Goal: Transaction & Acquisition: Purchase product/service

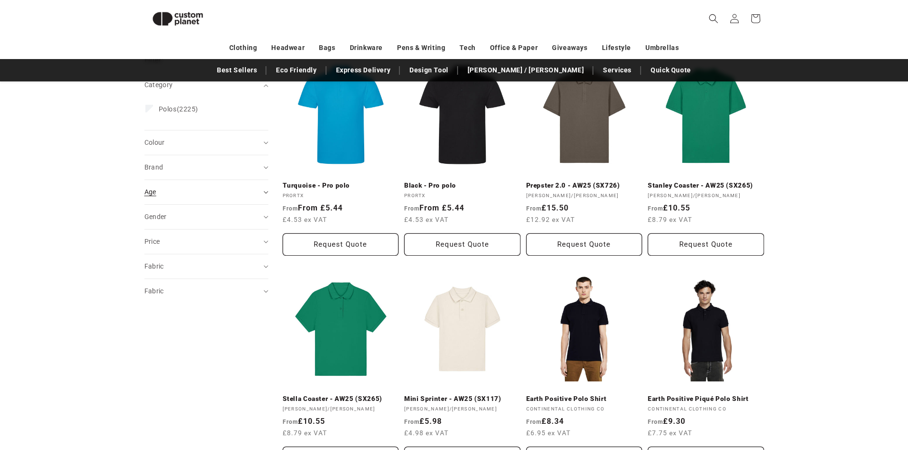
scroll to position [131, 0]
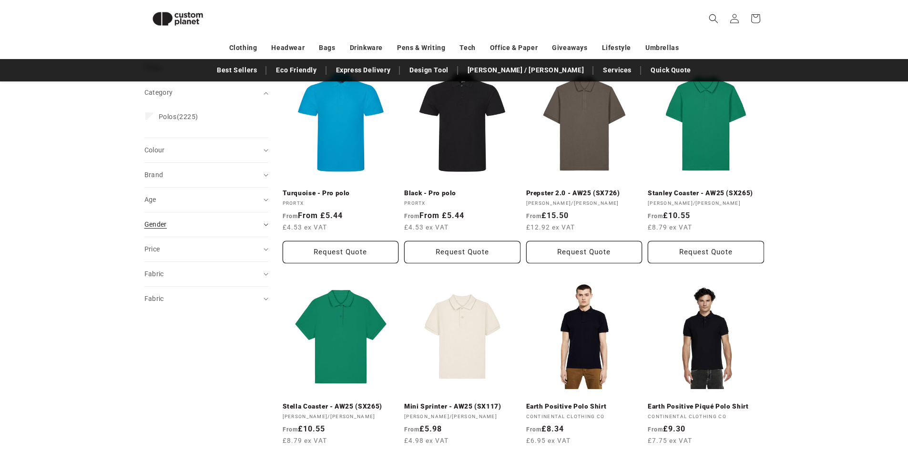
click at [266, 225] on icon "Gender (0 selected)" at bounding box center [266, 224] width 5 height 3
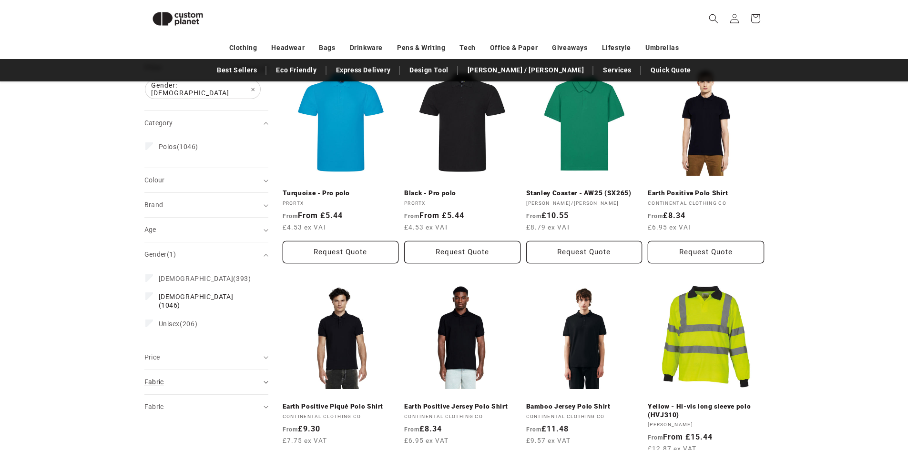
click at [264, 381] on icon "Fabric (0 selected)" at bounding box center [266, 382] width 5 height 3
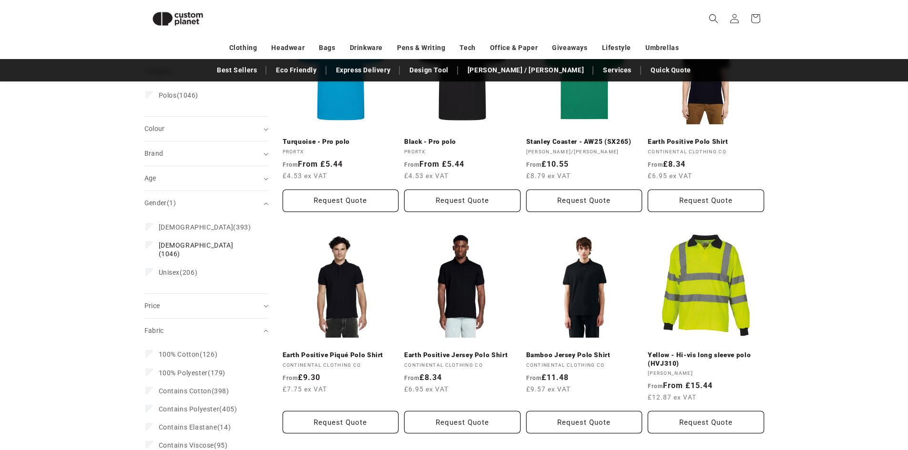
scroll to position [178, 0]
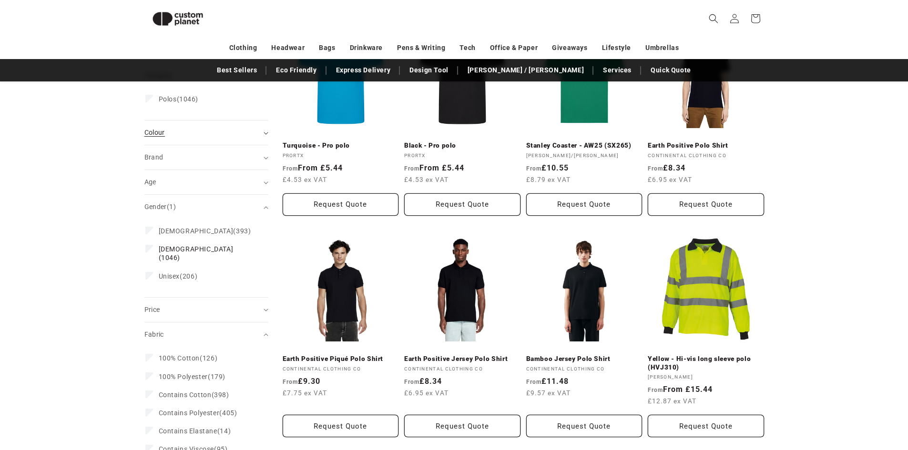
click at [259, 128] on div "Colour (0)" at bounding box center [202, 133] width 116 height 10
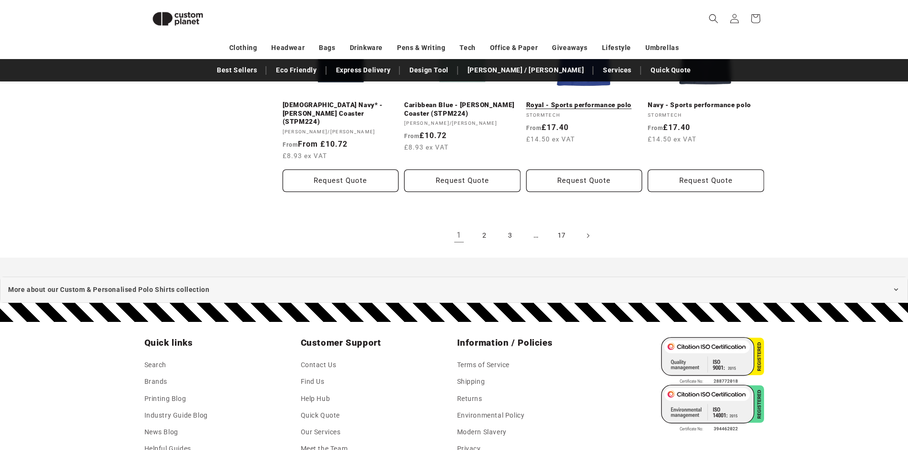
scroll to position [941, 0]
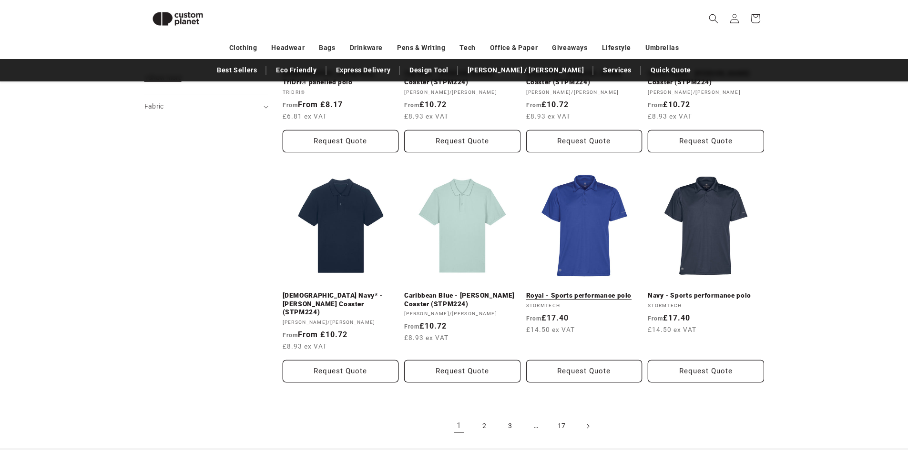
click at [598, 292] on link "Royal - Sports performance polo" at bounding box center [584, 296] width 116 height 9
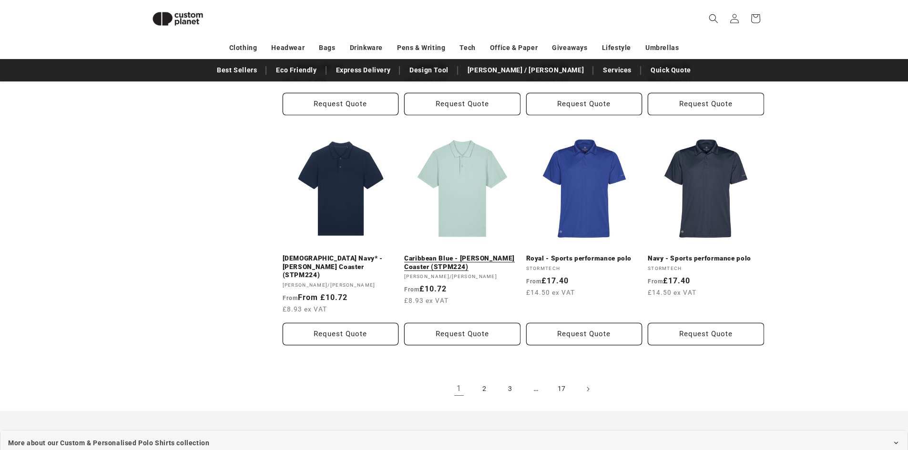
scroll to position [1071, 0]
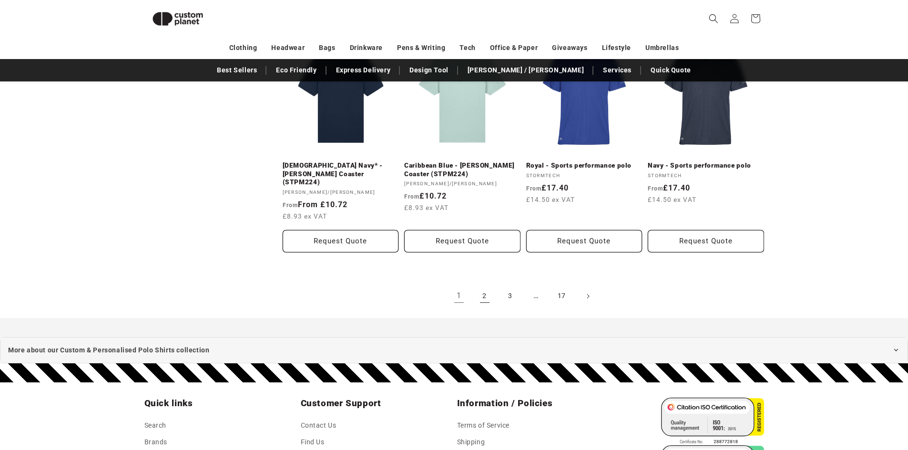
click at [482, 286] on link "2" at bounding box center [484, 296] width 21 height 21
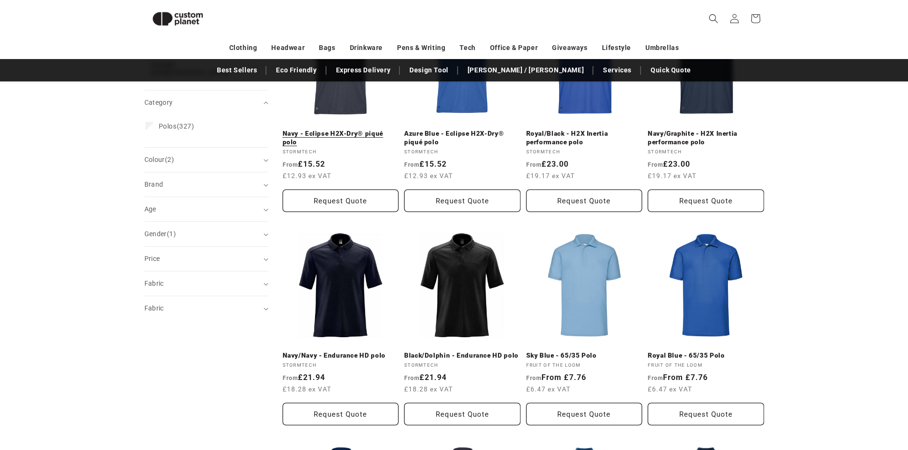
scroll to position [82, 0]
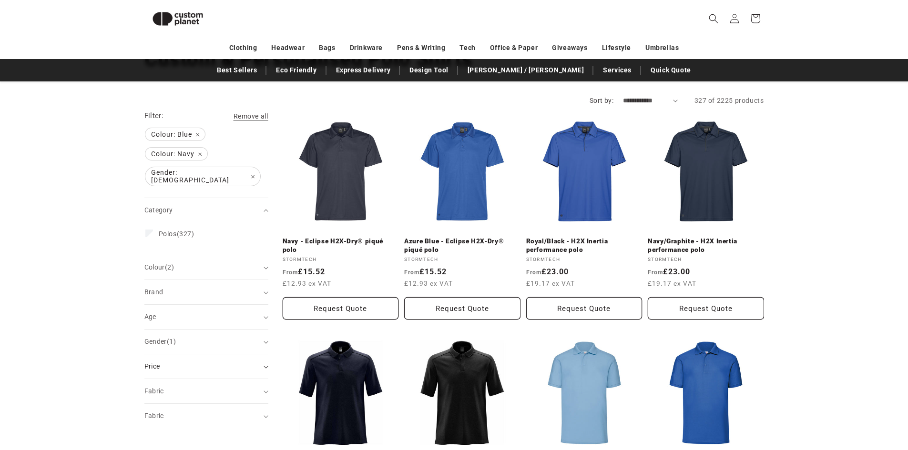
click at [264, 364] on summary "Price" at bounding box center [206, 367] width 124 height 24
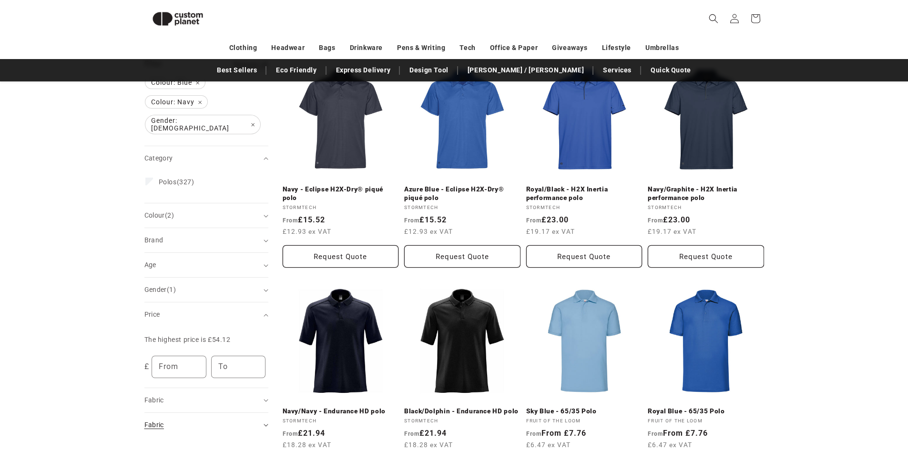
scroll to position [178, 0]
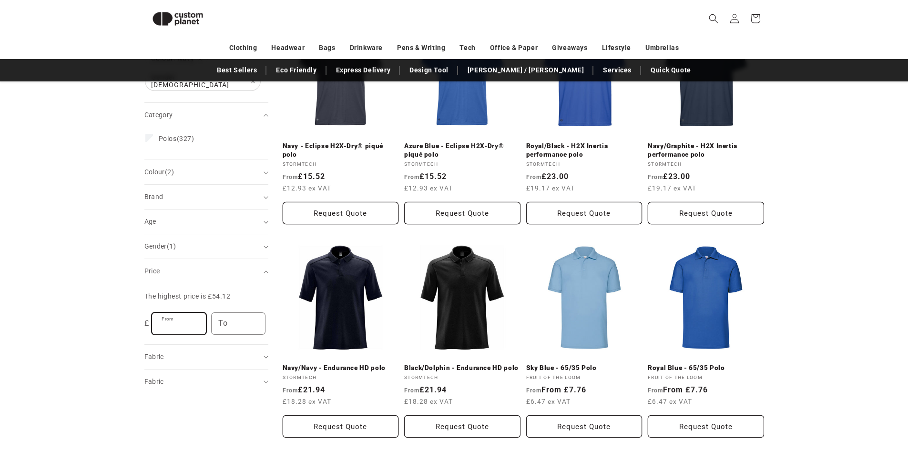
click at [184, 320] on input "From" at bounding box center [179, 323] width 54 height 21
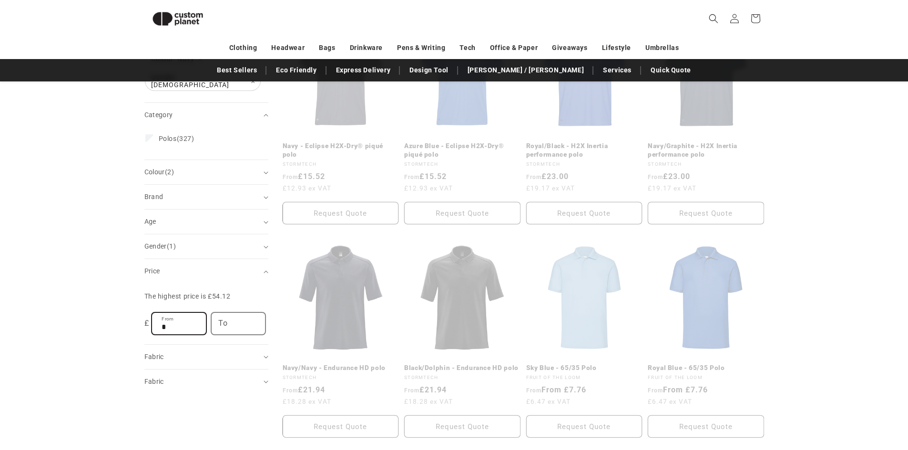
type input "*"
click at [239, 316] on input "To" at bounding box center [239, 323] width 54 height 21
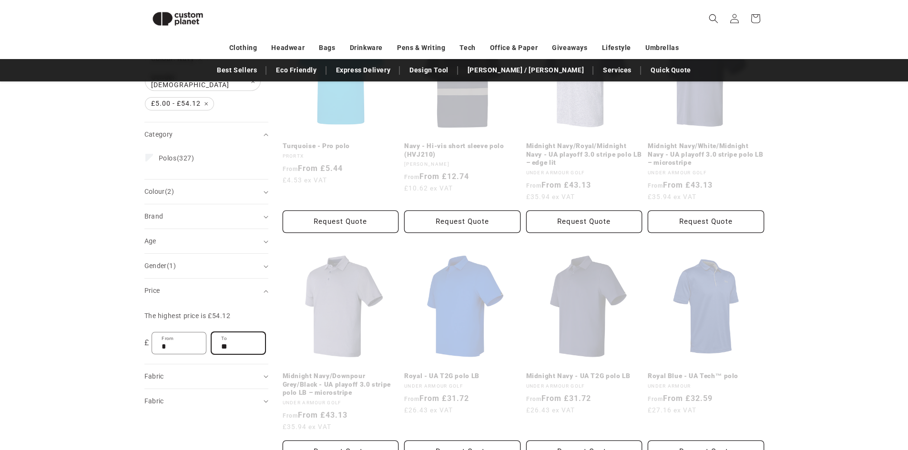
type input "**"
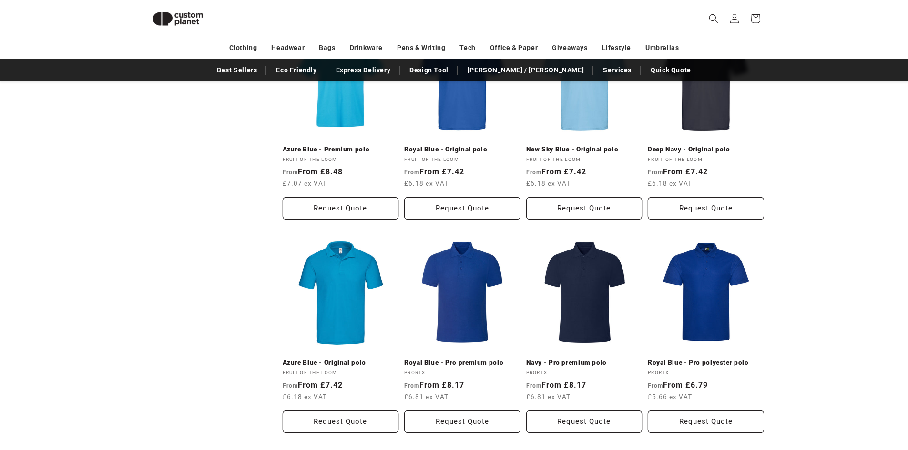
scroll to position [845, 0]
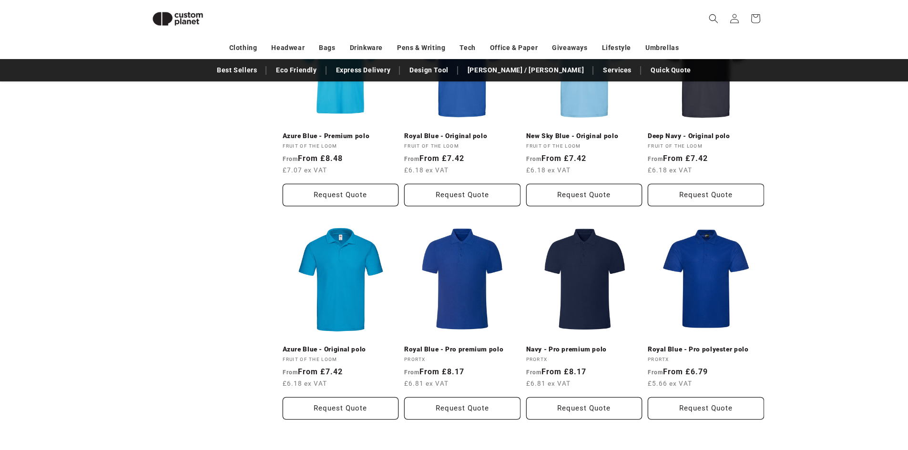
click at [458, 345] on link "Royal Blue - Pro premium polo" at bounding box center [462, 349] width 116 height 9
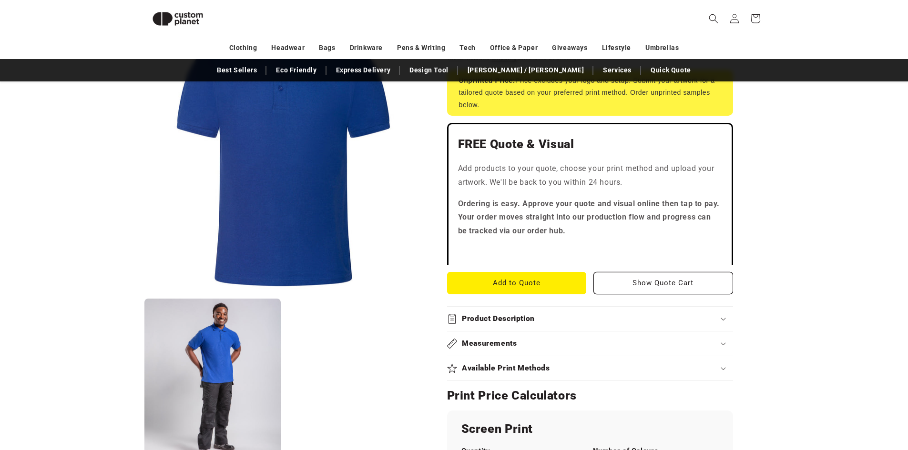
scroll to position [321, 0]
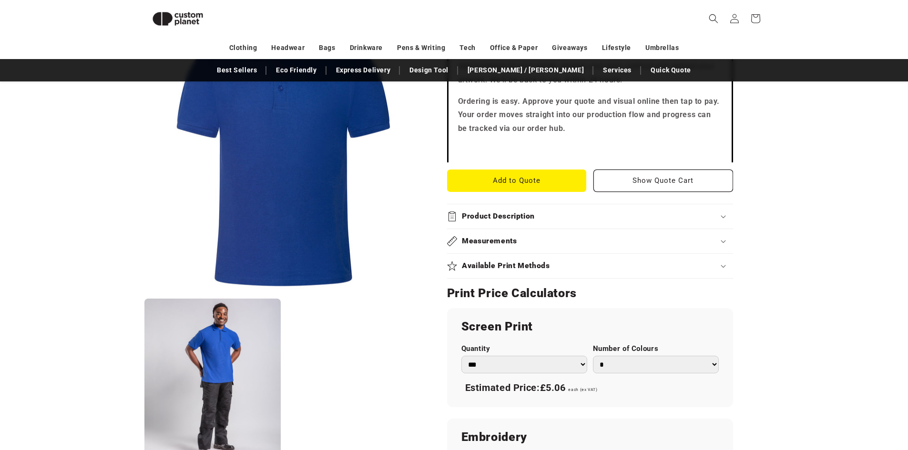
click at [718, 212] on div "Product Description" at bounding box center [590, 217] width 286 height 10
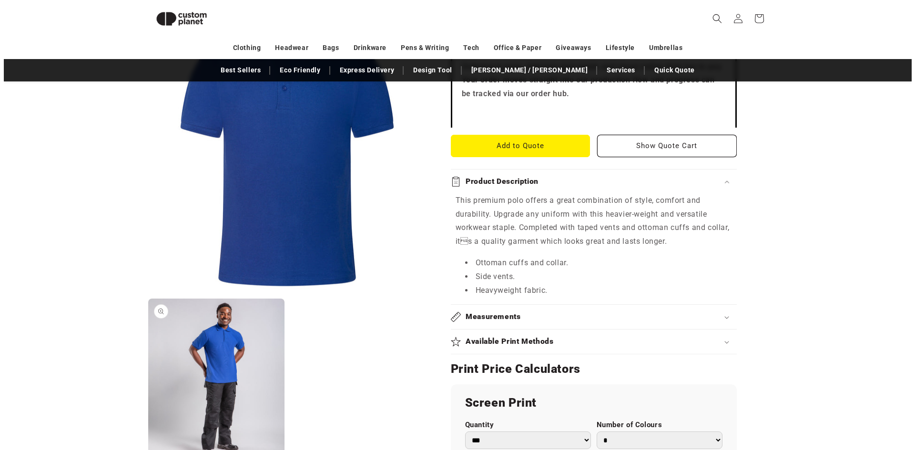
scroll to position [369, 0]
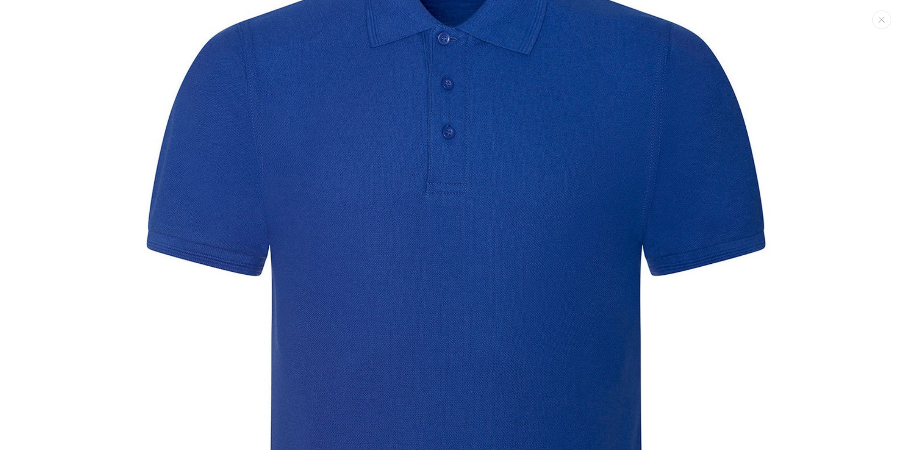
scroll to position [0, 0]
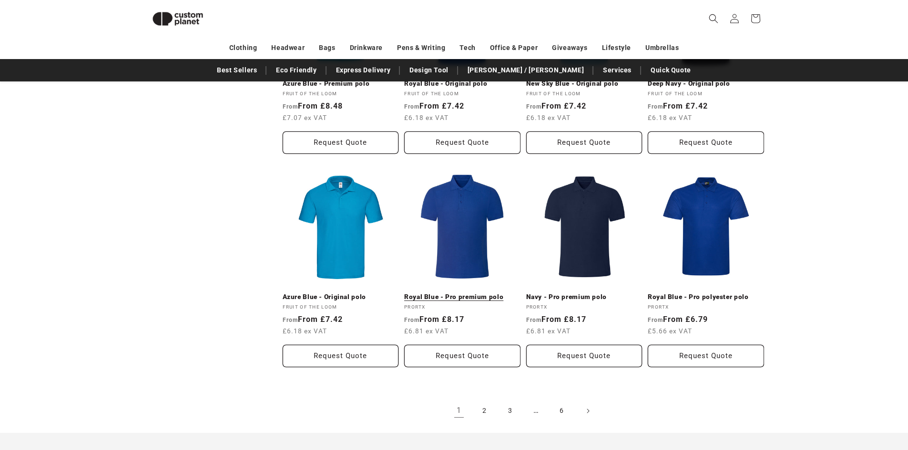
scroll to position [893, 0]
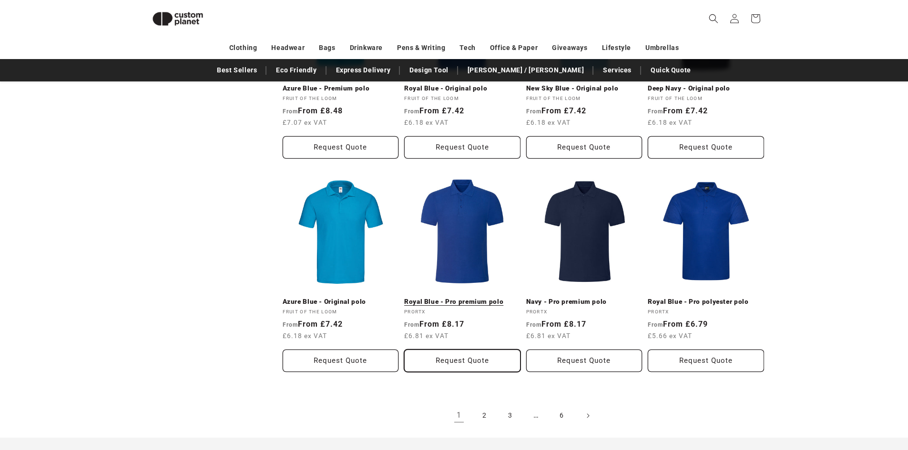
click at [462, 353] on button "Request Quote" at bounding box center [462, 361] width 116 height 22
click at [450, 298] on link "Royal Blue - Pro premium polo" at bounding box center [462, 302] width 116 height 9
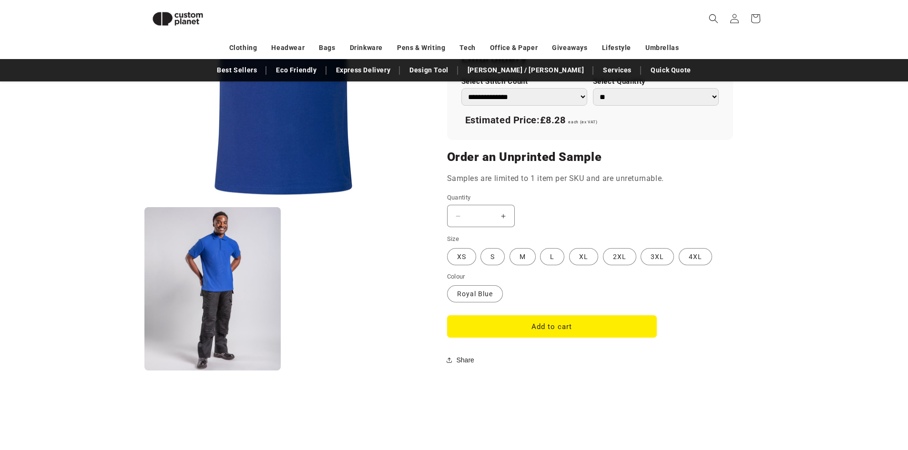
scroll to position [702, 0]
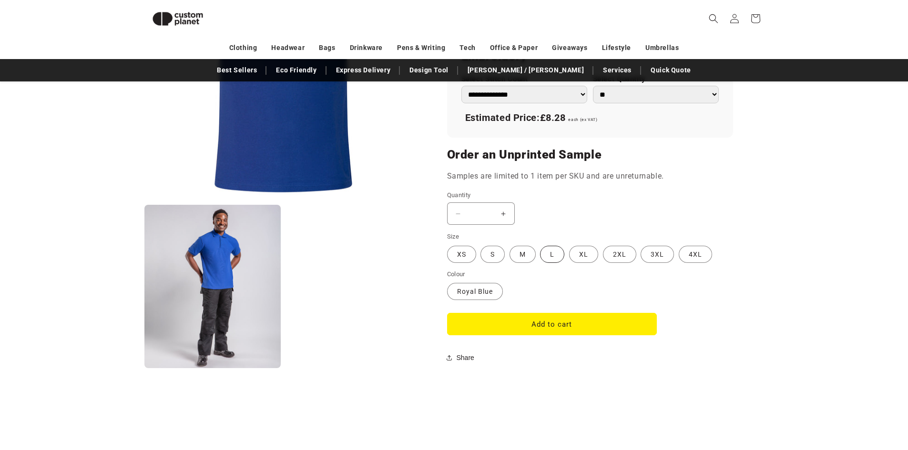
click at [554, 246] on label "L Variant sold out or unavailable" at bounding box center [552, 254] width 24 height 17
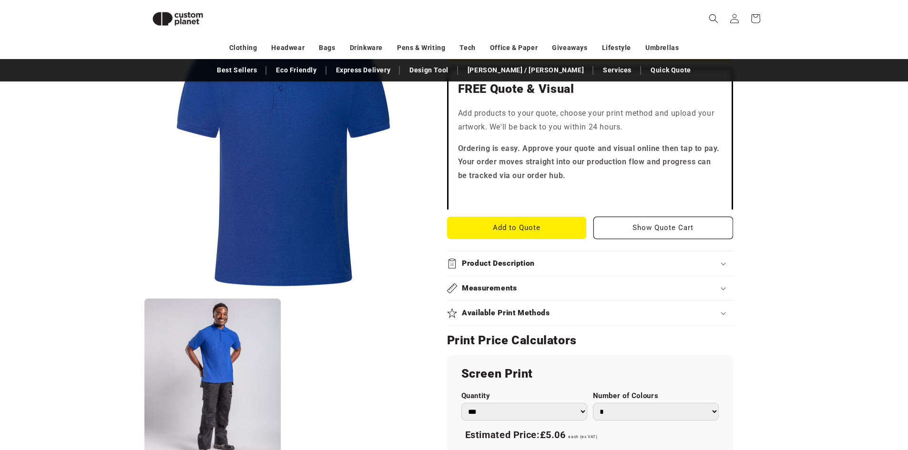
scroll to position [273, 0]
click at [721, 264] on icon at bounding box center [723, 265] width 4 height 2
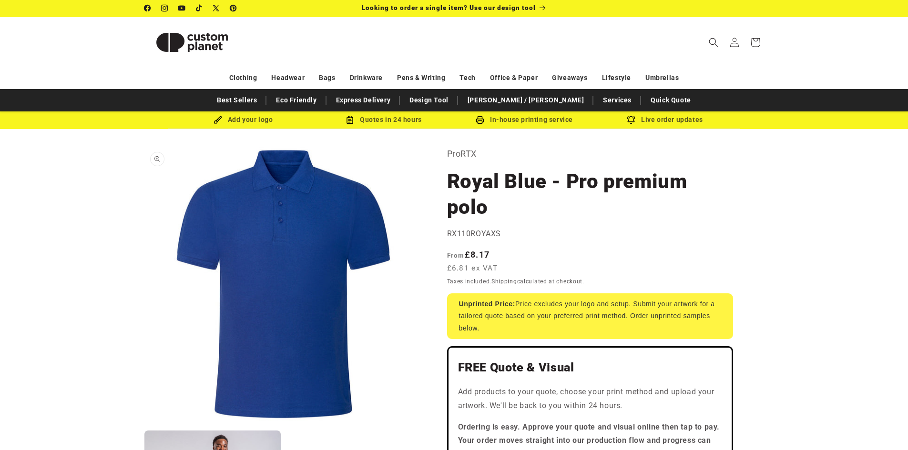
scroll to position [0, 0]
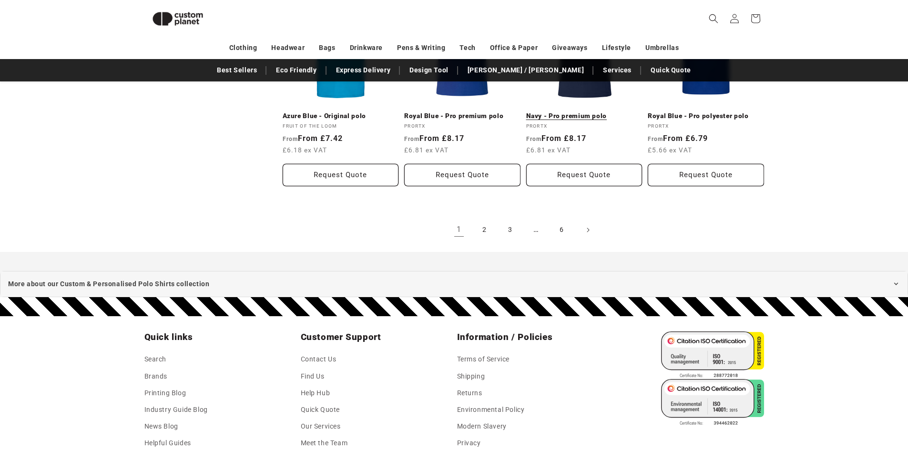
scroll to position [1083, 0]
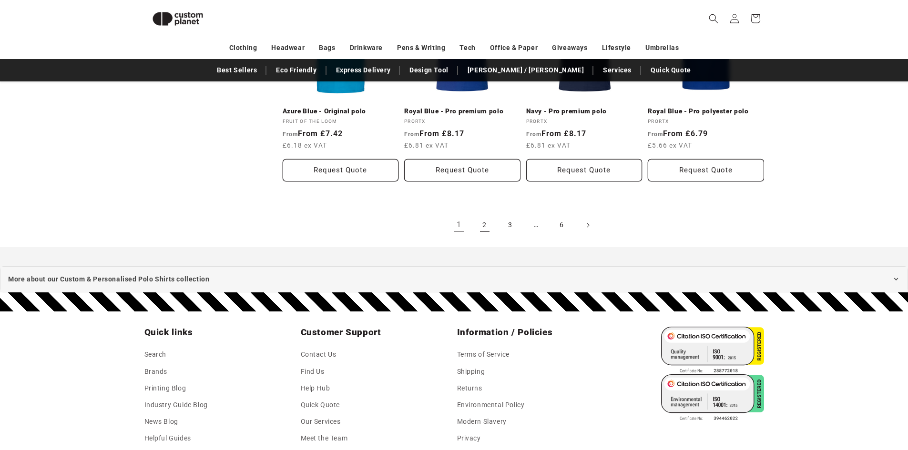
click at [487, 216] on link "2" at bounding box center [484, 225] width 21 height 21
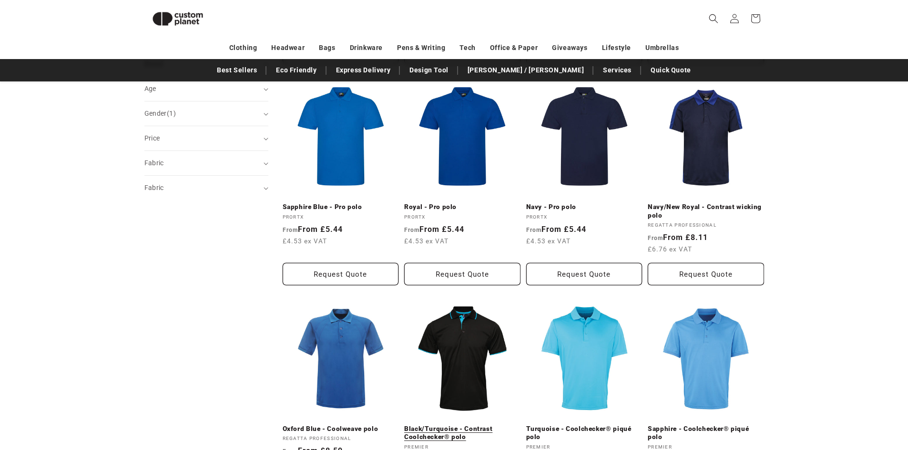
scroll to position [416, 0]
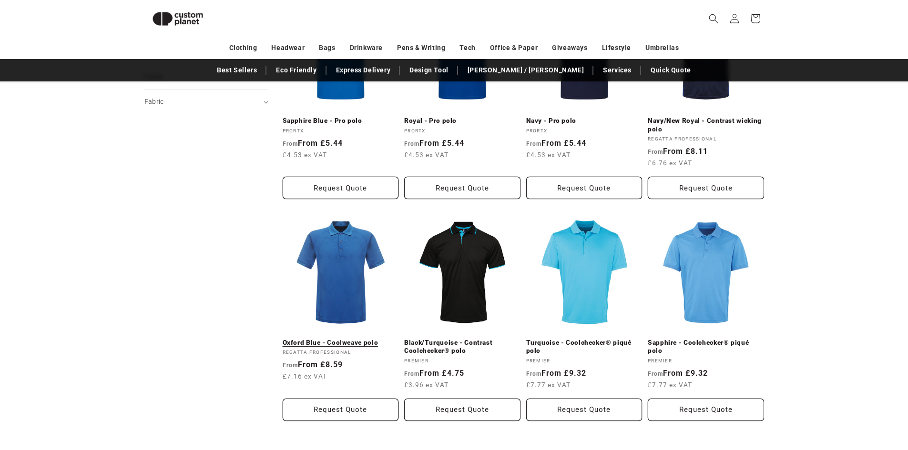
click at [335, 339] on link "Oxford Blue - Coolweave polo" at bounding box center [341, 343] width 116 height 9
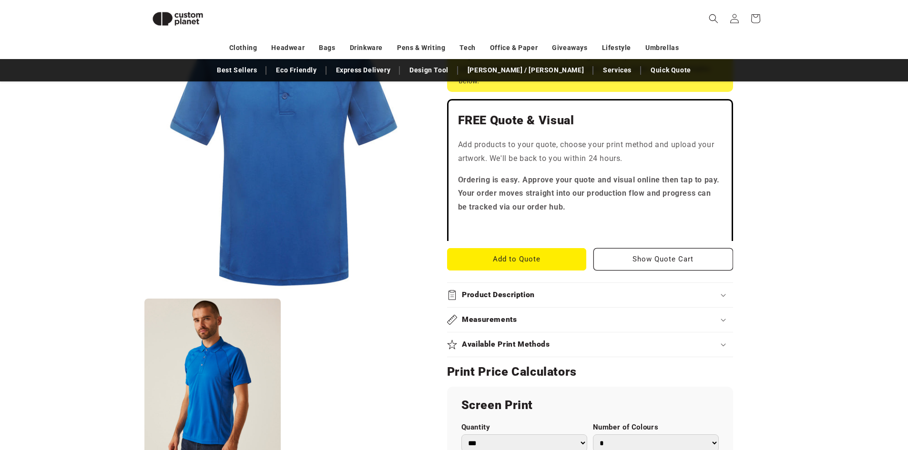
scroll to position [225, 0]
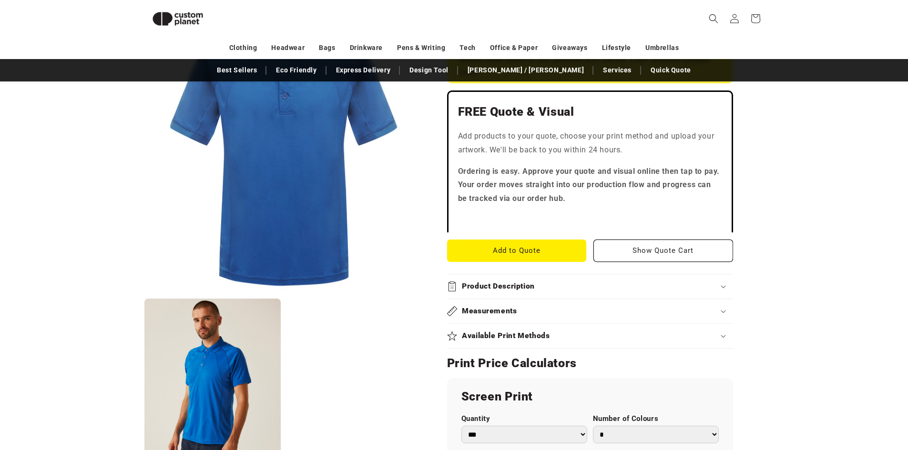
click at [724, 287] on icon at bounding box center [723, 286] width 5 height 3
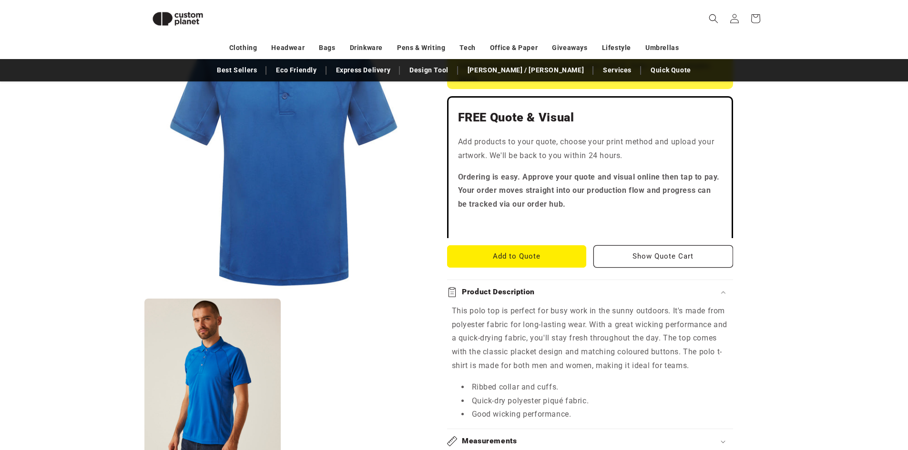
scroll to position [274, 0]
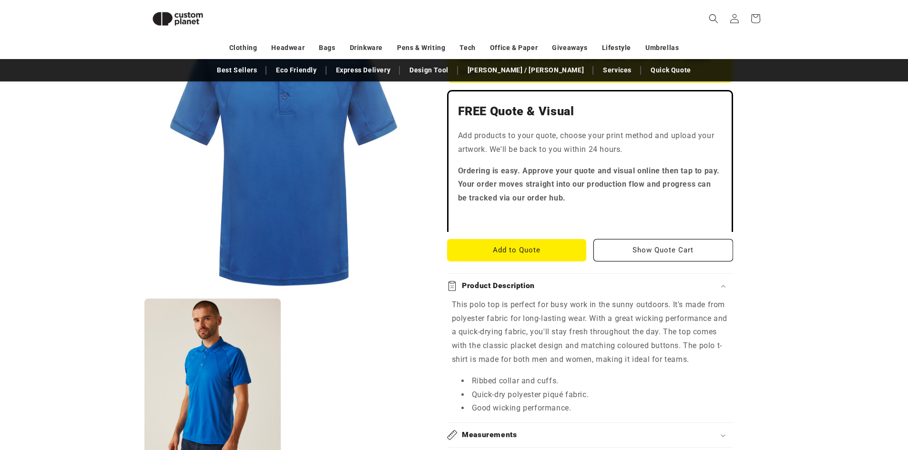
drag, startPoint x: 281, startPoint y: 228, endPoint x: 282, endPoint y: 306, distance: 78.2
click at [279, 319] on ul "Open media 1 in modal Open media 2 in modal" at bounding box center [283, 238] width 279 height 448
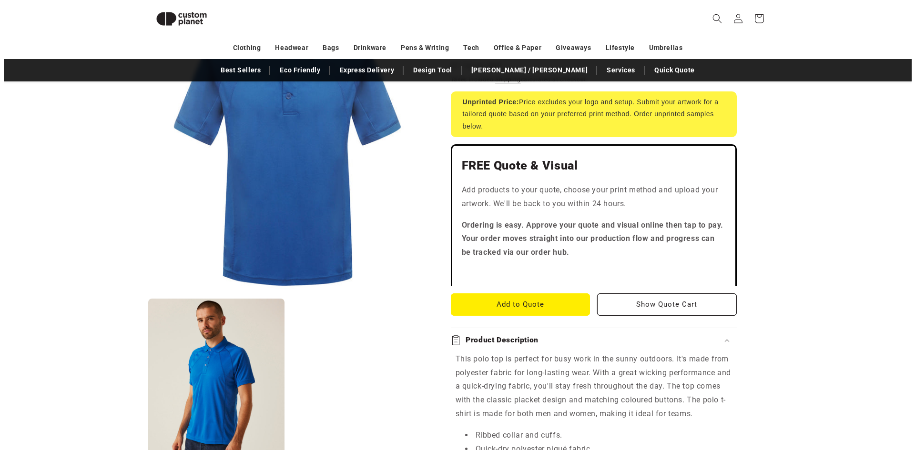
scroll to position [83, 0]
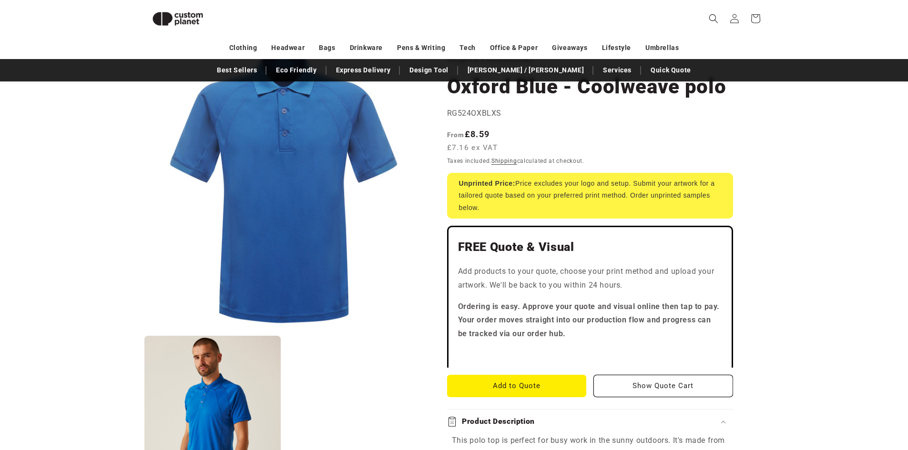
drag, startPoint x: 284, startPoint y: 197, endPoint x: 277, endPoint y: 188, distance: 11.5
click at [144, 330] on button "Open media 1 in modal" at bounding box center [144, 330] width 0 height 0
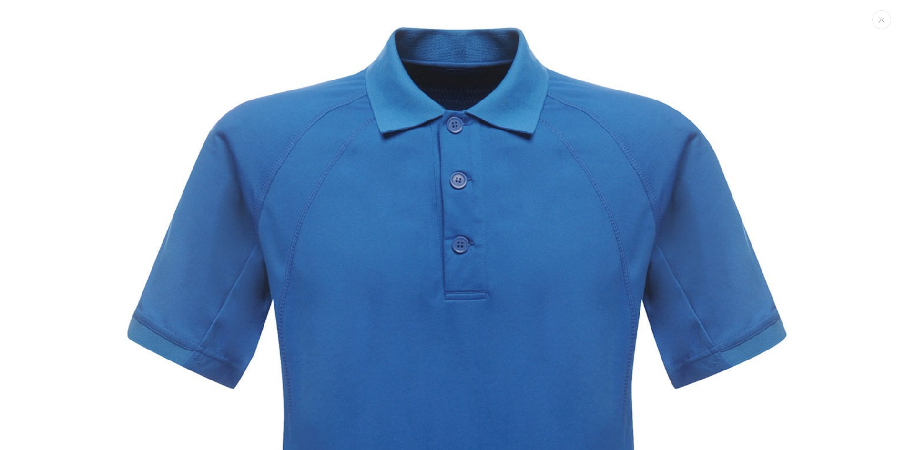
scroll to position [0, 0]
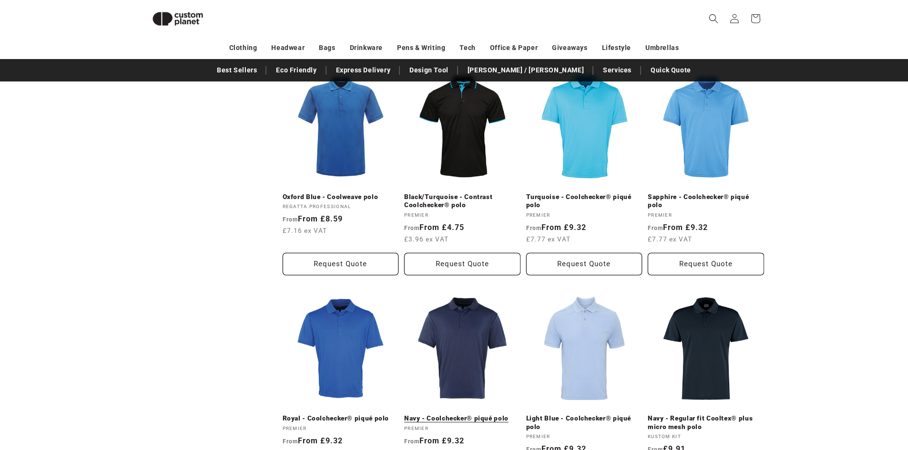
scroll to position [642, 0]
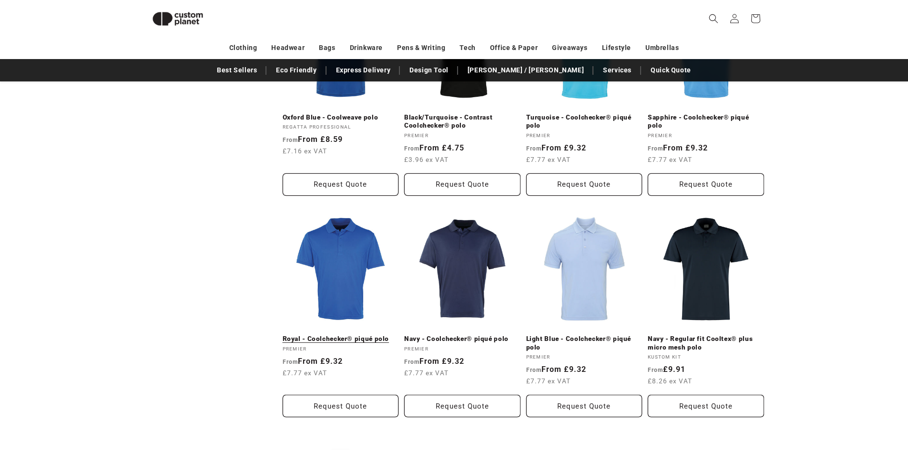
click at [327, 335] on link "Royal - Coolchecker® piqué polo" at bounding box center [341, 339] width 116 height 9
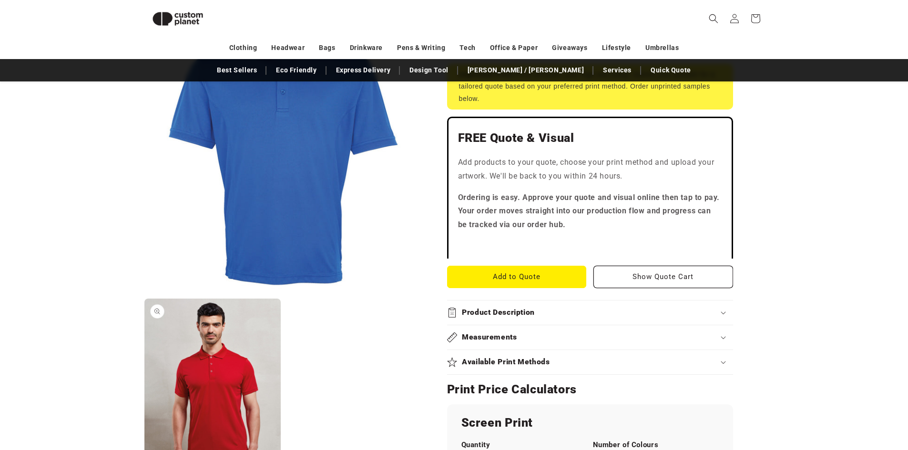
scroll to position [225, 0]
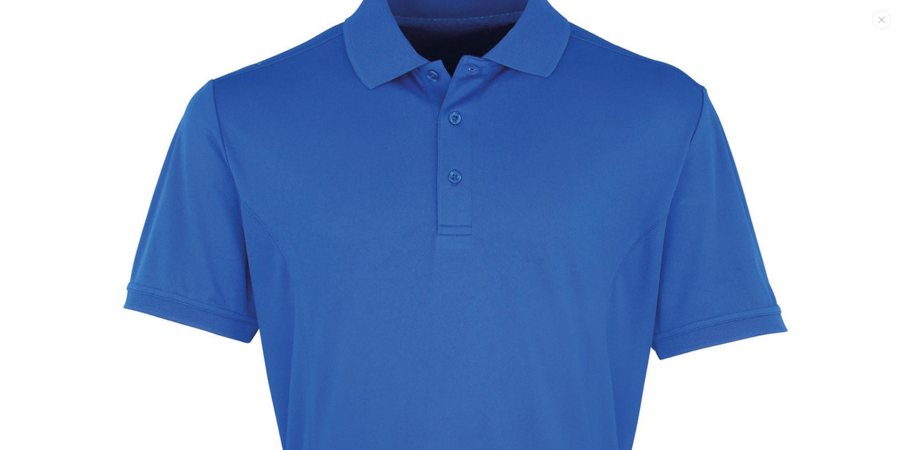
scroll to position [57, 0]
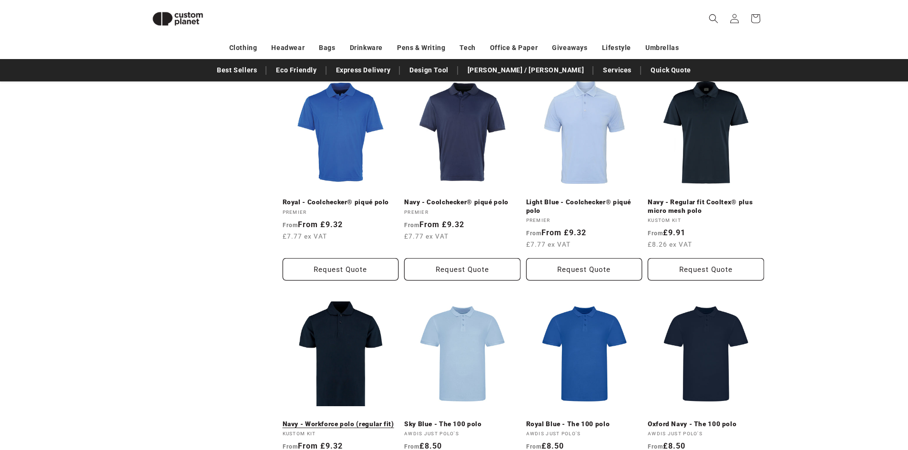
scroll to position [677, 0]
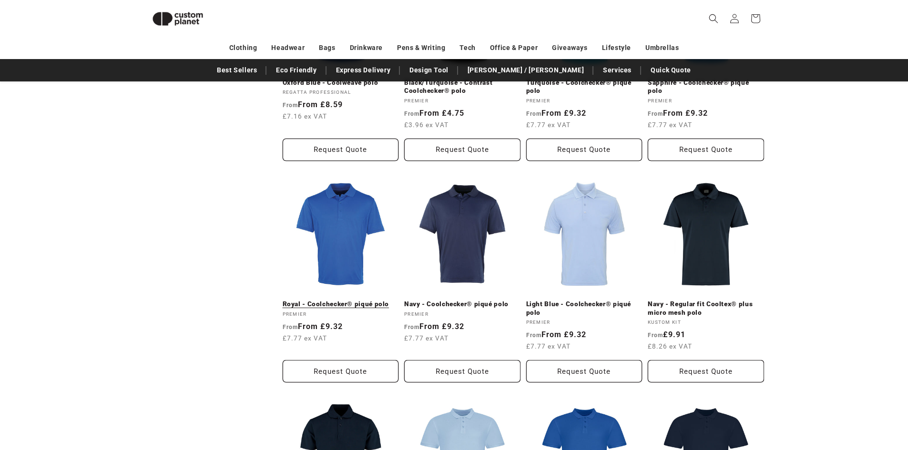
click at [341, 305] on link "Royal - Coolchecker® piqué polo" at bounding box center [341, 304] width 116 height 9
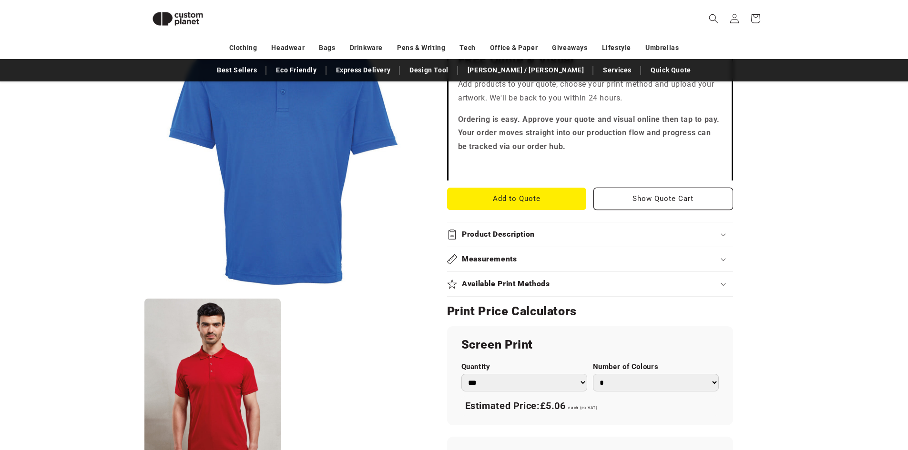
scroll to position [321, 0]
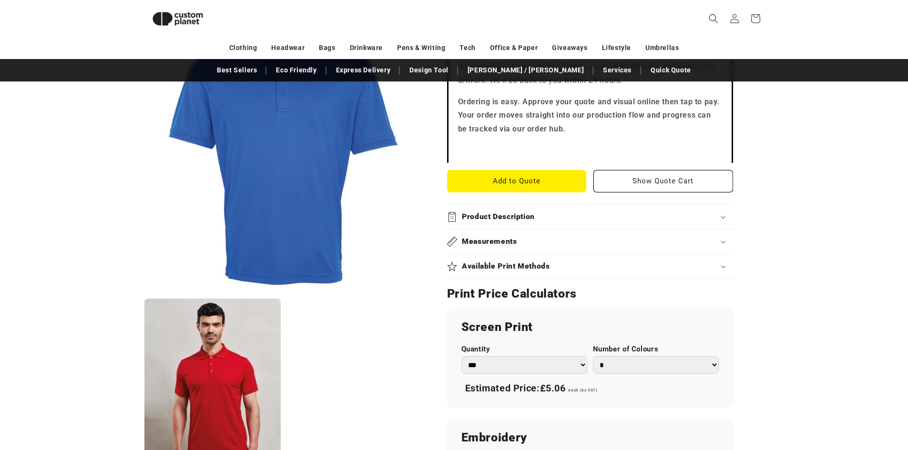
click at [725, 218] on summary "Product Description" at bounding box center [590, 217] width 286 height 24
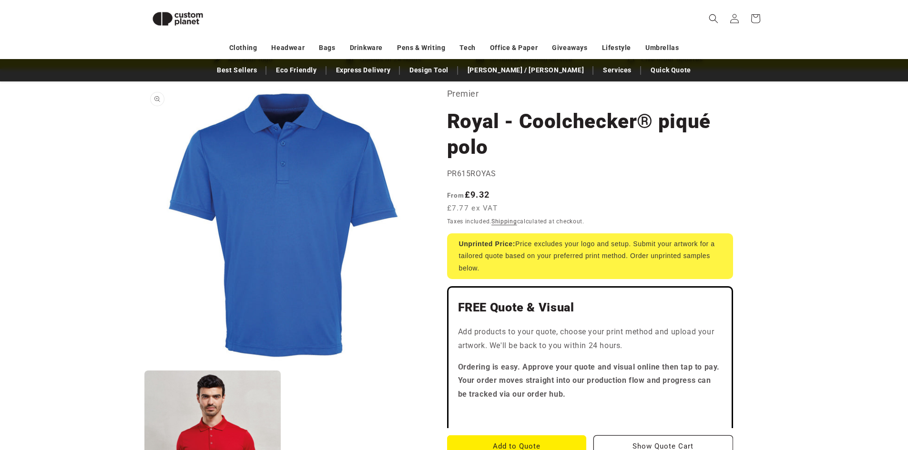
scroll to position [0, 0]
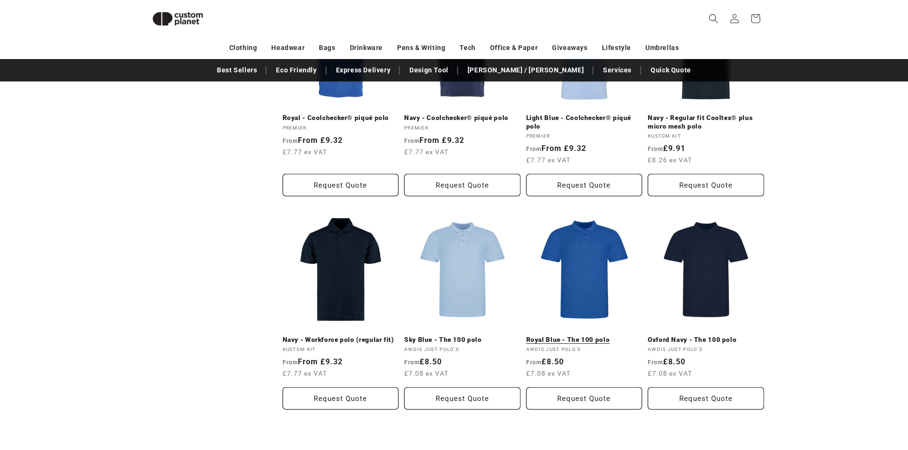
scroll to position [915, 0]
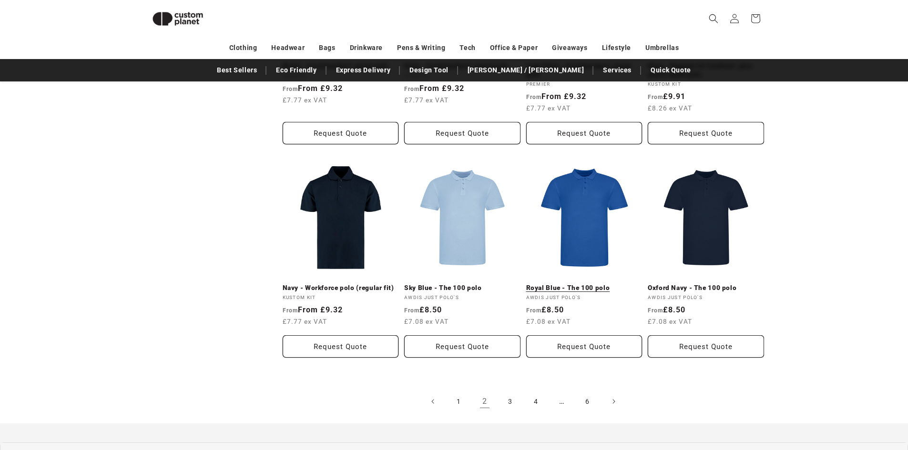
click at [577, 288] on link "Royal Blue - The 100 polo" at bounding box center [584, 288] width 116 height 9
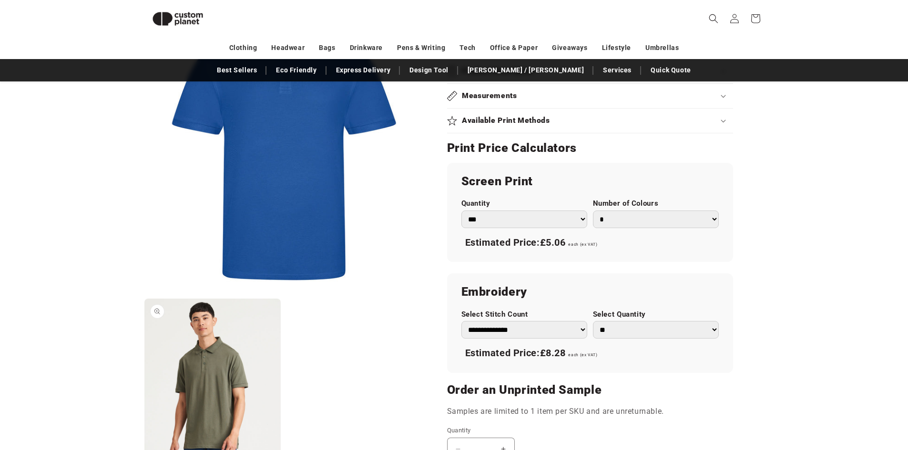
scroll to position [511, 0]
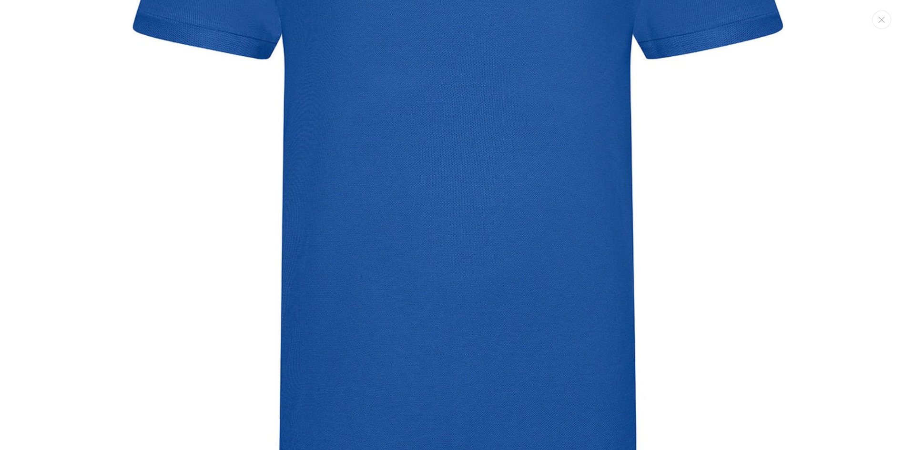
scroll to position [53, 0]
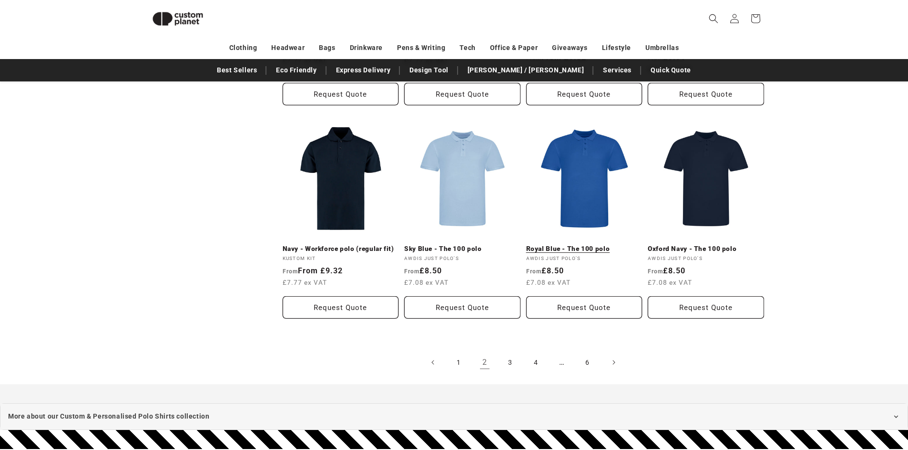
scroll to position [1009, 0]
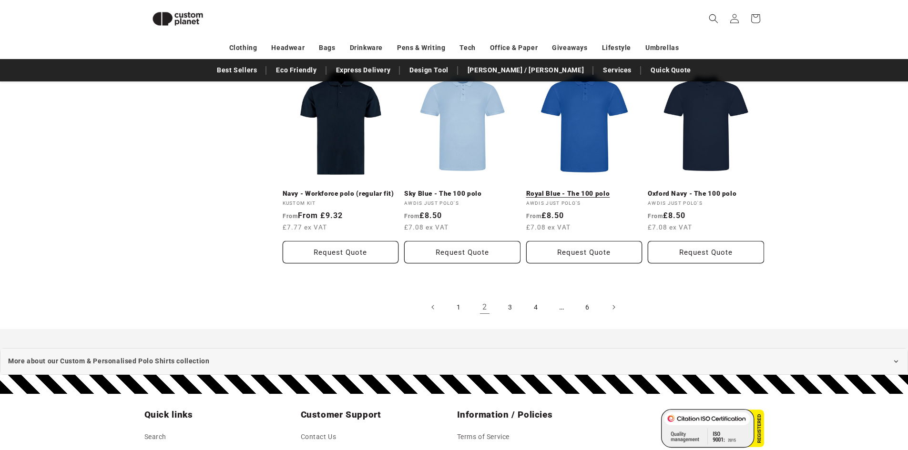
click at [580, 195] on link "Royal Blue - The 100 polo" at bounding box center [584, 194] width 116 height 9
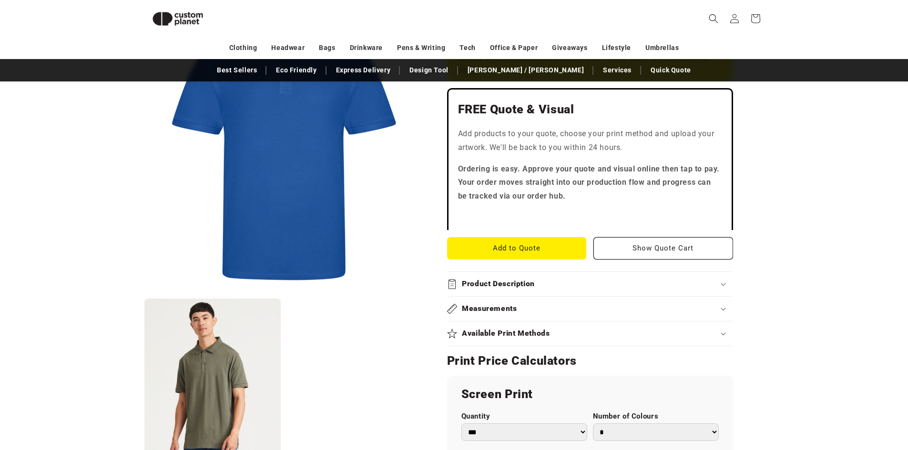
scroll to position [226, 0]
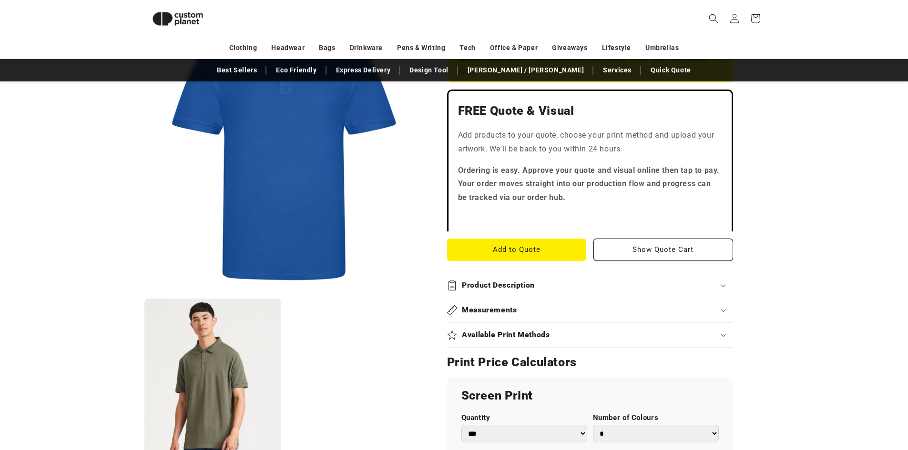
click at [722, 284] on div "Product Description" at bounding box center [590, 286] width 286 height 10
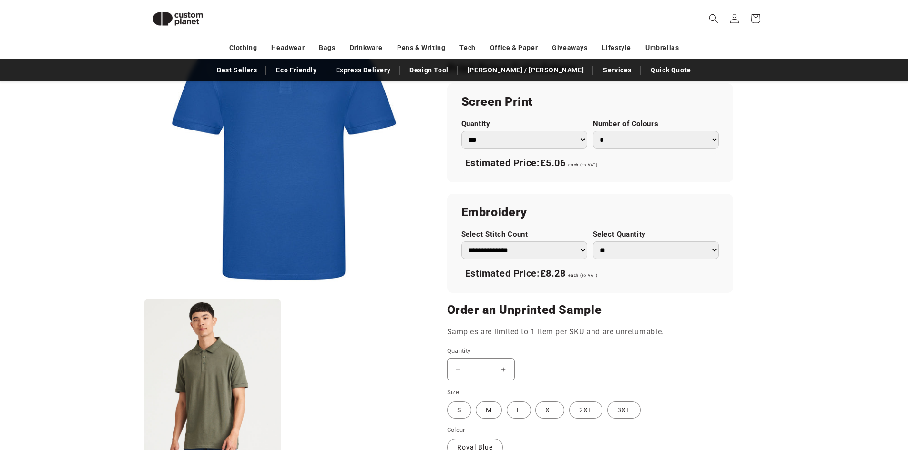
scroll to position [703, 0]
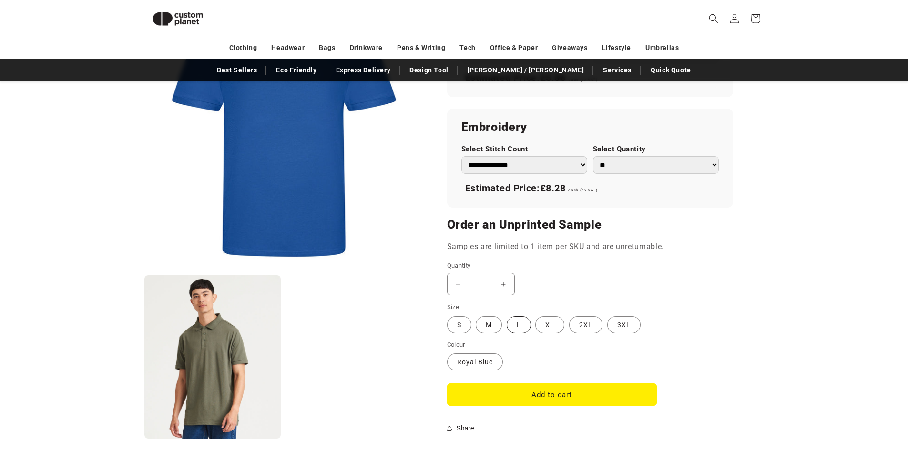
click at [525, 326] on label "L Variant sold out or unavailable" at bounding box center [519, 324] width 24 height 17
click at [507, 394] on button "Add to cart" at bounding box center [552, 395] width 210 height 22
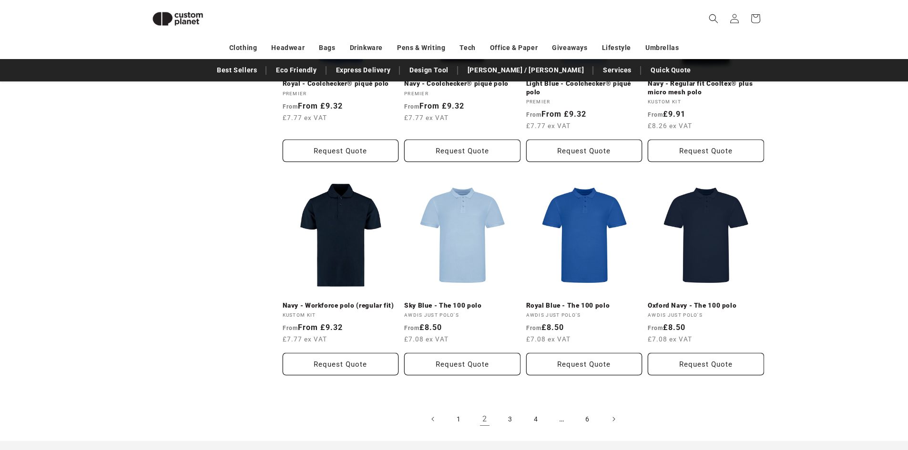
scroll to position [914, 0]
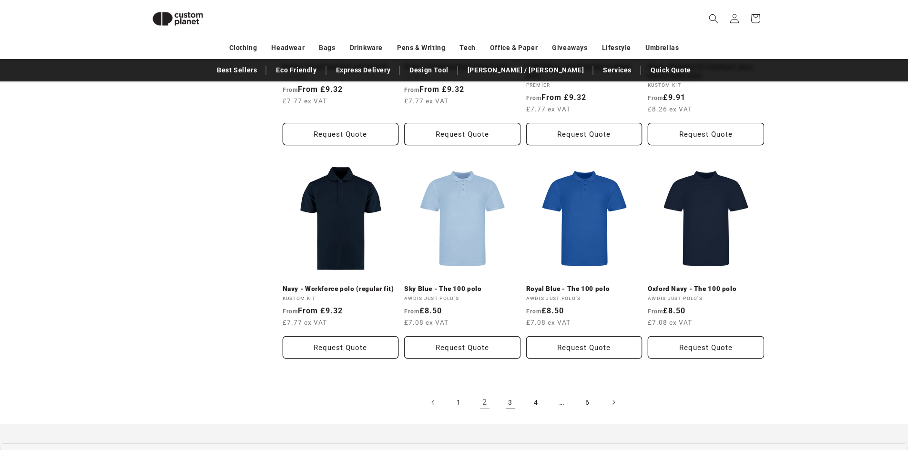
click at [510, 403] on link "3" at bounding box center [510, 402] width 21 height 21
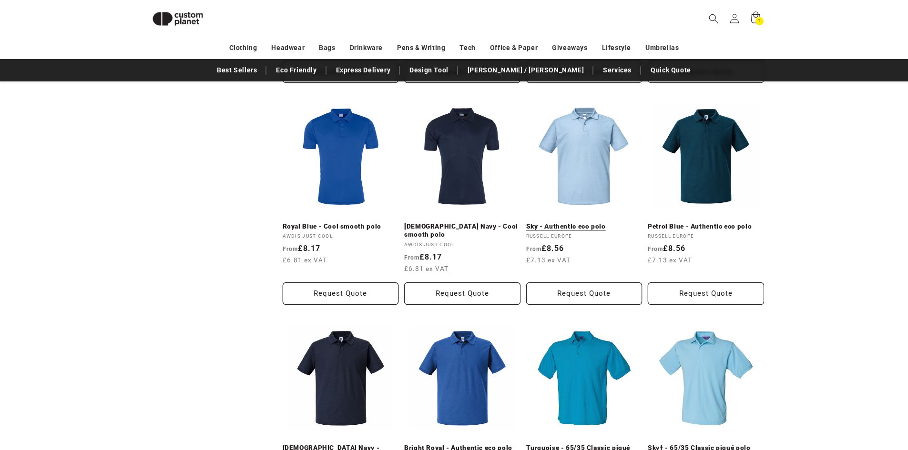
scroll to position [893, 0]
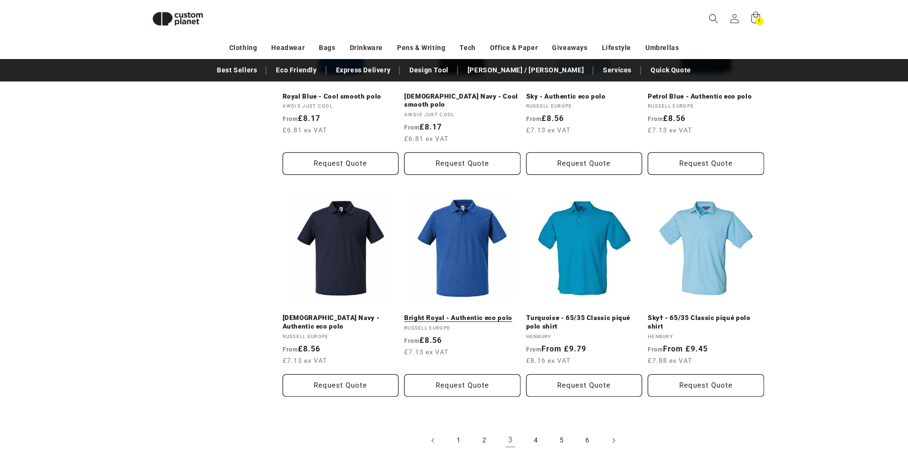
click at [464, 314] on link "Bright Royal - Authentic eco polo" at bounding box center [462, 318] width 116 height 9
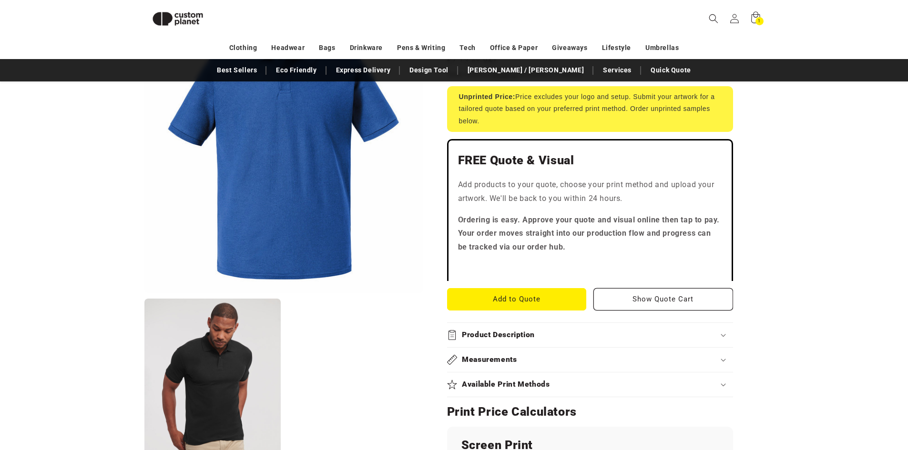
scroll to position [225, 0]
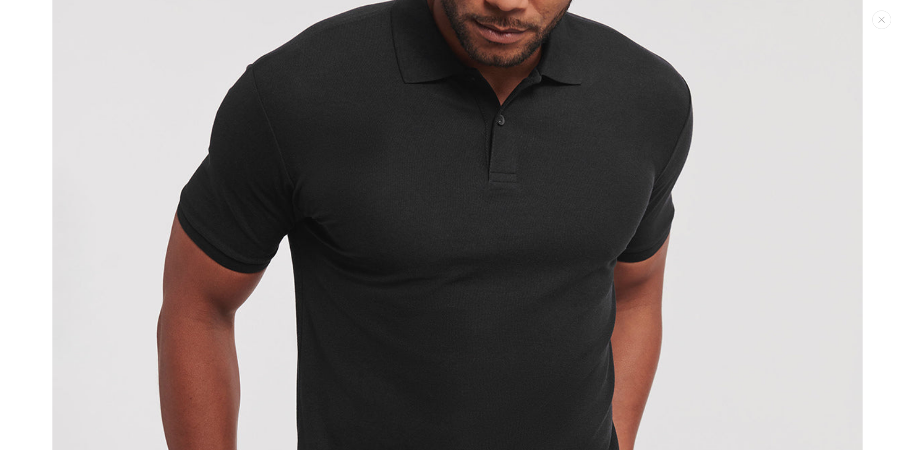
scroll to position [772, 0]
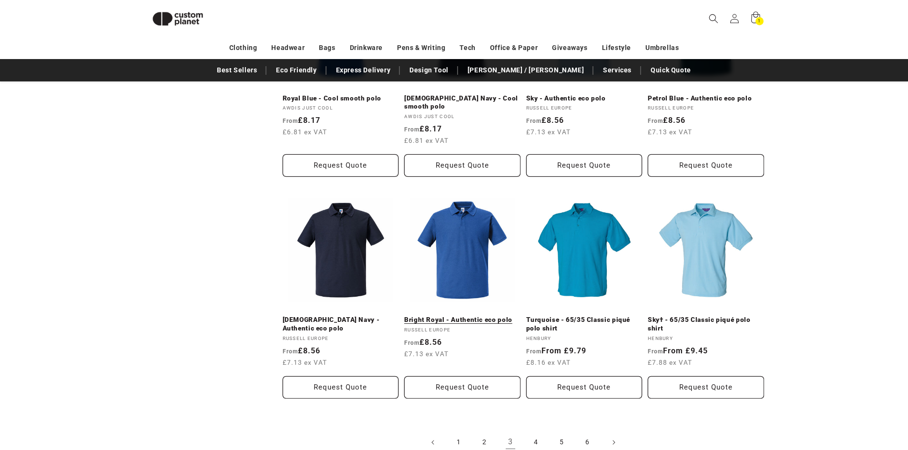
scroll to position [880, 0]
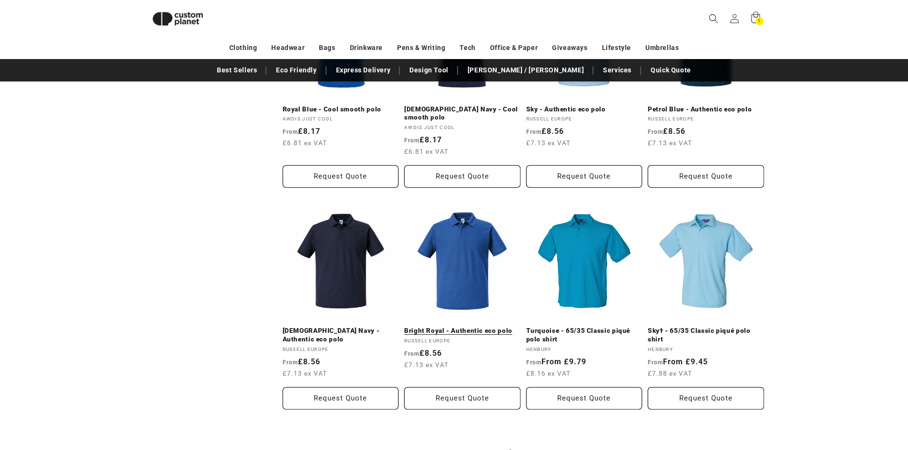
click at [470, 327] on link "Bright Royal - Authentic eco polo" at bounding box center [462, 331] width 116 height 9
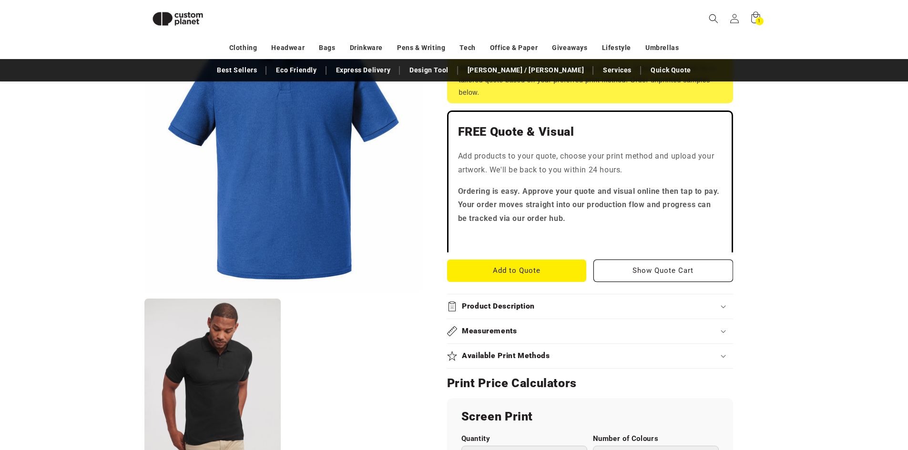
scroll to position [226, 0]
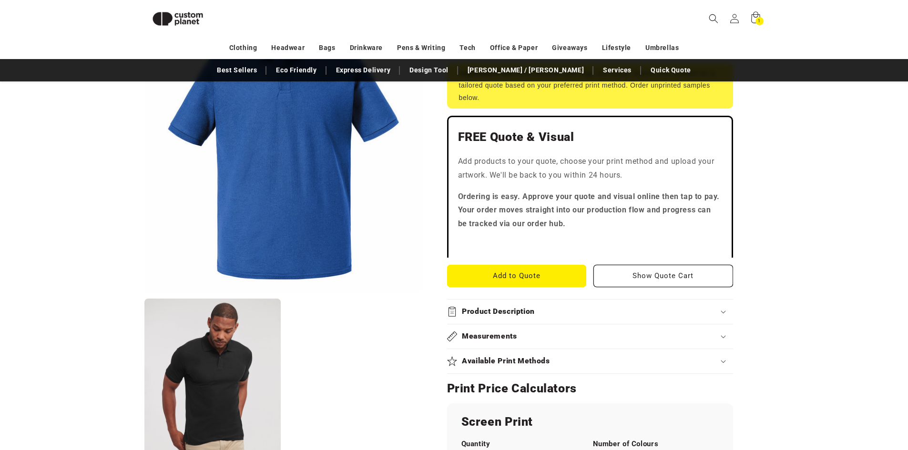
click at [719, 312] on div "Product Description" at bounding box center [590, 312] width 286 height 10
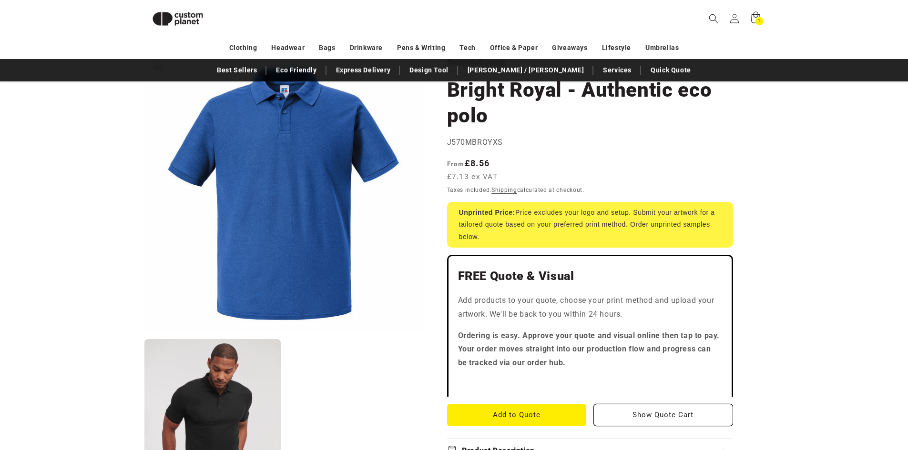
scroll to position [0, 0]
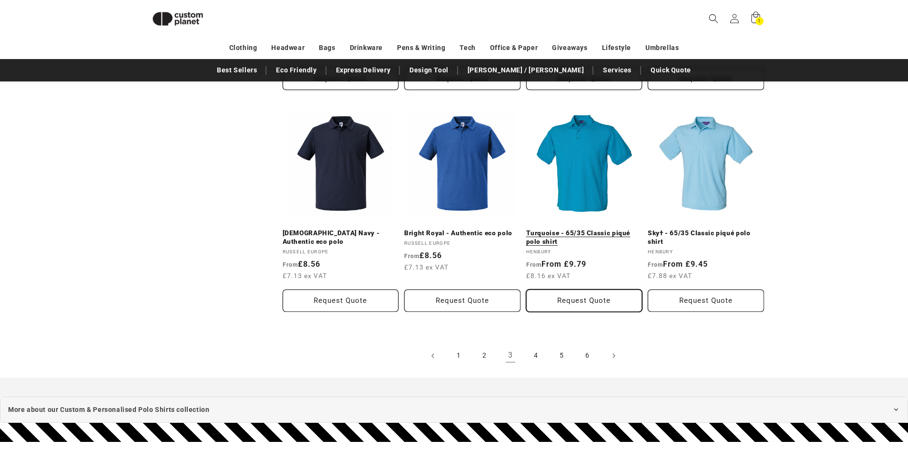
scroll to position [975, 0]
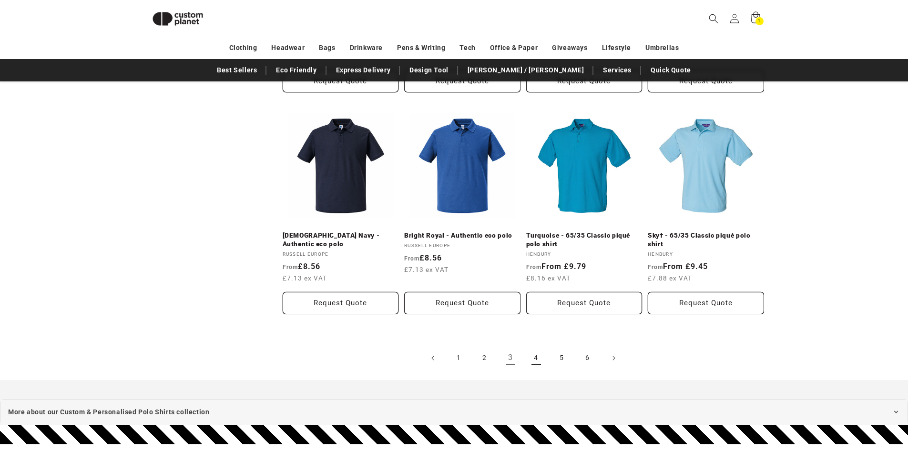
click at [543, 348] on link "4" at bounding box center [536, 358] width 21 height 21
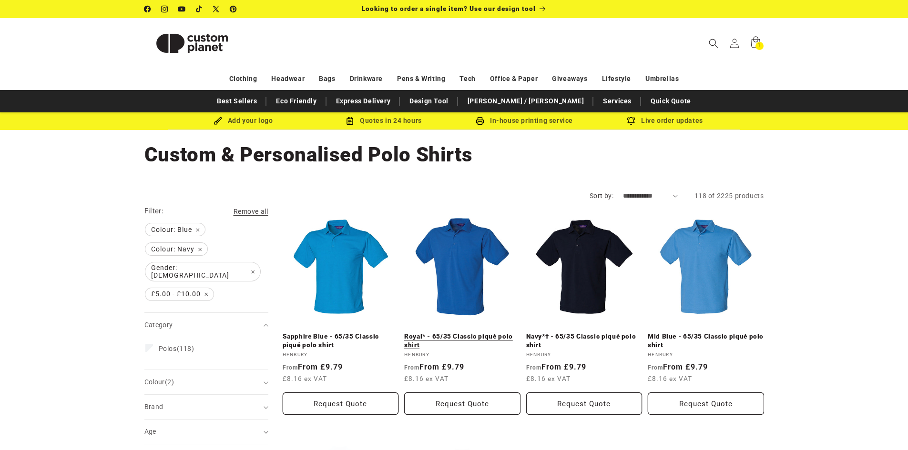
click at [459, 336] on link "Royal* - 65/35 Classic piqué polo shirt" at bounding box center [462, 341] width 116 height 17
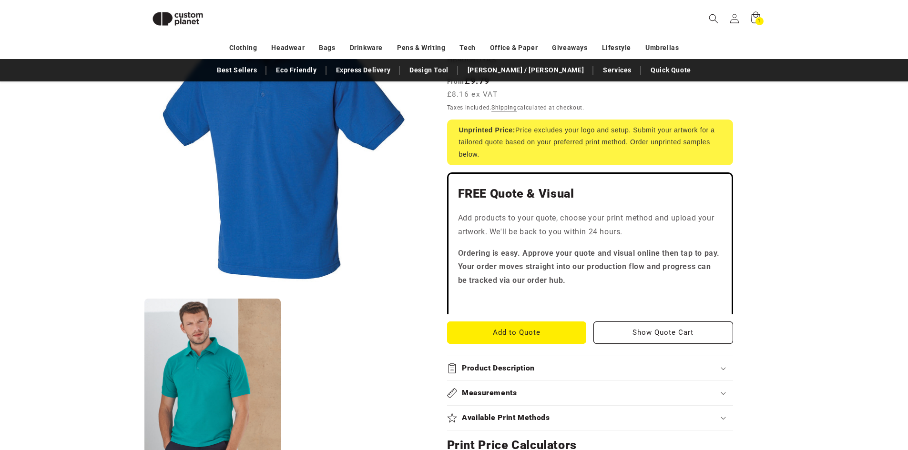
scroll to position [225, 0]
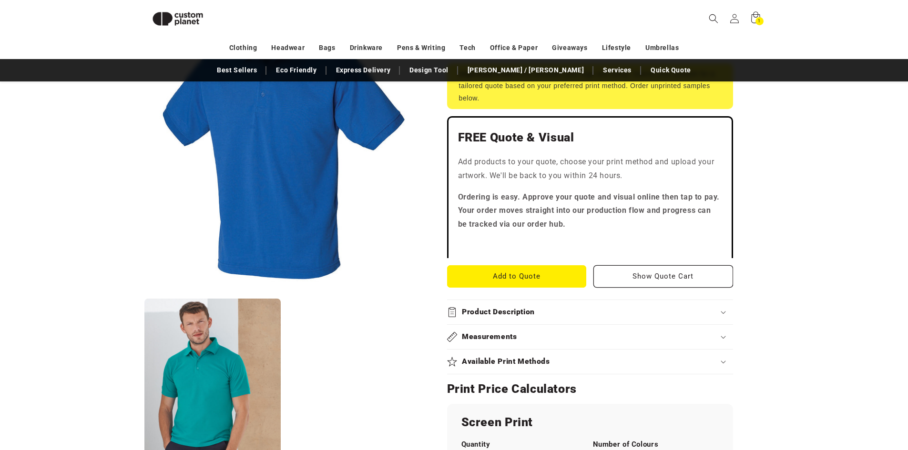
click at [723, 311] on div "Product Description" at bounding box center [590, 312] width 286 height 10
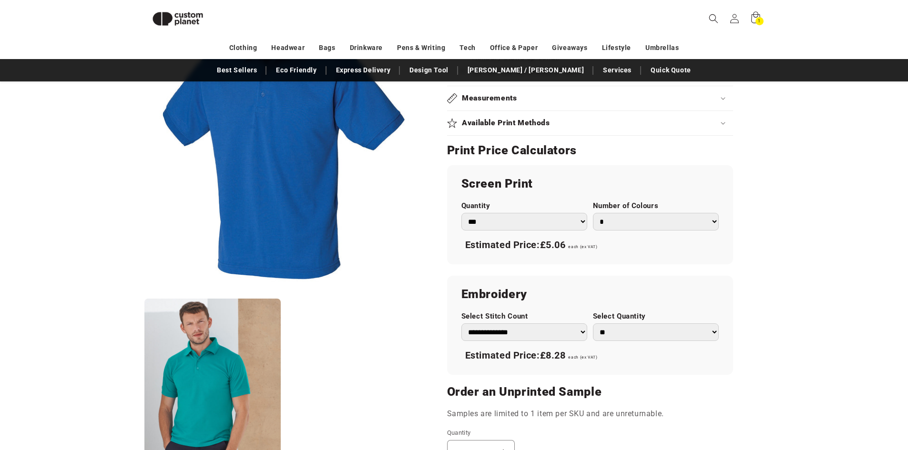
scroll to position [654, 0]
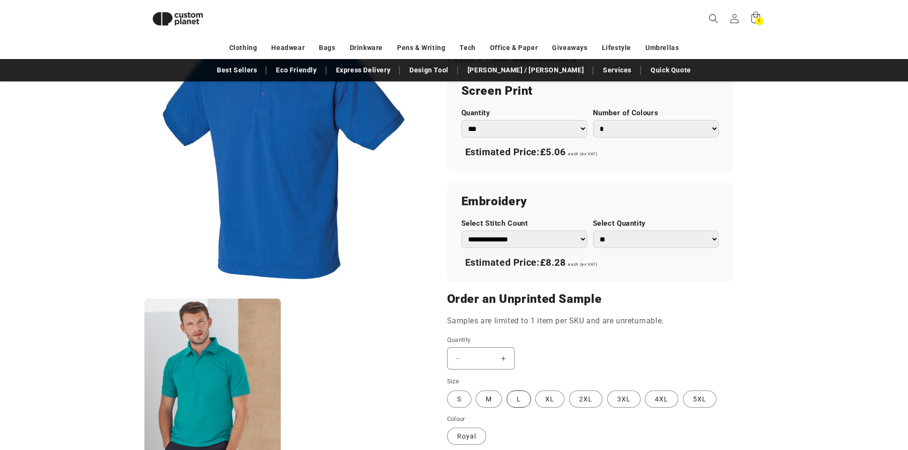
click at [524, 403] on label "L Variant sold out or unavailable" at bounding box center [519, 399] width 24 height 17
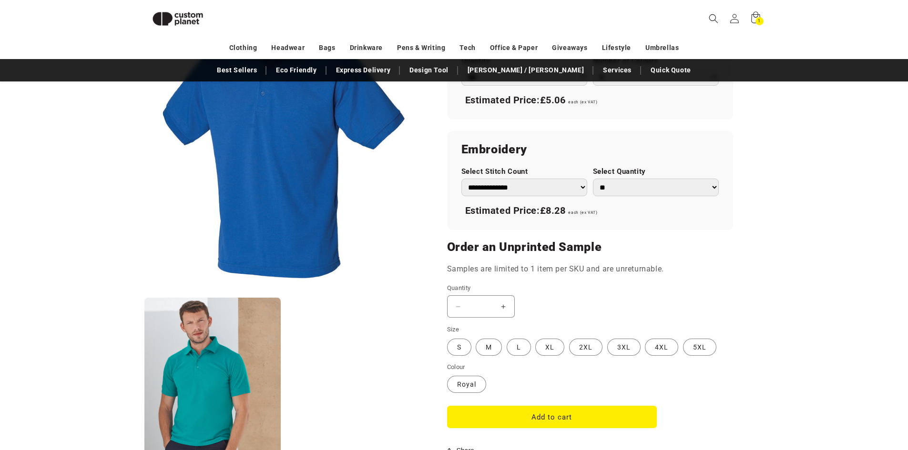
scroll to position [893, 0]
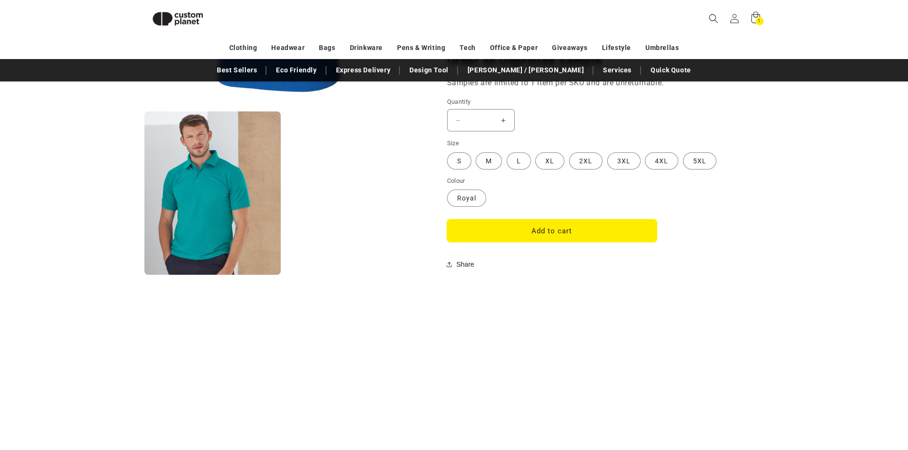
click at [568, 231] on button "Add to cart" at bounding box center [552, 231] width 210 height 22
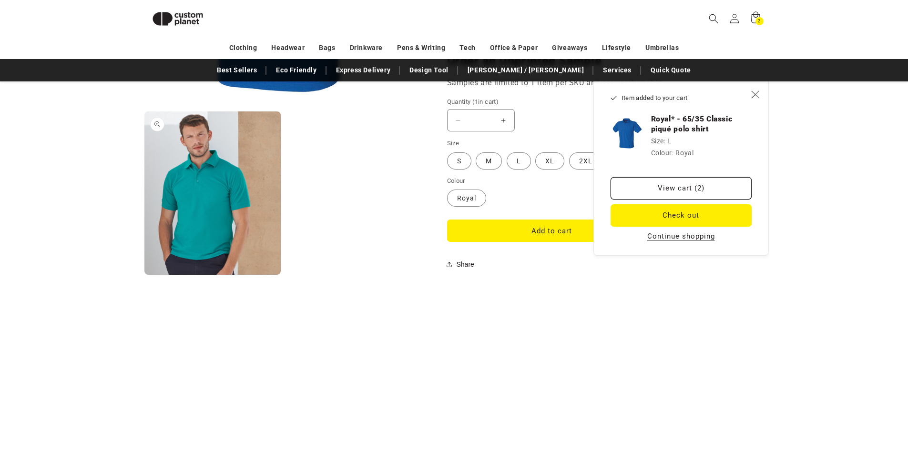
click at [144, 275] on button "Open media 2 in modal" at bounding box center [144, 275] width 0 height 0
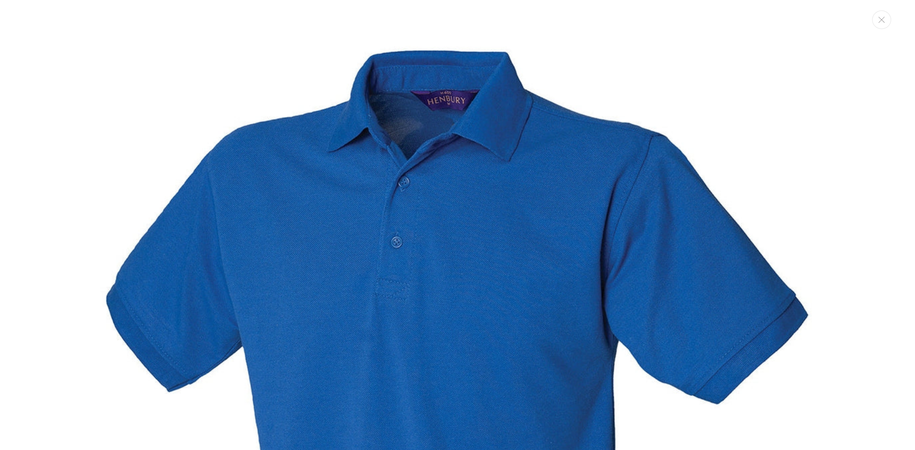
scroll to position [0, 0]
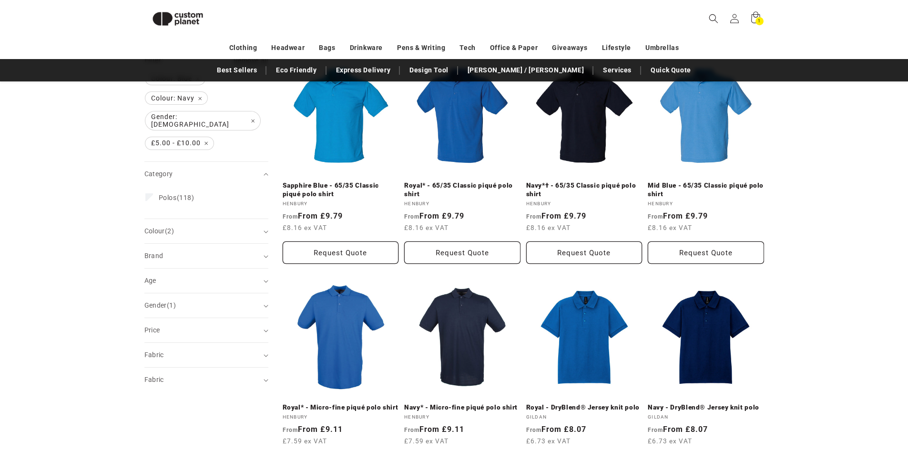
scroll to position [131, 0]
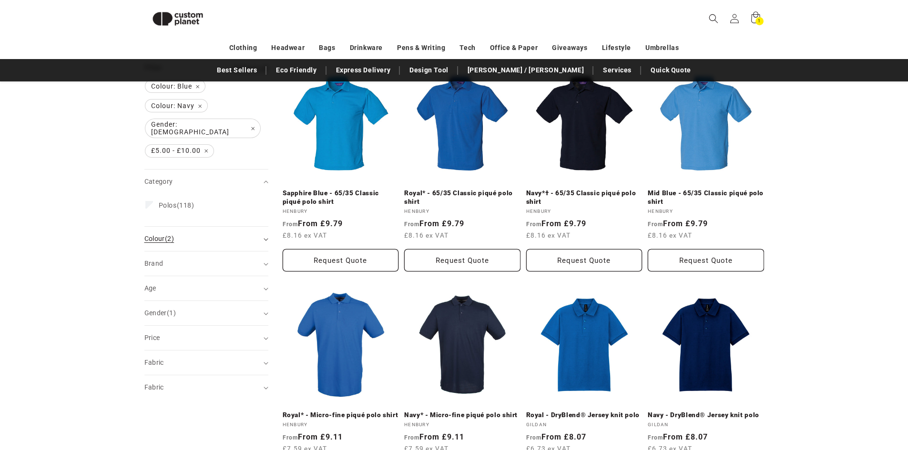
click at [262, 233] on summary "Colour (2)" at bounding box center [206, 239] width 124 height 24
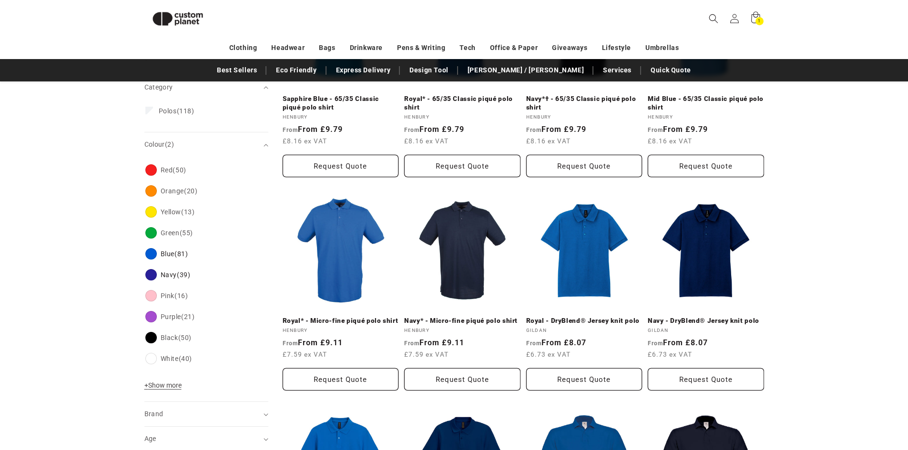
scroll to position [226, 0]
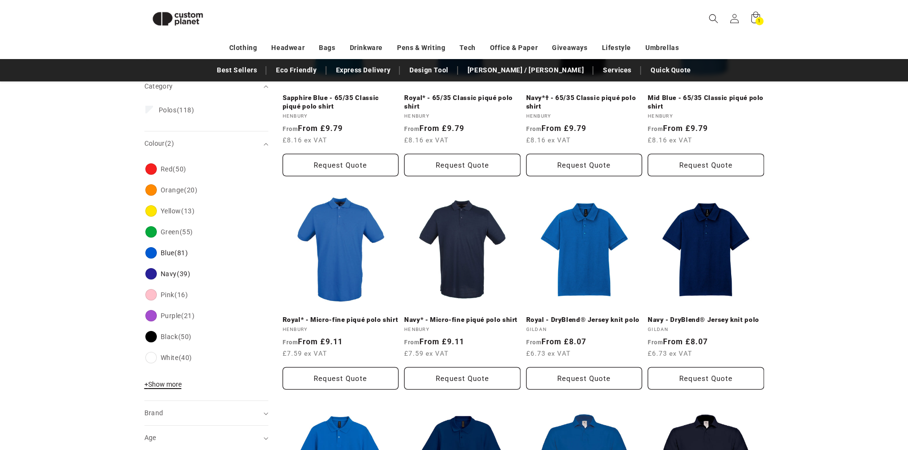
click at [151, 381] on span "+ Show more" at bounding box center [162, 385] width 37 height 8
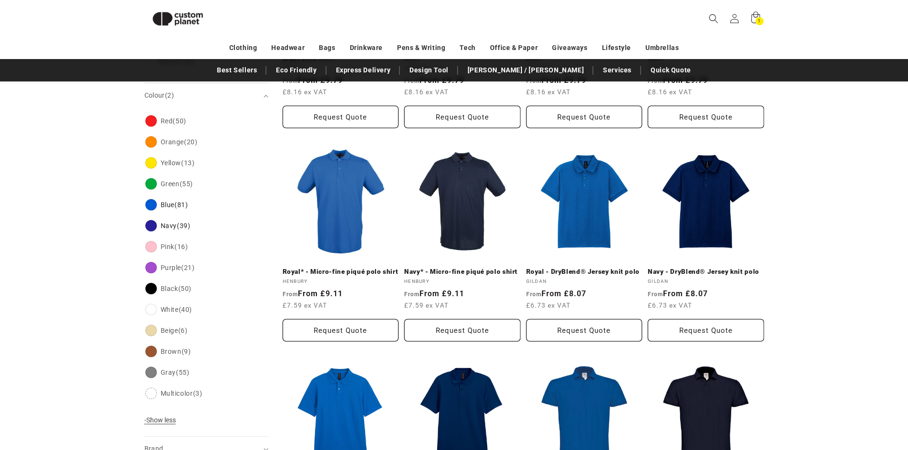
scroll to position [321, 0]
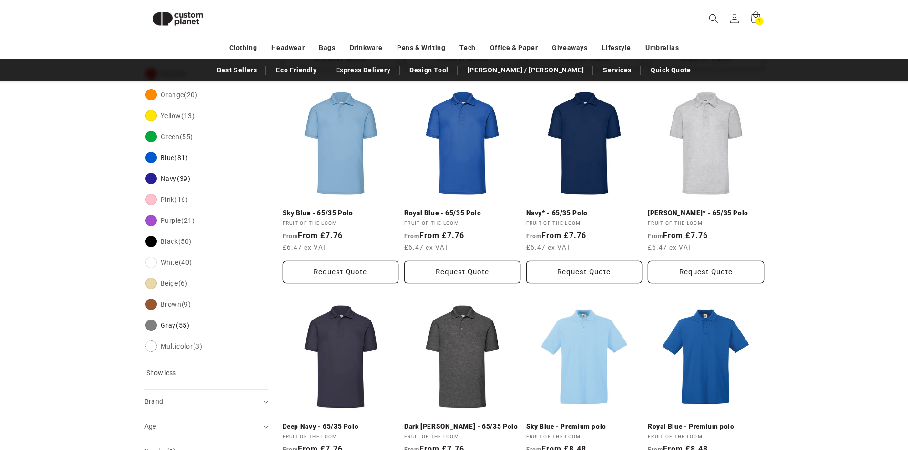
scroll to position [150, 0]
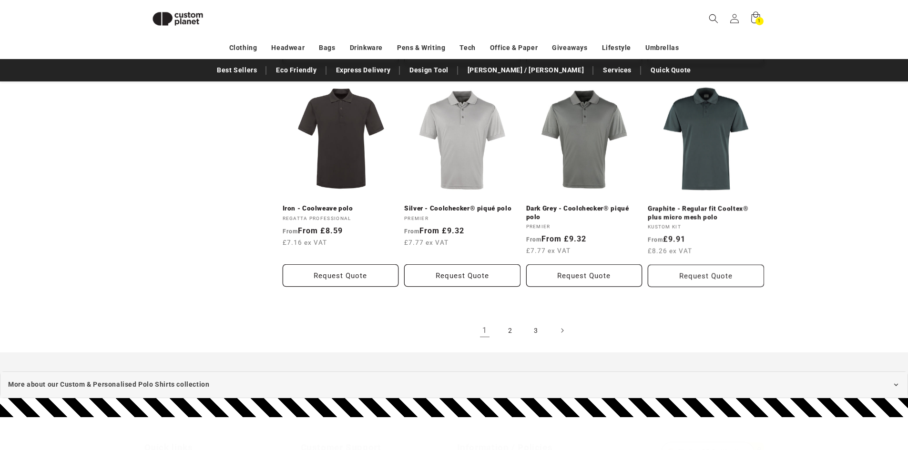
scroll to position [988, 0]
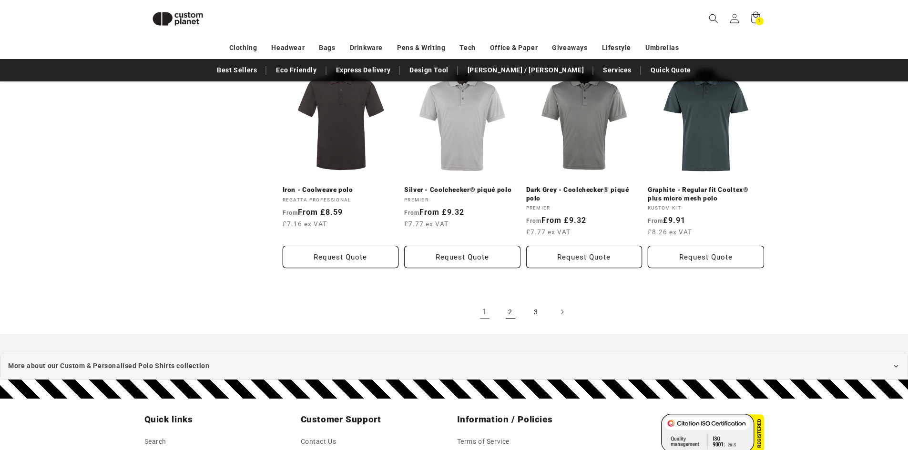
click at [508, 313] on link "2" at bounding box center [510, 312] width 21 height 21
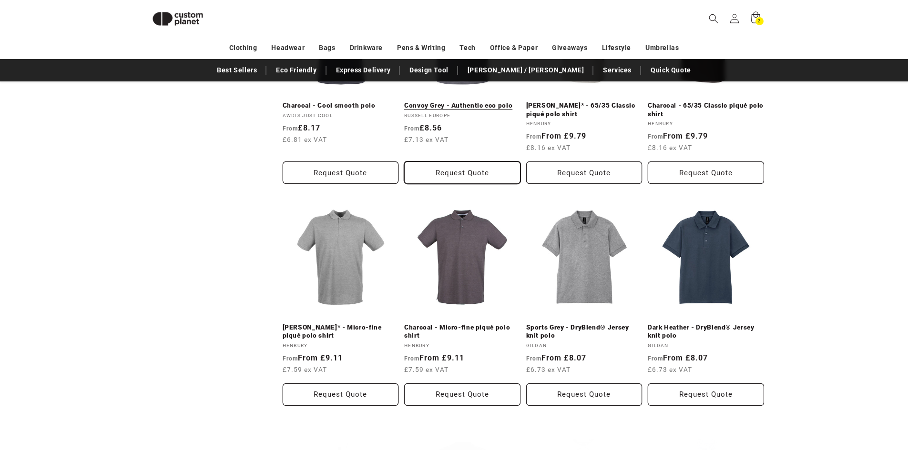
scroll to position [702, 0]
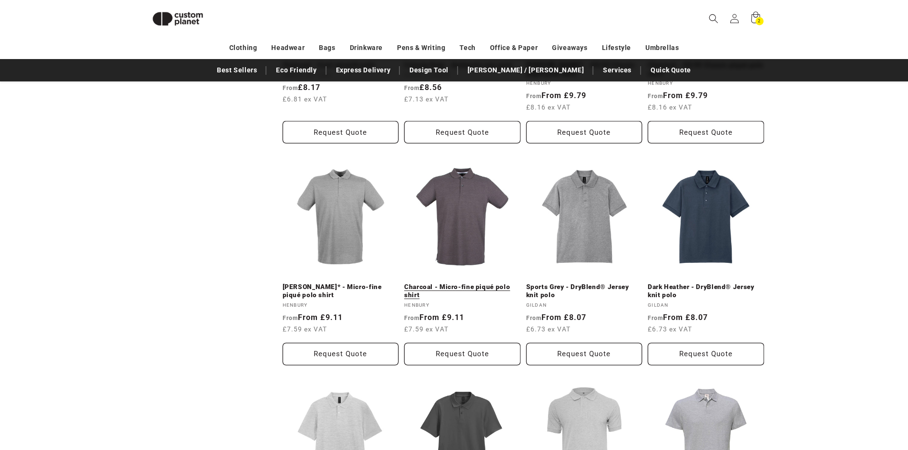
click at [462, 287] on link "Charcoal - Micro-fine piqué polo shirt" at bounding box center [462, 291] width 116 height 17
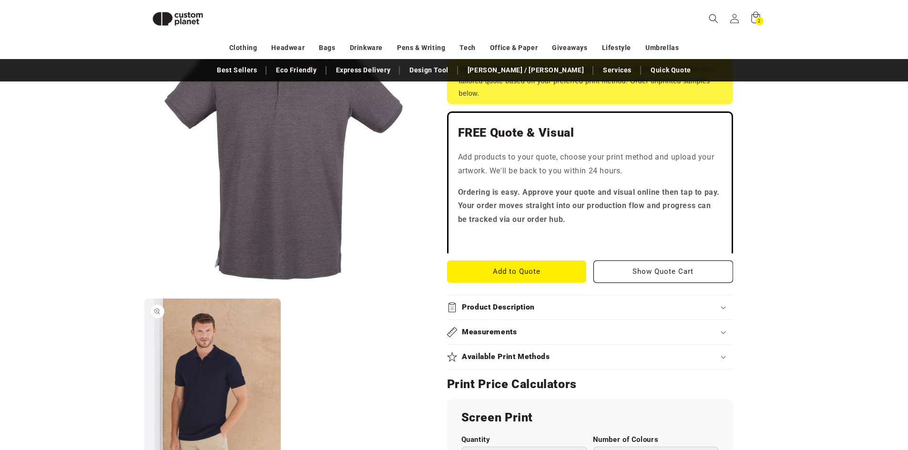
scroll to position [225, 0]
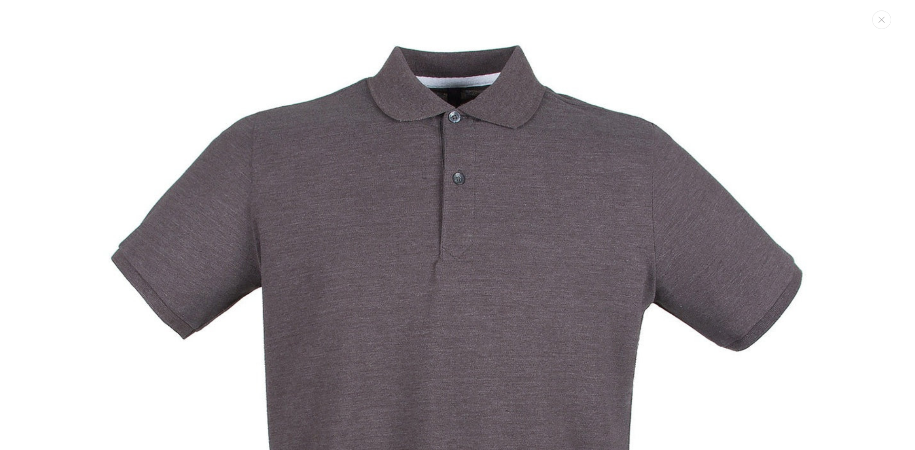
scroll to position [0, 0]
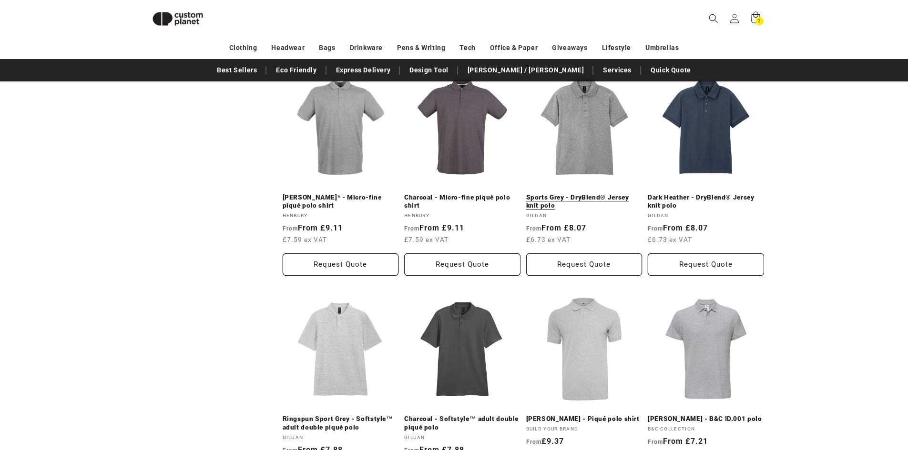
scroll to position [702, 0]
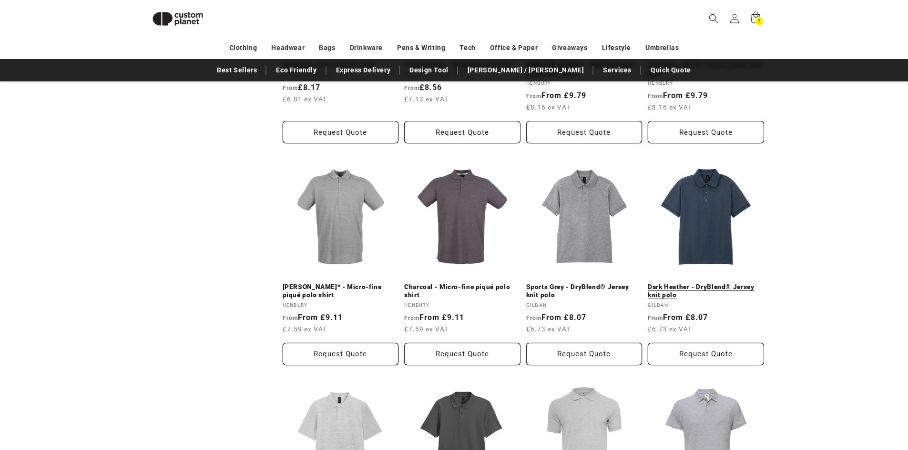
click at [663, 285] on link "Dark Heather - DryBlend® Jersey knit polo" at bounding box center [706, 291] width 116 height 17
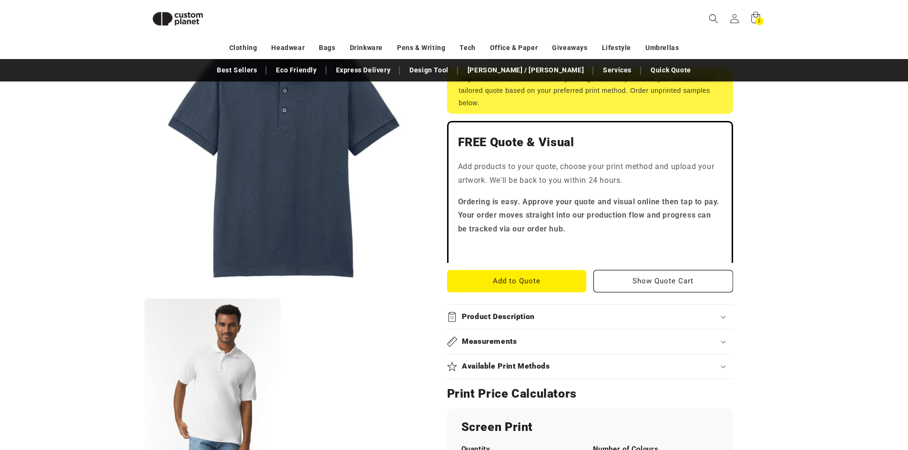
scroll to position [225, 0]
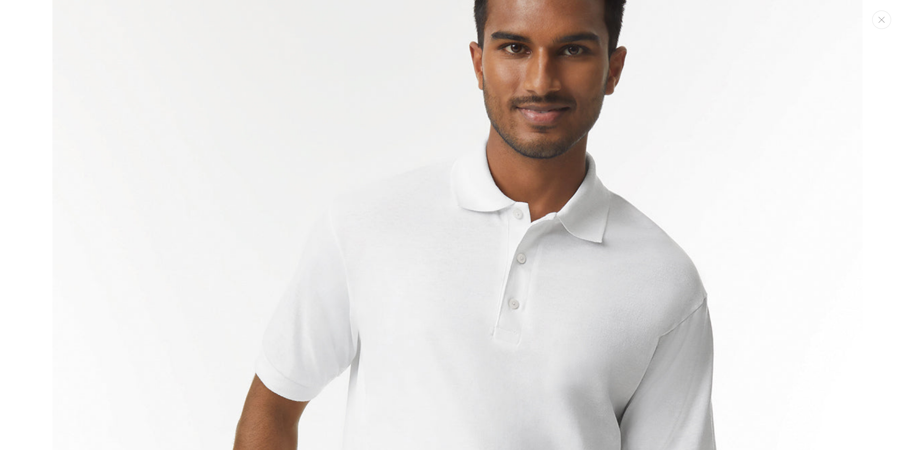
scroll to position [820, 0]
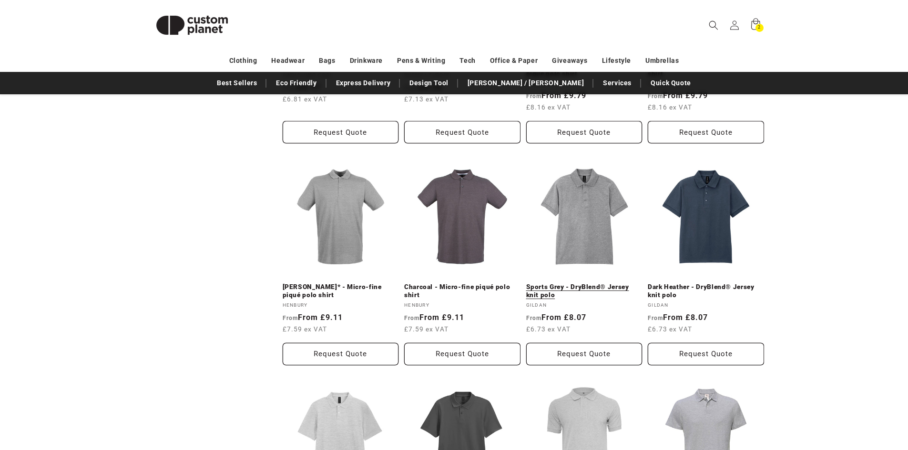
scroll to position [715, 0]
click at [712, 289] on link "Dark Heather - DryBlend® Jersey knit polo" at bounding box center [706, 291] width 116 height 17
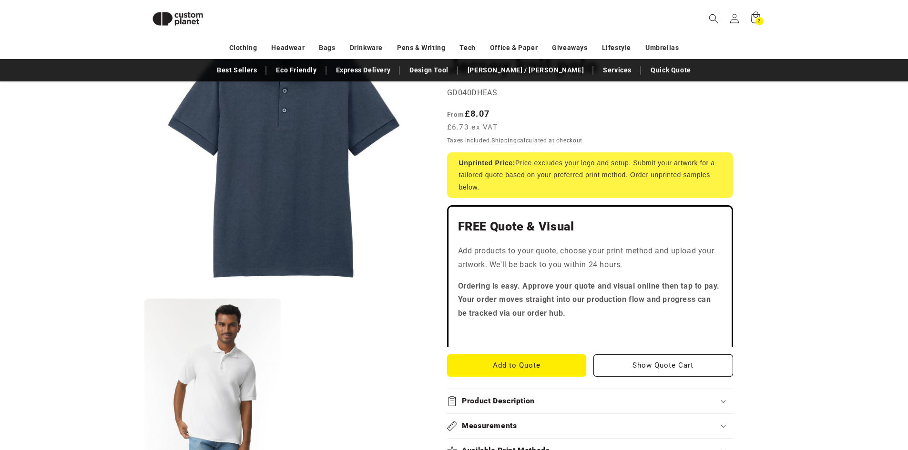
scroll to position [225, 0]
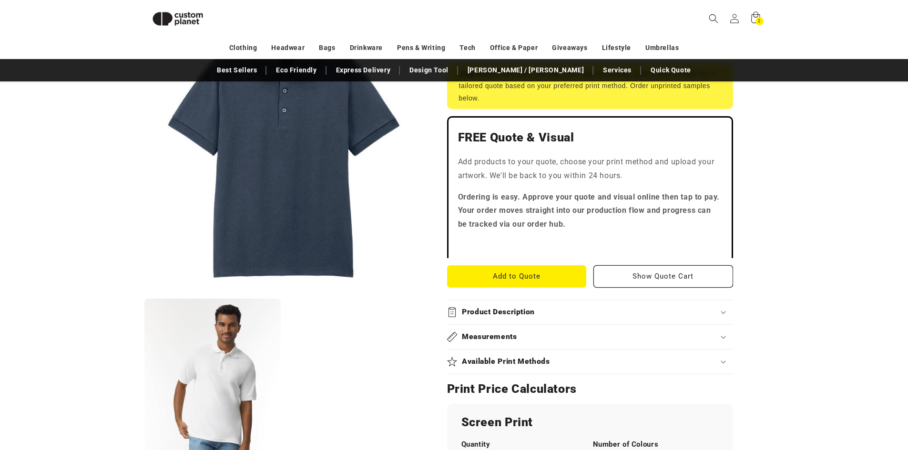
click at [725, 313] on icon at bounding box center [723, 312] width 5 height 3
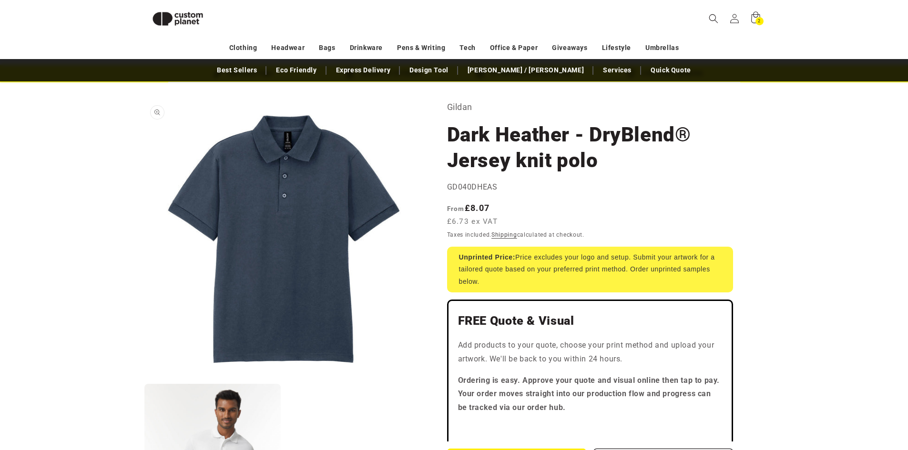
scroll to position [0, 0]
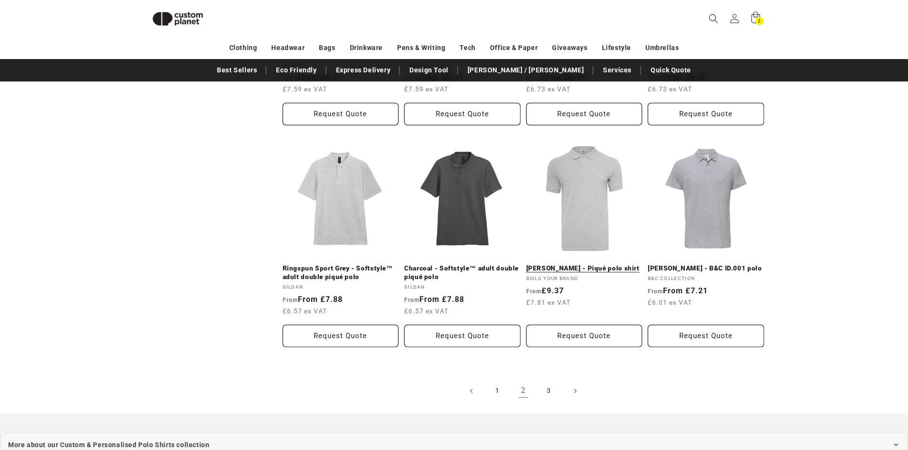
scroll to position [941, 0]
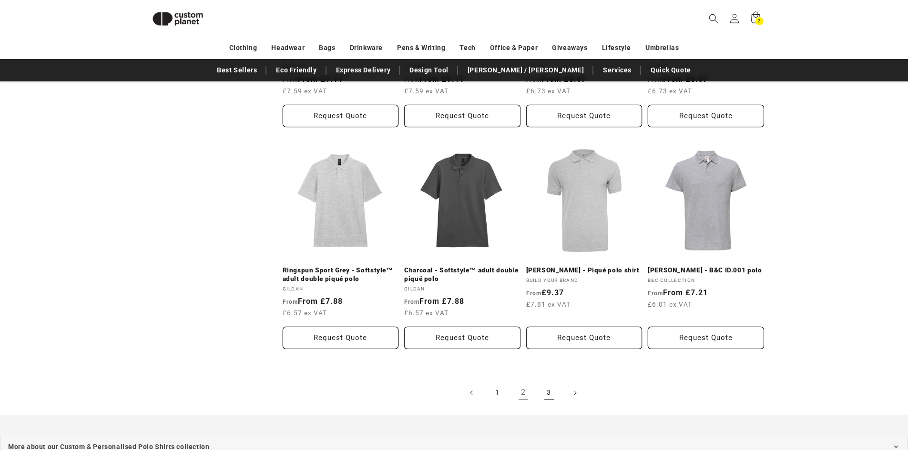
click at [551, 393] on link "3" at bounding box center [548, 393] width 21 height 21
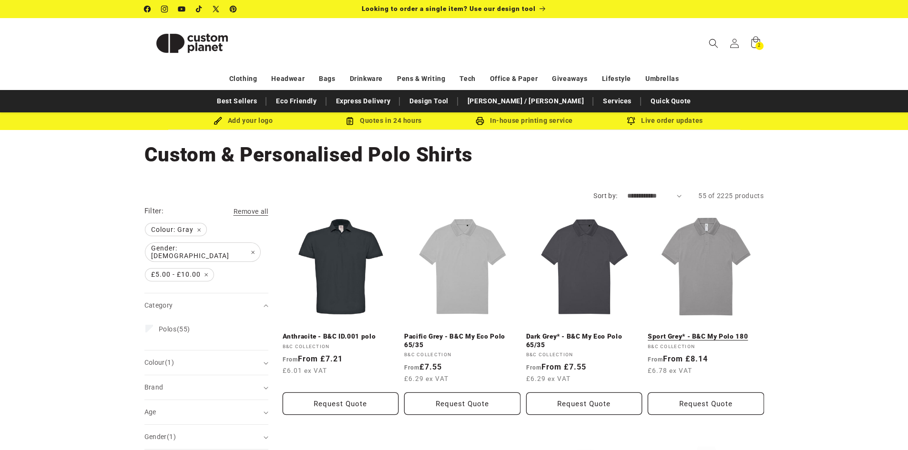
click at [697, 333] on link "Sport Grey* - B&C My Polo 180" at bounding box center [706, 337] width 116 height 9
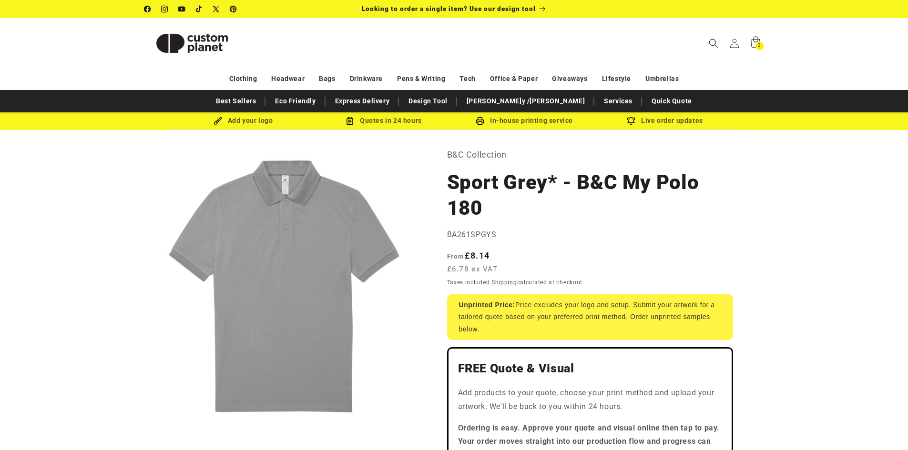
click at [144, 426] on button "Open media 1 in modal" at bounding box center [144, 426] width 0 height 0
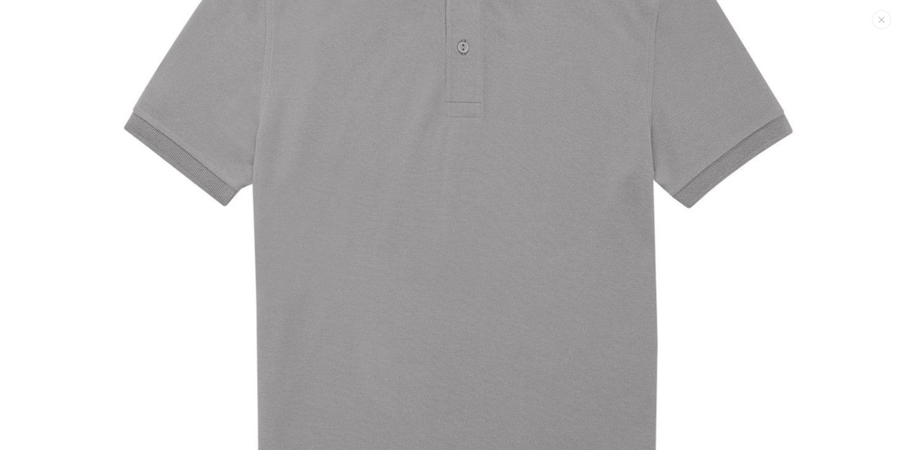
scroll to position [36, 0]
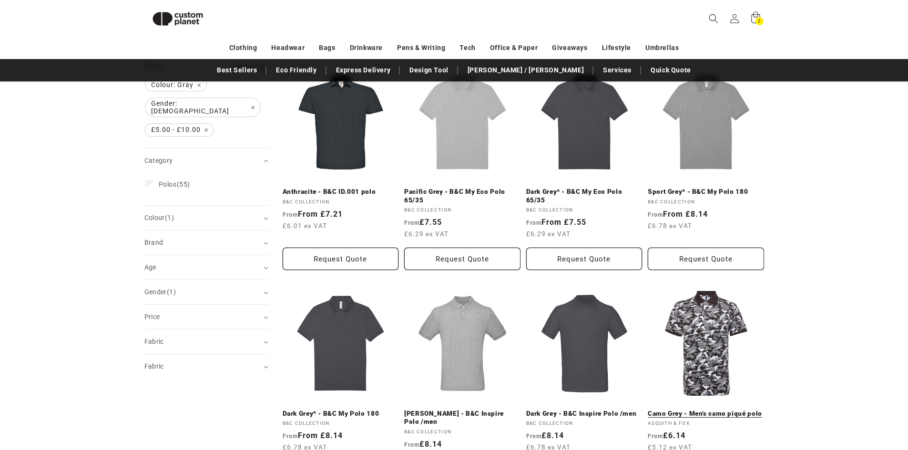
scroll to position [131, 0]
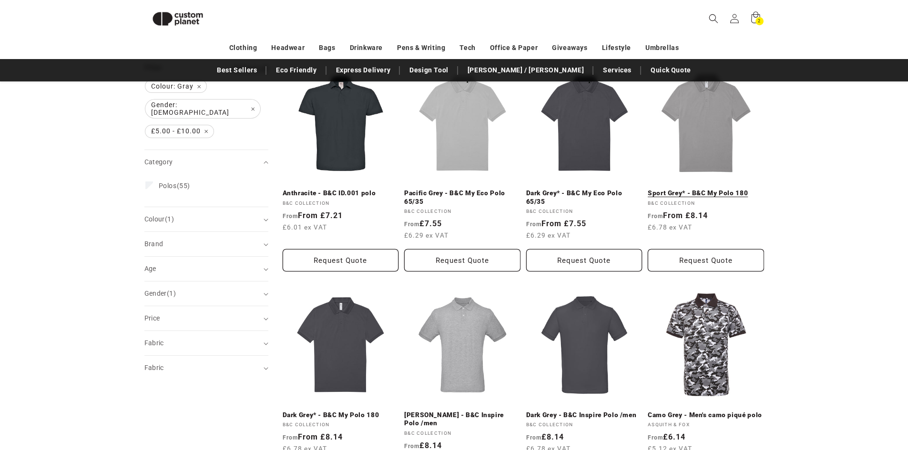
click at [682, 192] on link "Sport Grey* - B&C My Polo 180" at bounding box center [706, 193] width 116 height 9
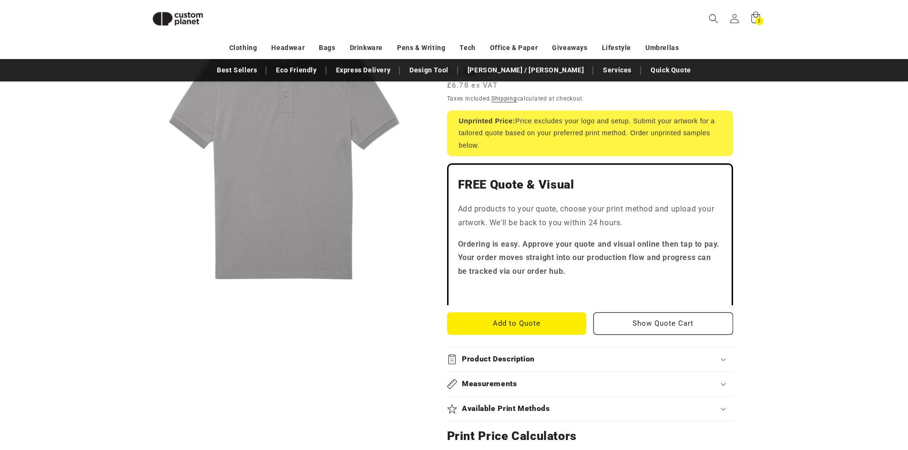
scroll to position [321, 0]
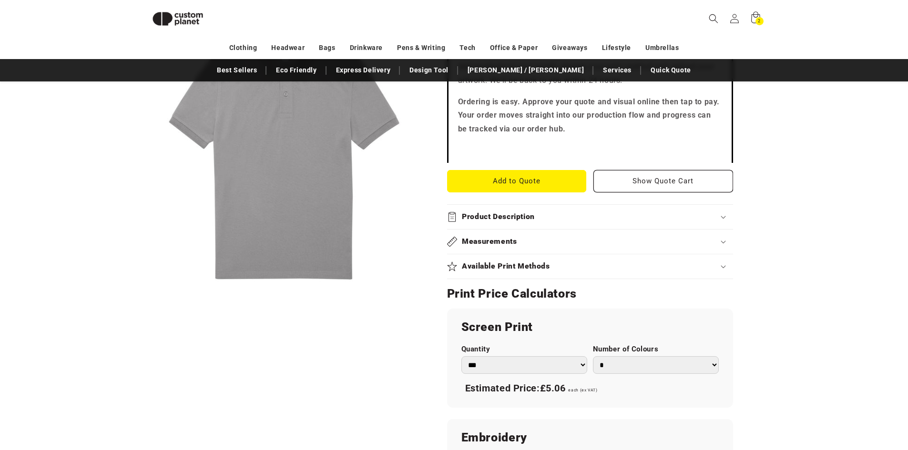
click at [723, 218] on icon at bounding box center [723, 217] width 5 height 3
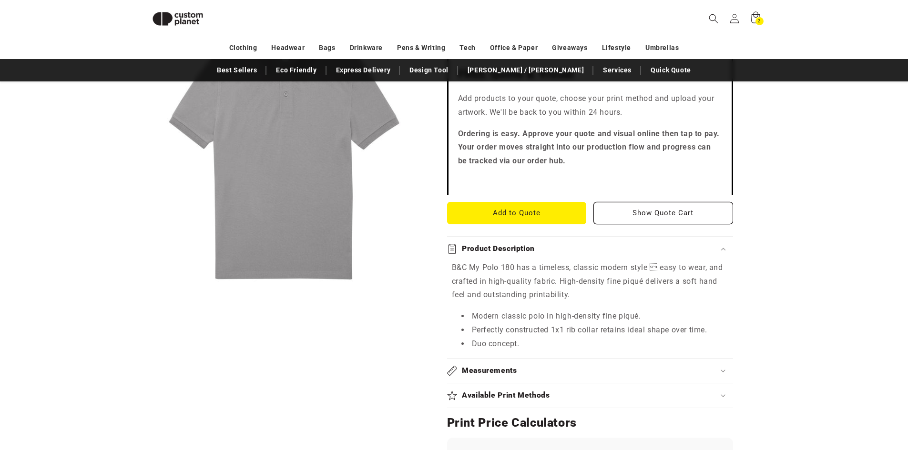
scroll to position [130, 0]
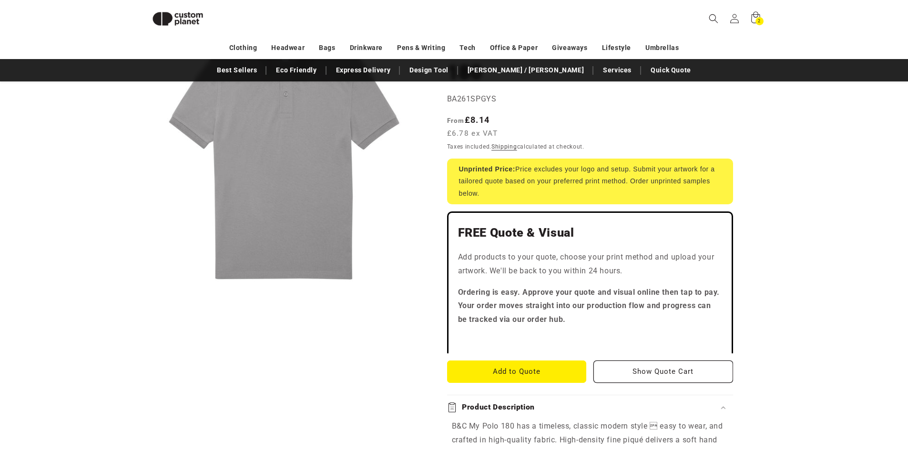
drag, startPoint x: 289, startPoint y: 213, endPoint x: 288, endPoint y: 173, distance: 40.0
click at [144, 293] on button "Open media 1 in modal" at bounding box center [144, 293] width 0 height 0
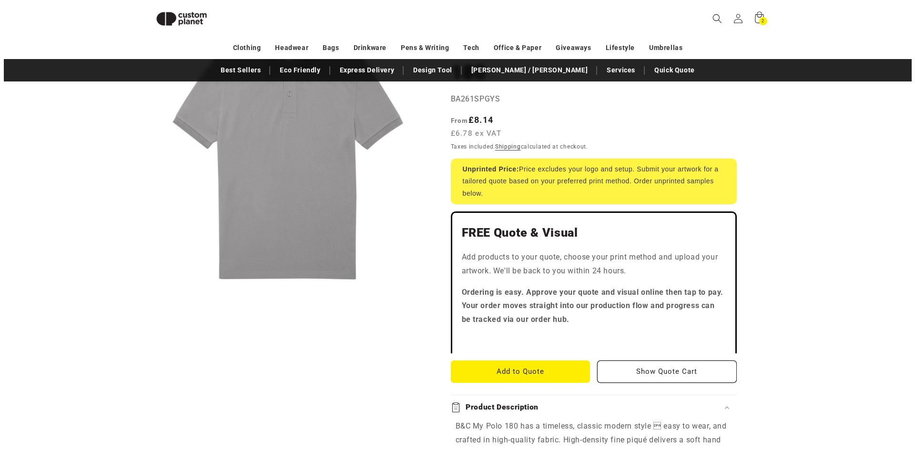
scroll to position [10, 0]
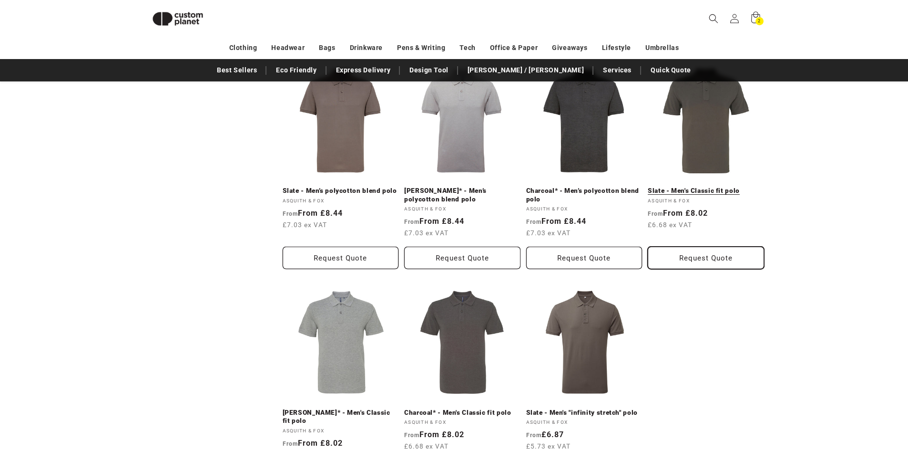
scroll to position [558, 0]
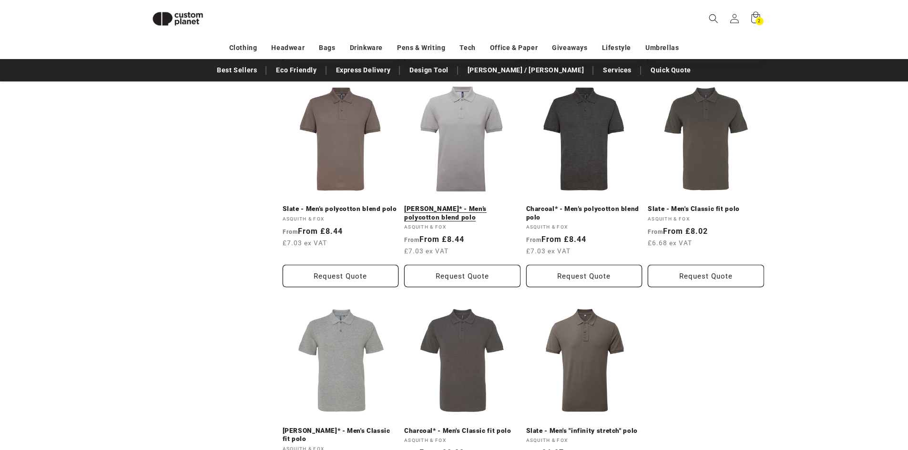
click at [460, 210] on link "[PERSON_NAME]* - Men’s polycotton blend polo" at bounding box center [462, 213] width 116 height 17
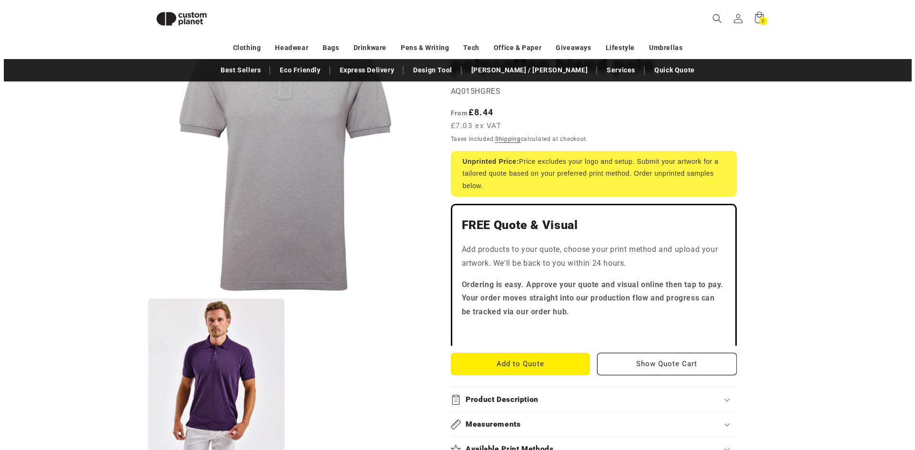
scroll to position [131, 0]
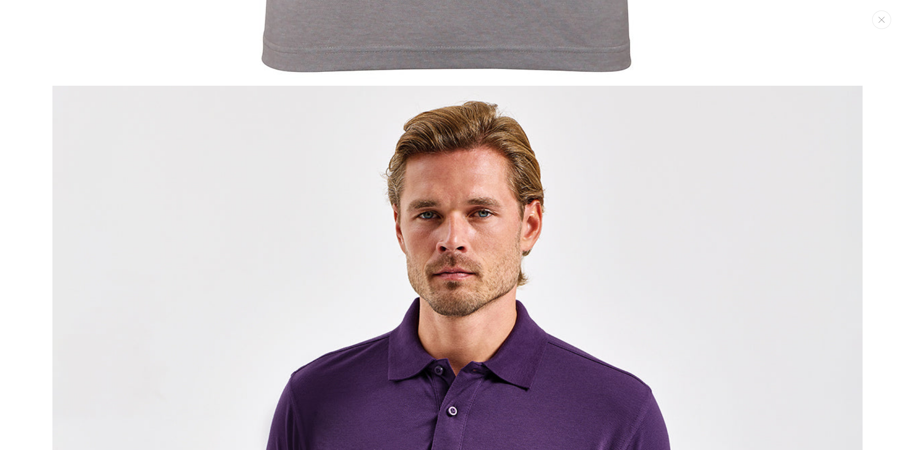
scroll to position [629, 0]
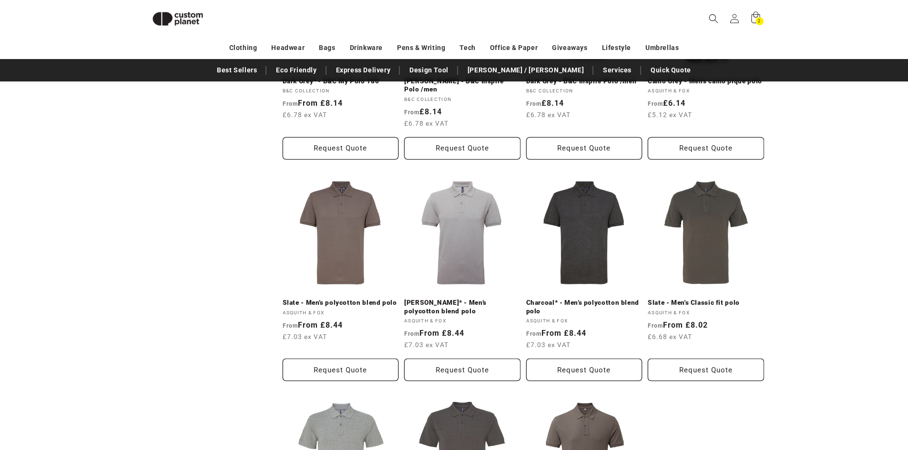
scroll to position [463, 0]
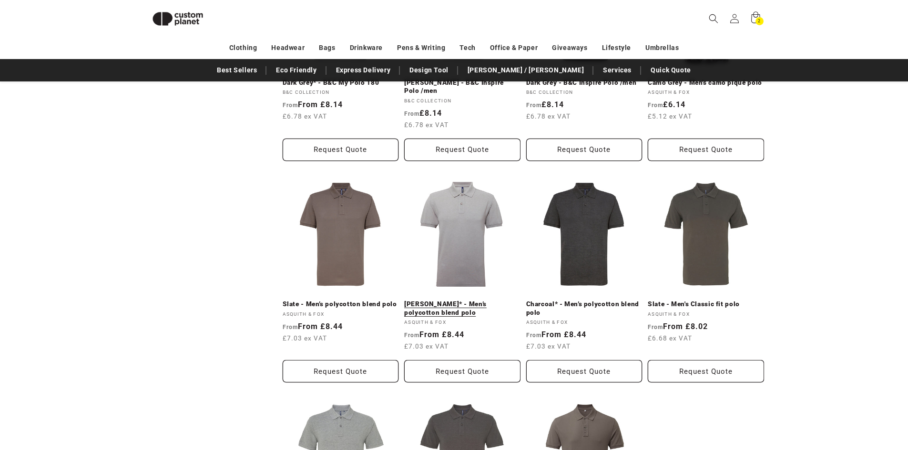
click at [436, 304] on link "Heather Grey* - Men’s polycotton blend polo" at bounding box center [462, 308] width 116 height 17
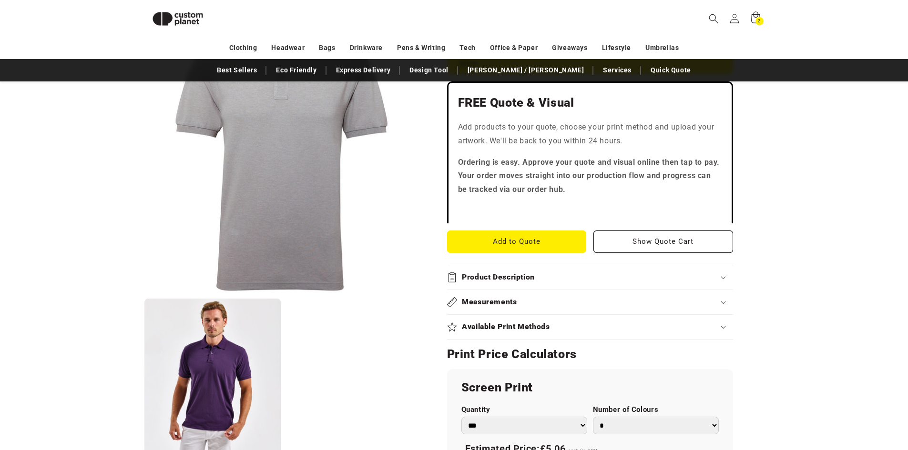
scroll to position [321, 0]
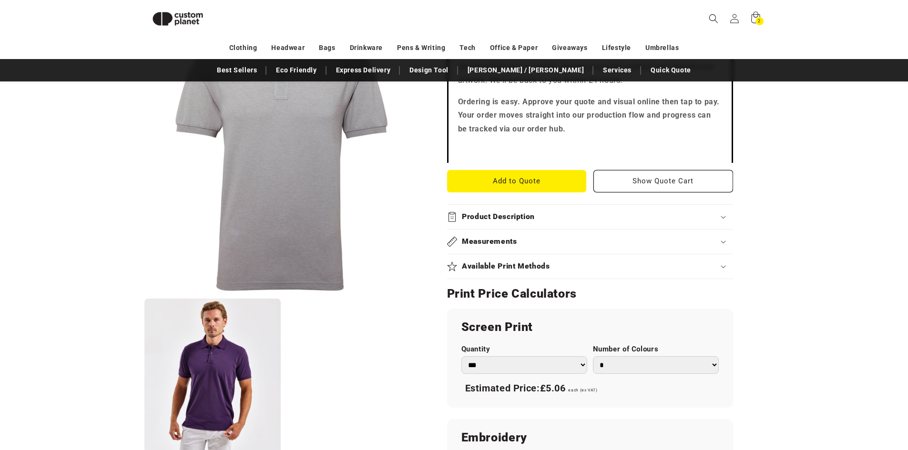
click at [722, 222] on div "Product Description" at bounding box center [590, 217] width 286 height 10
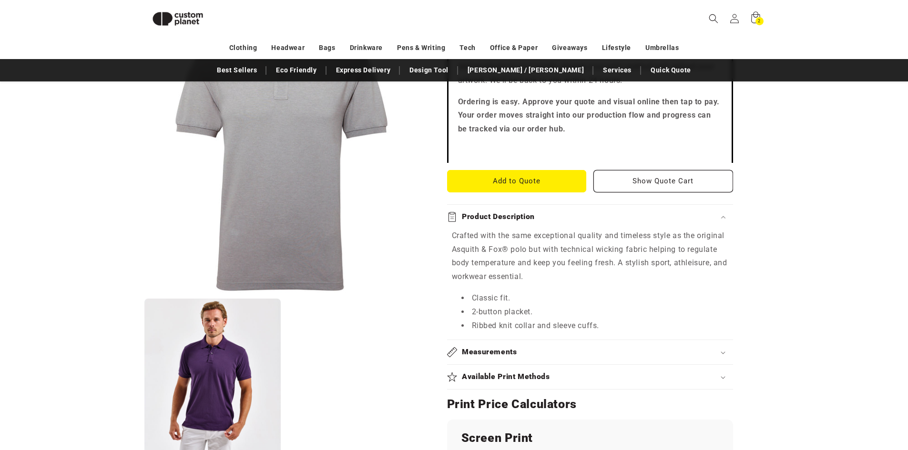
click at [722, 221] on div "Product Description" at bounding box center [590, 217] width 286 height 10
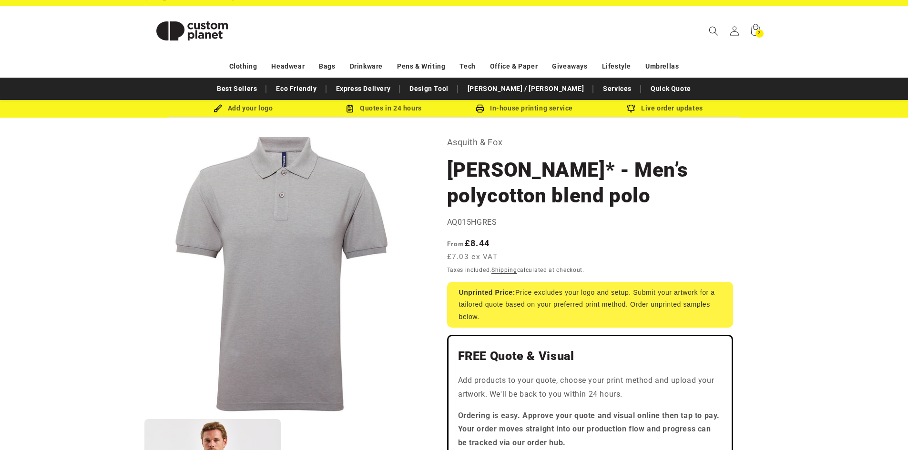
scroll to position [0, 0]
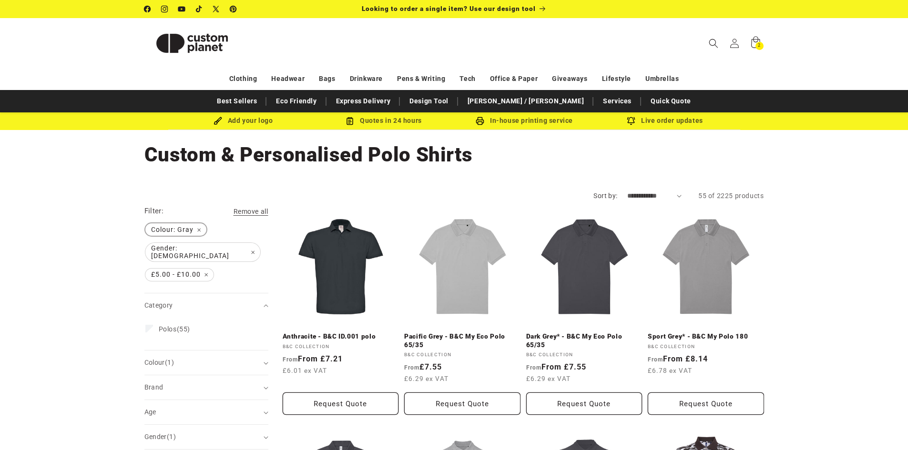
click at [196, 230] on span "Colour: Gray Remove filter" at bounding box center [175, 229] width 61 height 12
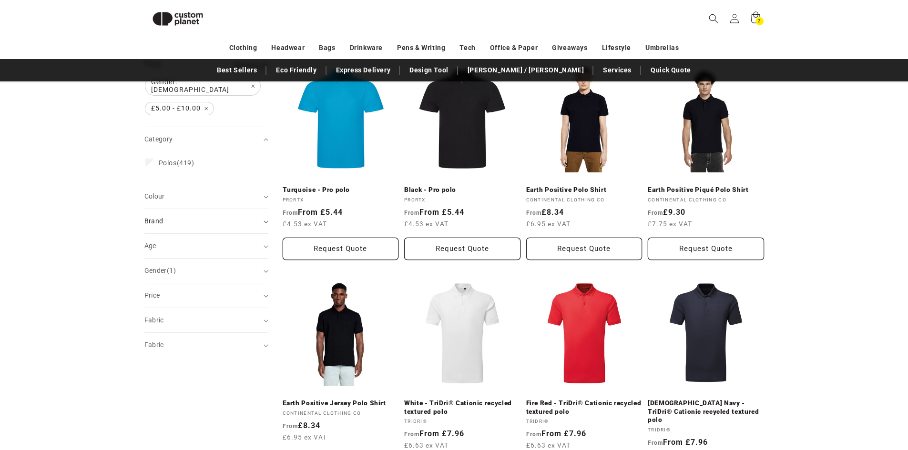
scroll to position [131, 0]
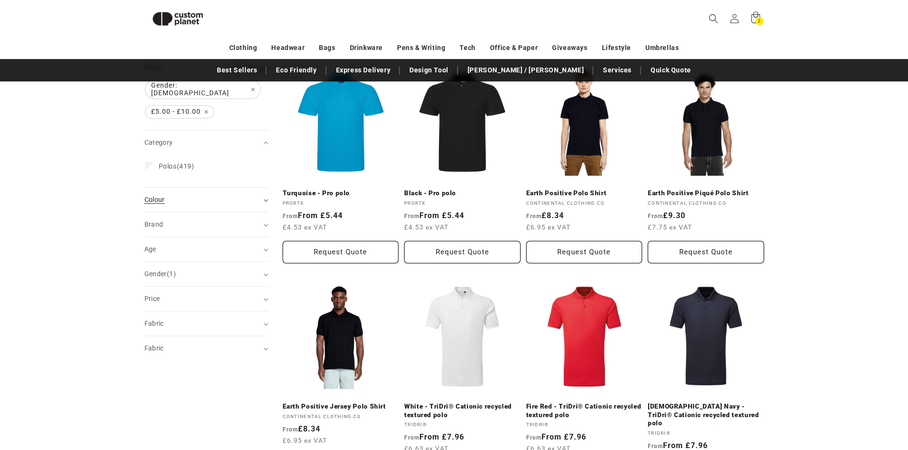
click at [264, 199] on icon "Colour (0 selected)" at bounding box center [266, 200] width 5 height 3
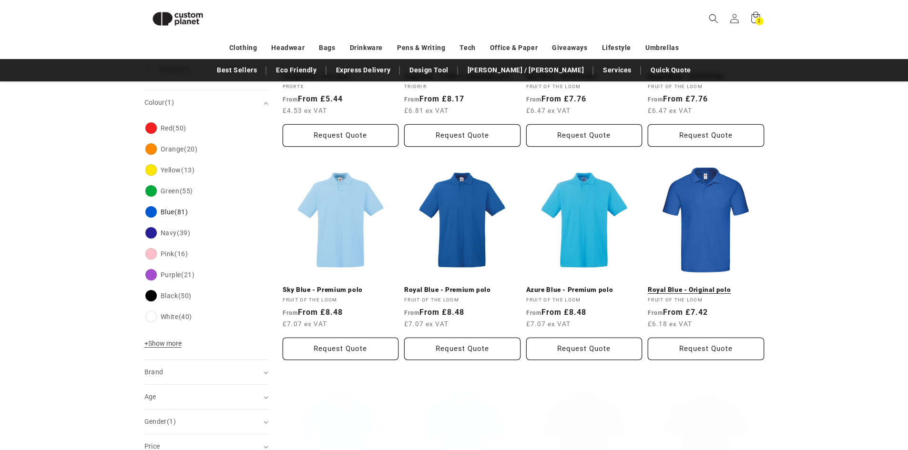
scroll to position [274, 0]
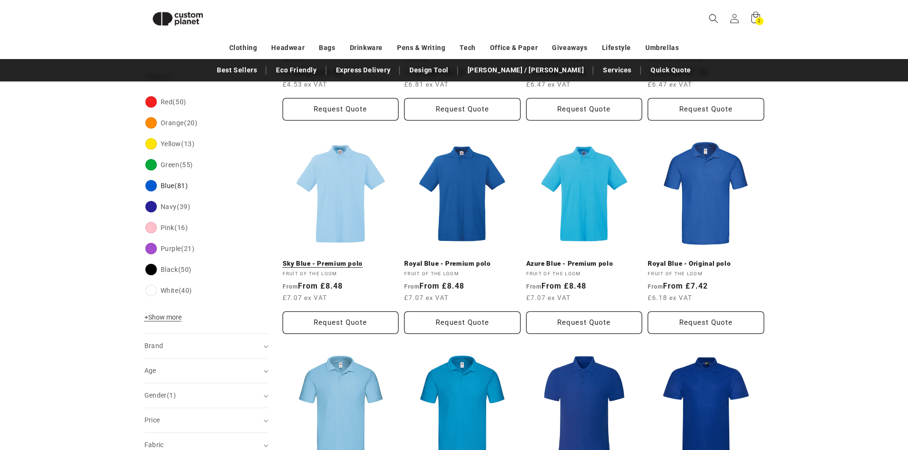
click at [339, 267] on link "Sky Blue - Premium polo" at bounding box center [341, 264] width 116 height 9
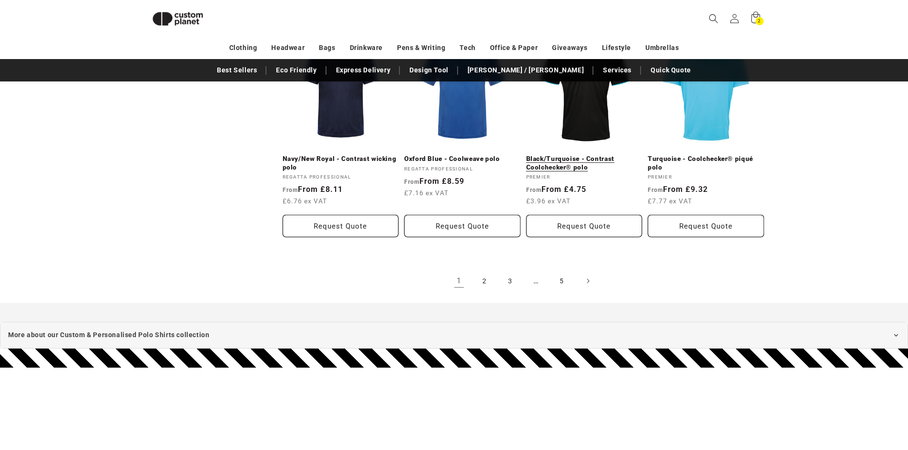
scroll to position [1036, 0]
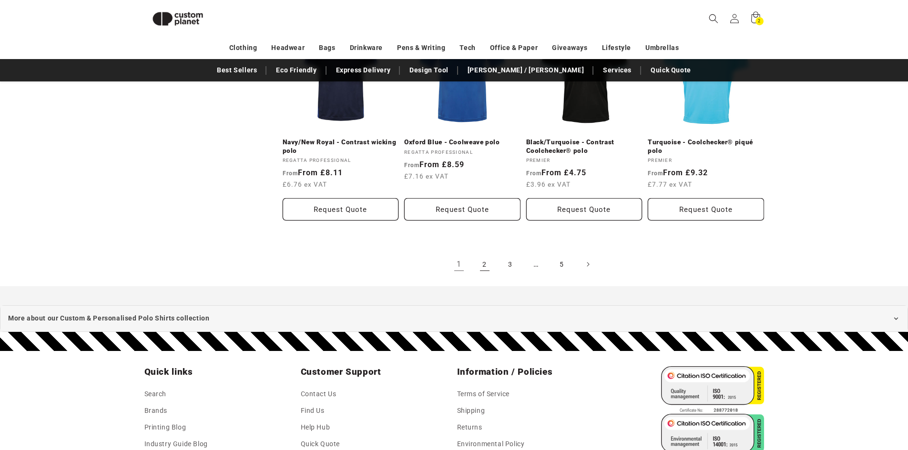
click at [485, 263] on link "2" at bounding box center [484, 264] width 21 height 21
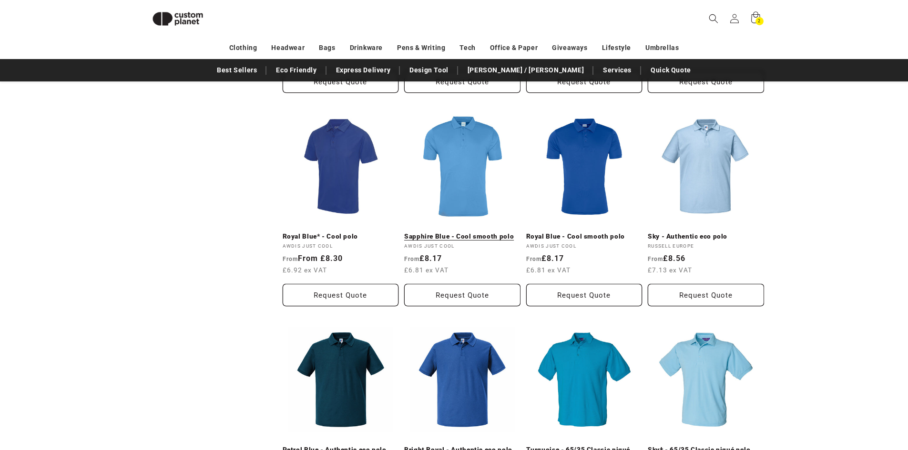
scroll to position [845, 0]
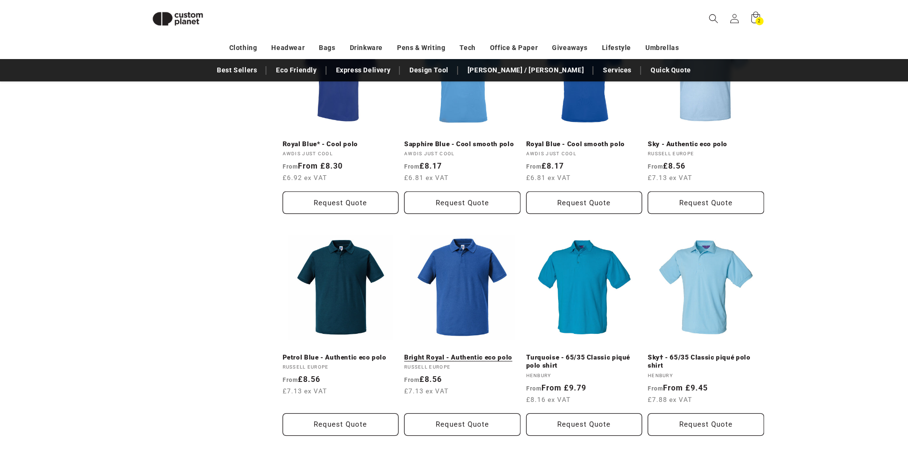
click at [460, 354] on link "Bright Royal - Authentic eco polo" at bounding box center [462, 358] width 116 height 9
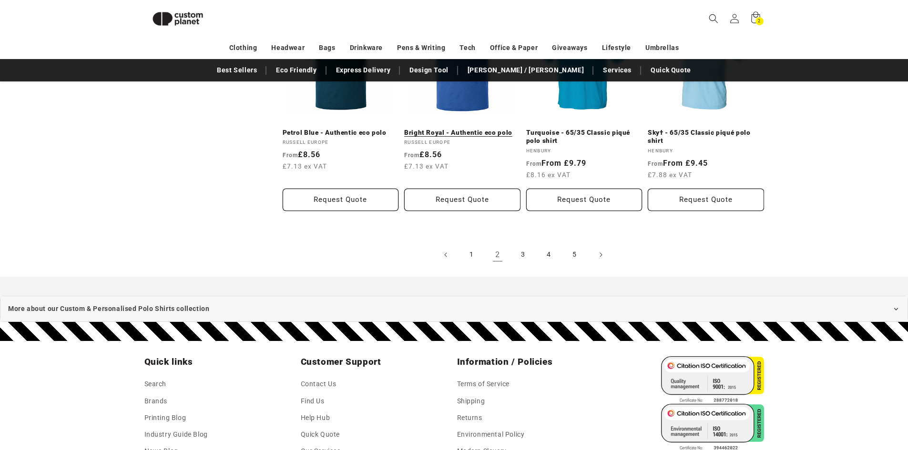
scroll to position [1071, 0]
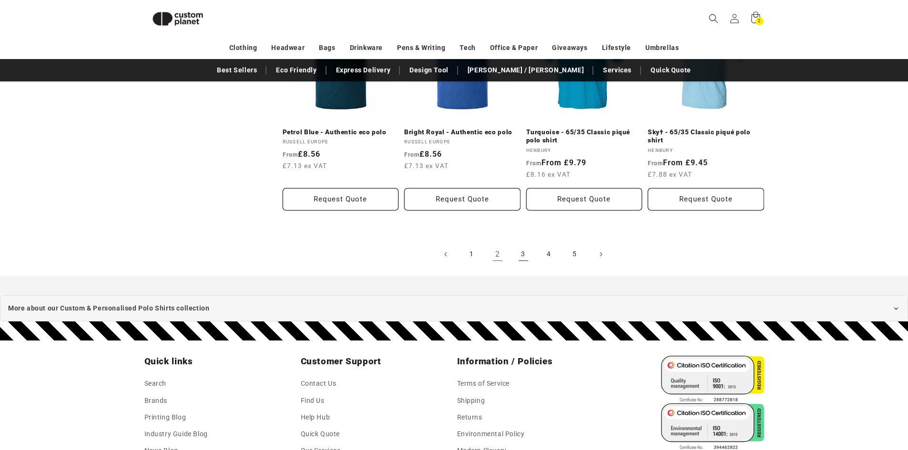
click at [522, 255] on link "3" at bounding box center [523, 254] width 21 height 21
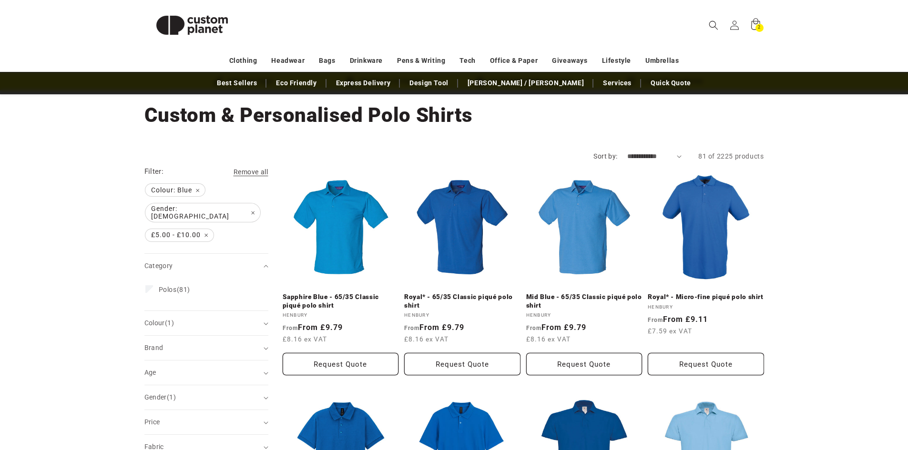
scroll to position [95, 0]
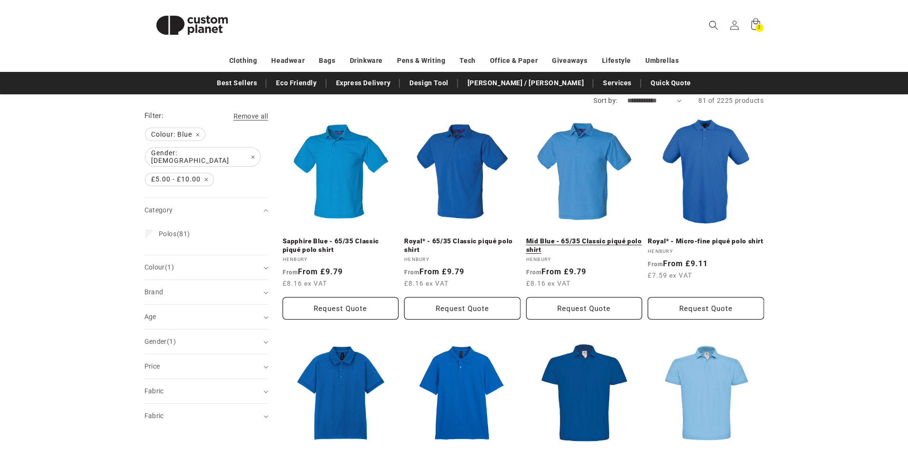
click at [569, 237] on link "Mid Blue - 65/35 Classic piqué polo shirt" at bounding box center [584, 245] width 116 height 17
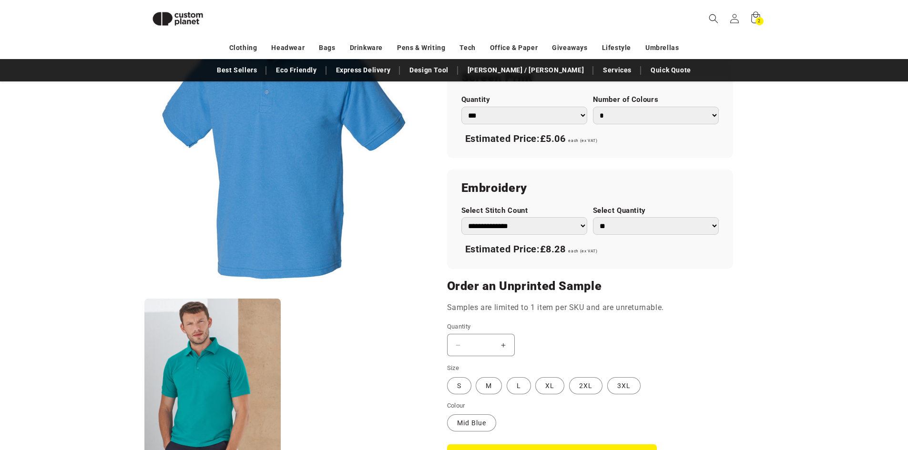
scroll to position [654, 0]
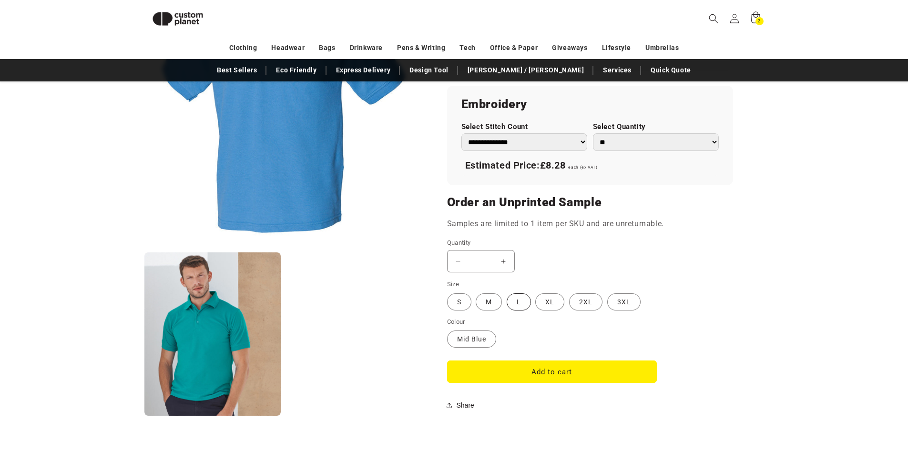
click at [518, 303] on label "L Variant sold out or unavailable" at bounding box center [519, 302] width 24 height 17
click at [518, 371] on button "Add to cart" at bounding box center [552, 372] width 210 height 22
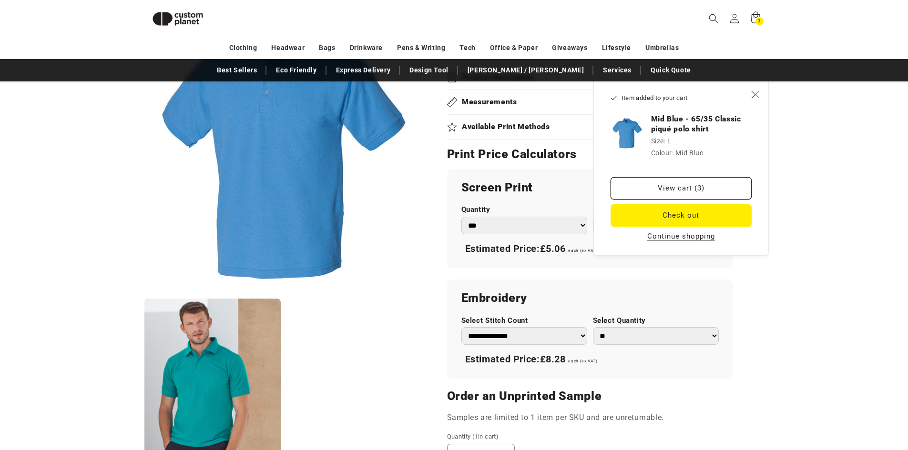
scroll to position [416, 0]
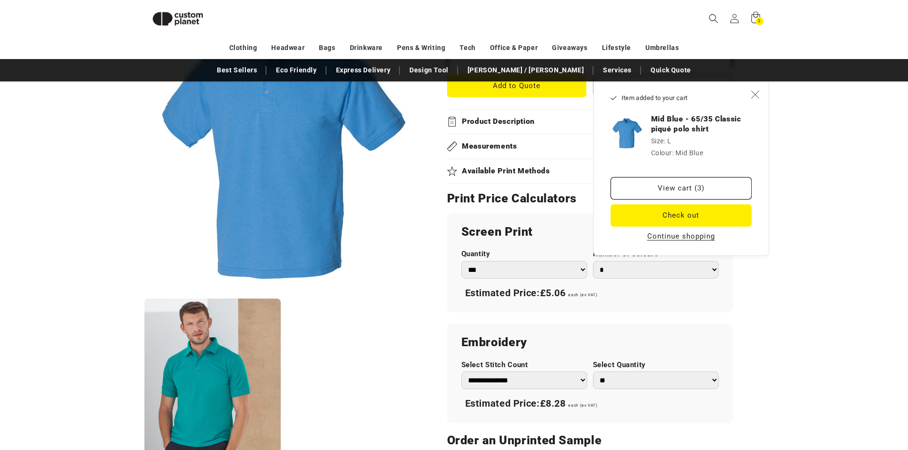
click at [755, 92] on icon "Close" at bounding box center [755, 94] width 9 height 9
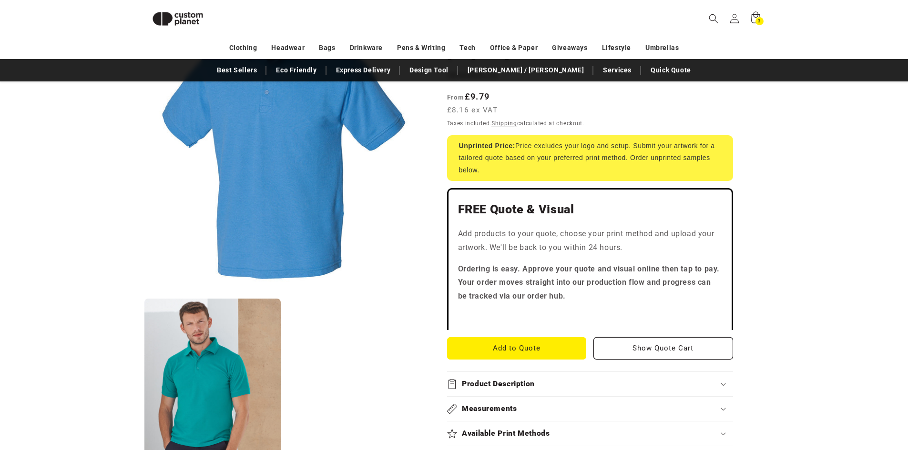
scroll to position [277, 0]
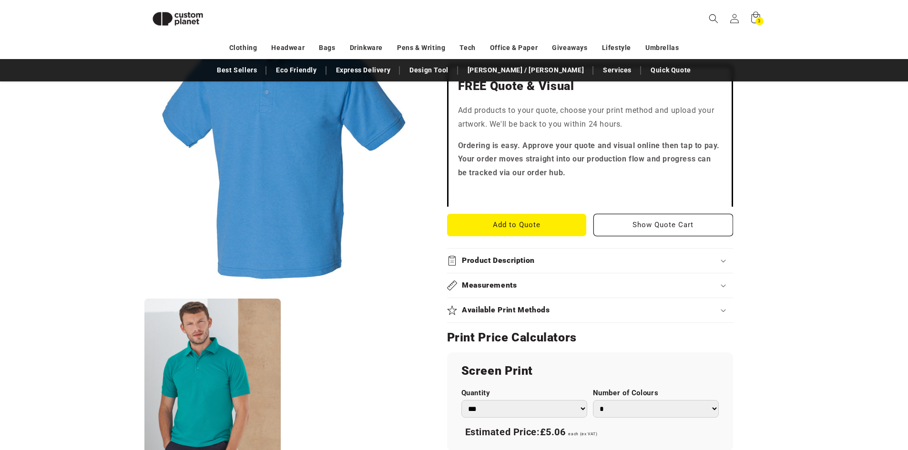
click at [720, 263] on div "Product Description" at bounding box center [590, 261] width 286 height 10
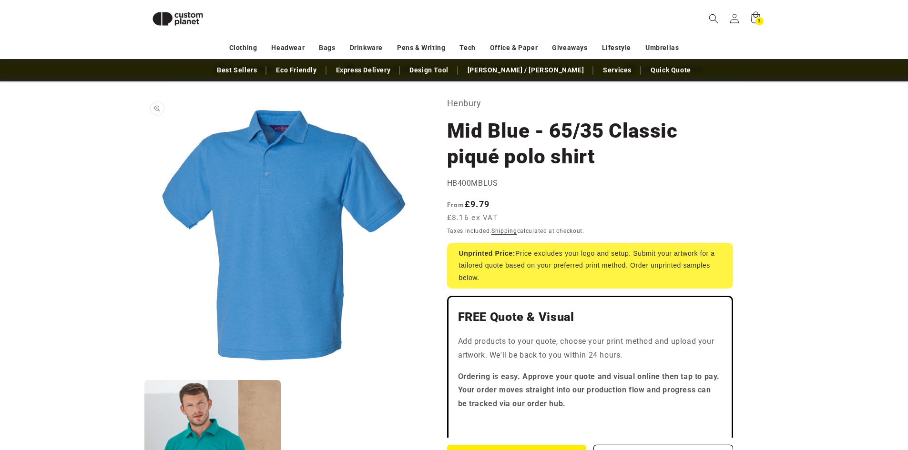
scroll to position [0, 0]
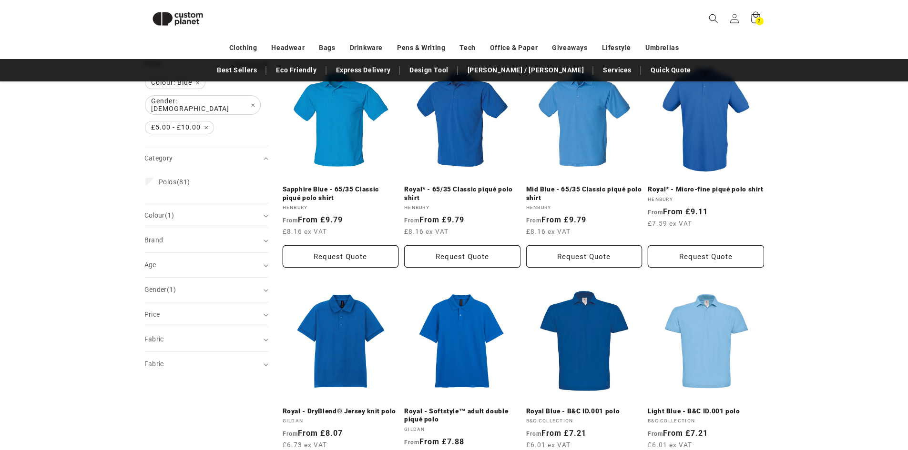
scroll to position [130, 0]
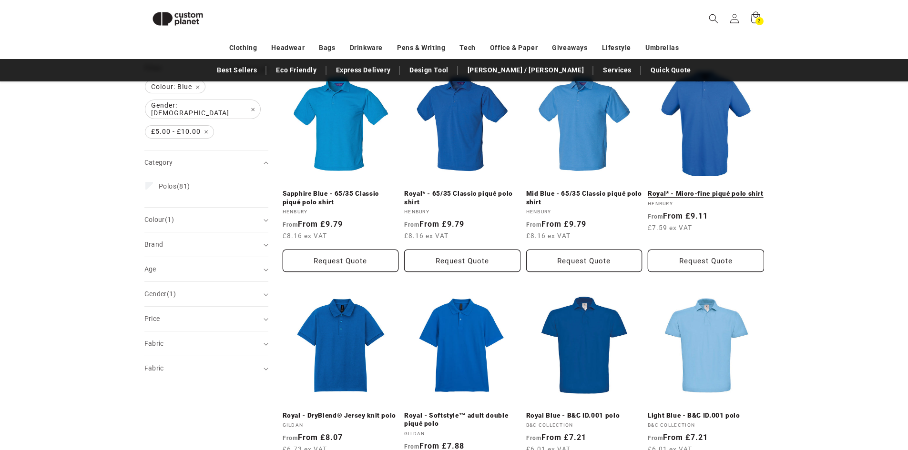
click at [691, 194] on link "Royal* - Micro-fine piqué polo shirt" at bounding box center [706, 194] width 116 height 9
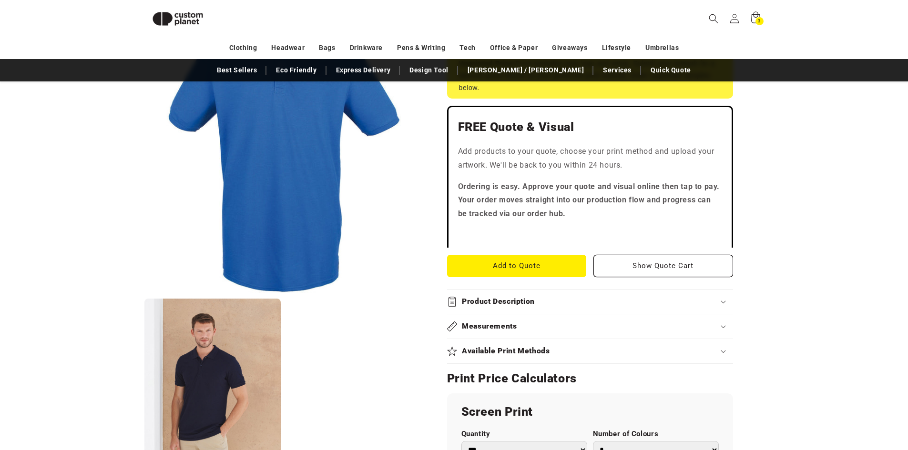
scroll to position [274, 0]
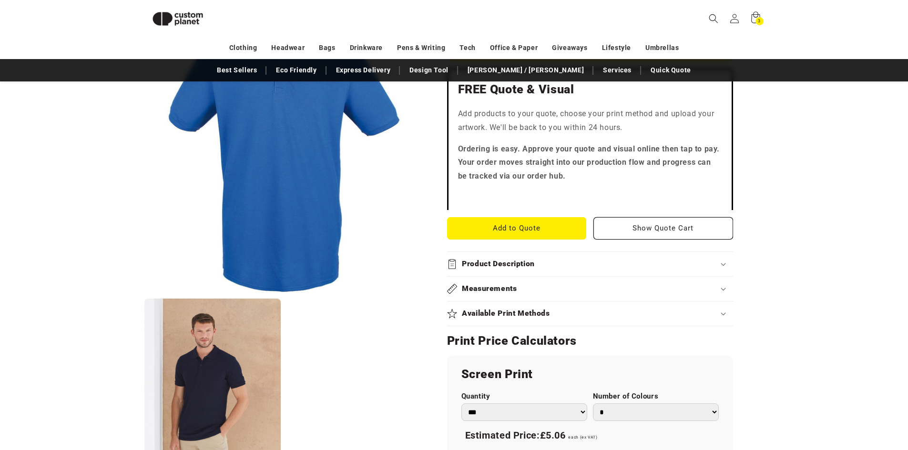
click at [720, 263] on div "Product Description" at bounding box center [590, 264] width 286 height 10
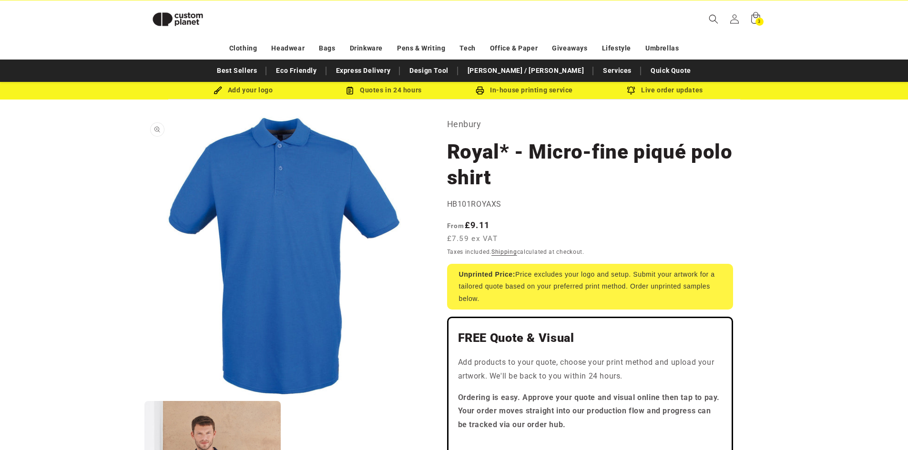
scroll to position [0, 0]
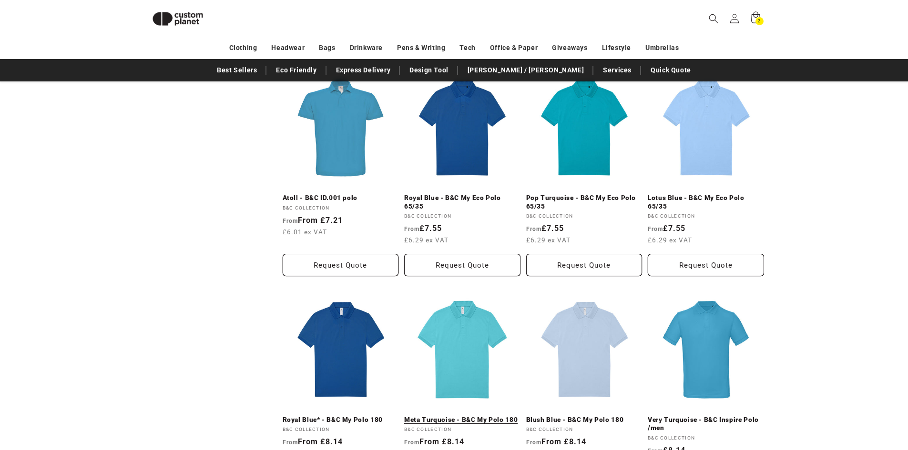
scroll to position [510, 0]
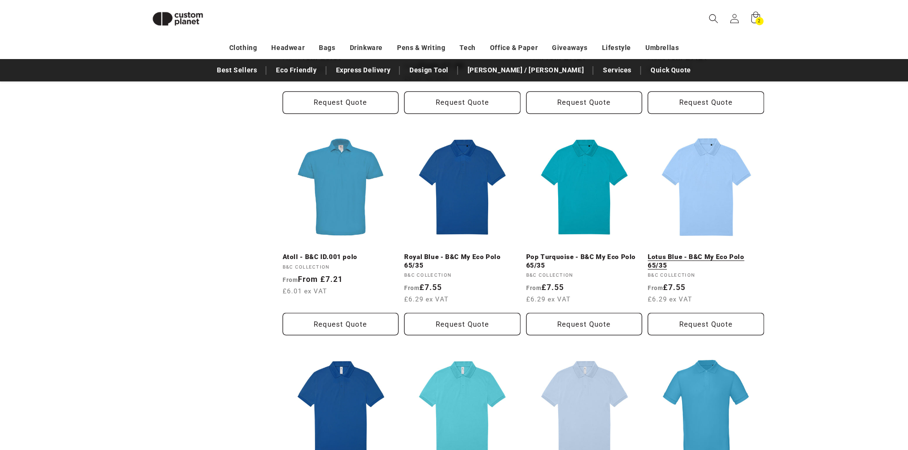
click at [689, 257] on link "Lotus Blue - B&C My Eco Polo 65/35" at bounding box center [706, 261] width 116 height 17
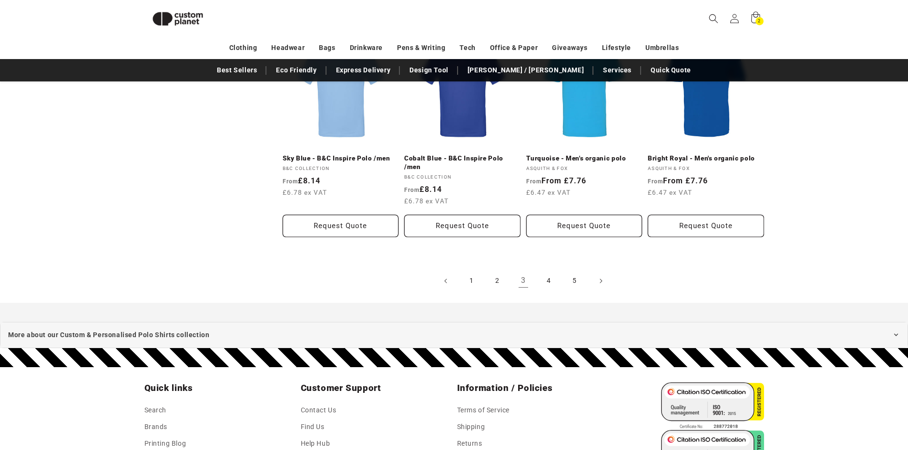
scroll to position [1082, 0]
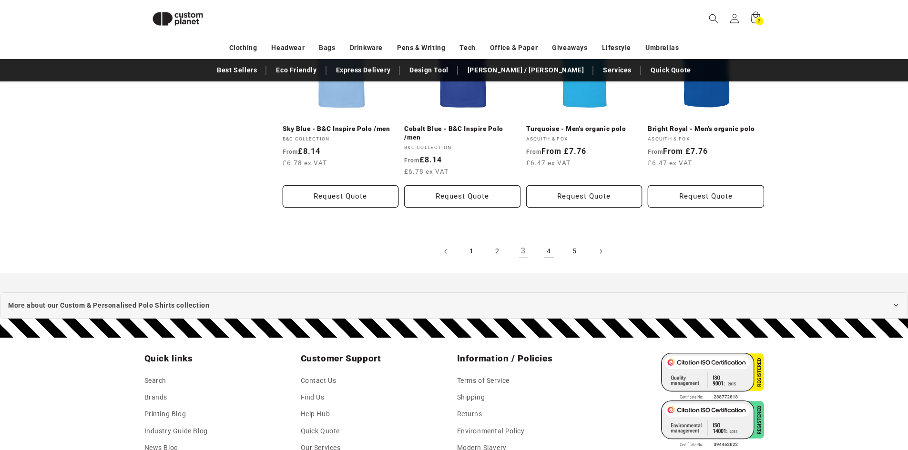
click at [553, 252] on link "4" at bounding box center [548, 251] width 21 height 21
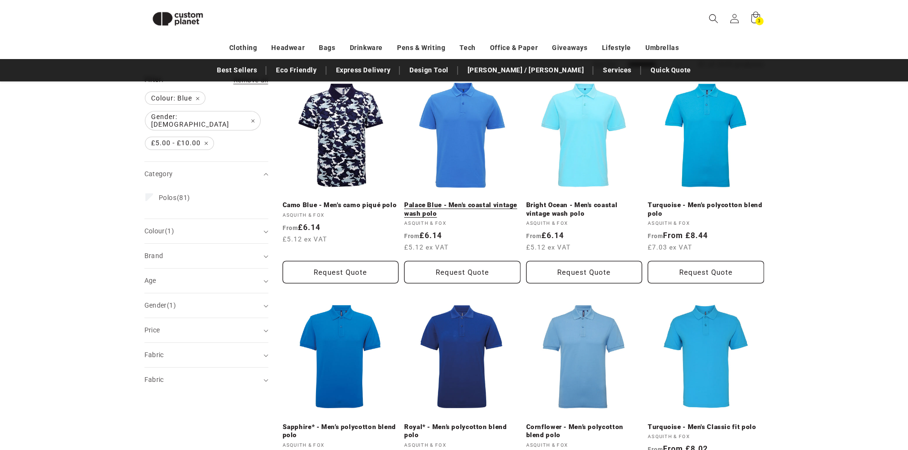
scroll to position [82, 0]
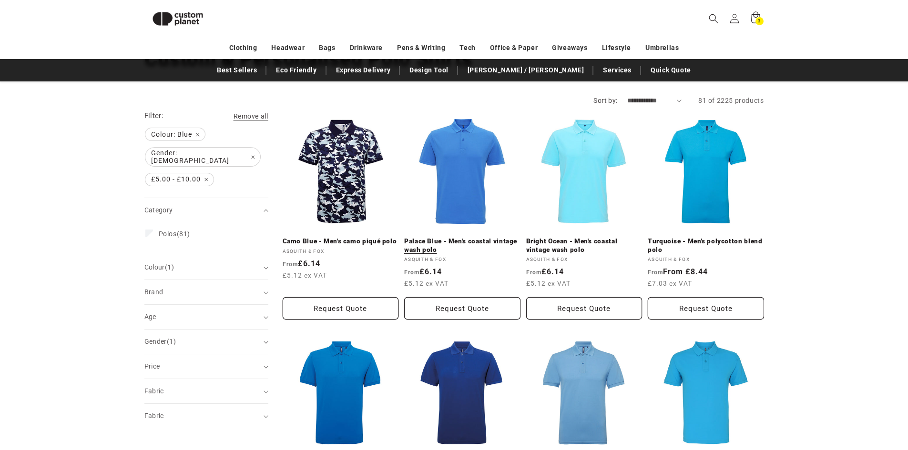
click at [457, 239] on link "Palace Blue - Men's coastal vintage wash polo" at bounding box center [462, 245] width 116 height 17
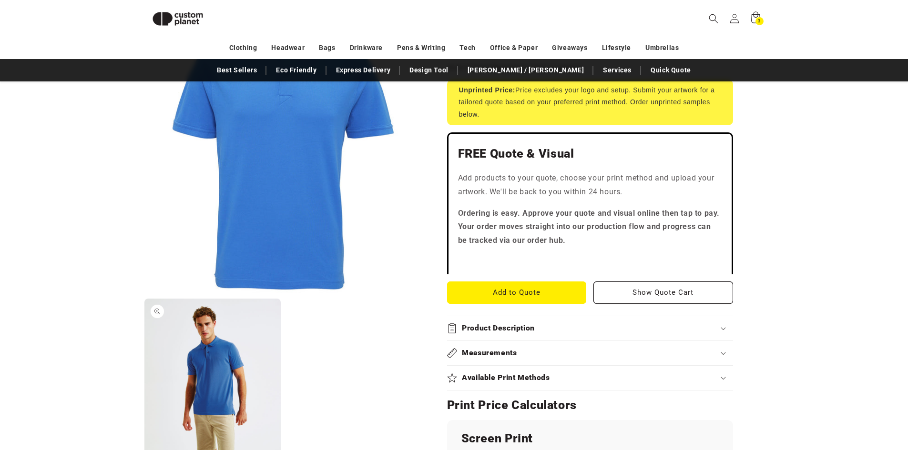
scroll to position [226, 0]
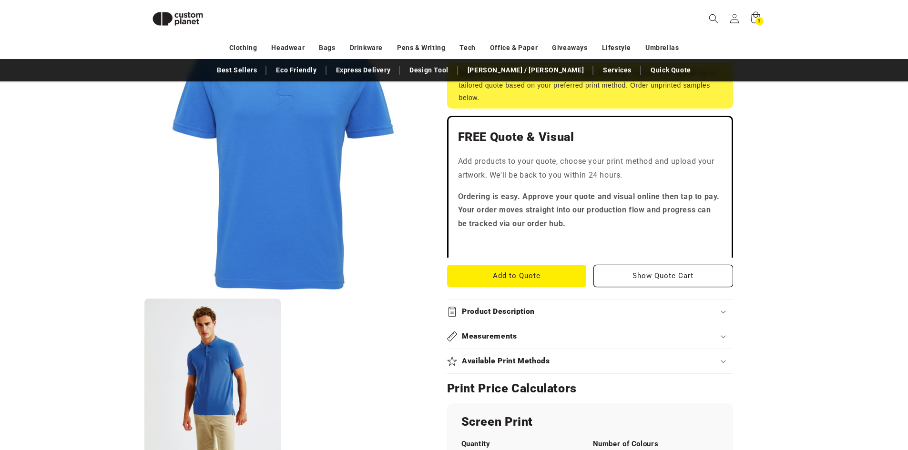
click at [717, 311] on div "Product Description" at bounding box center [590, 312] width 286 height 10
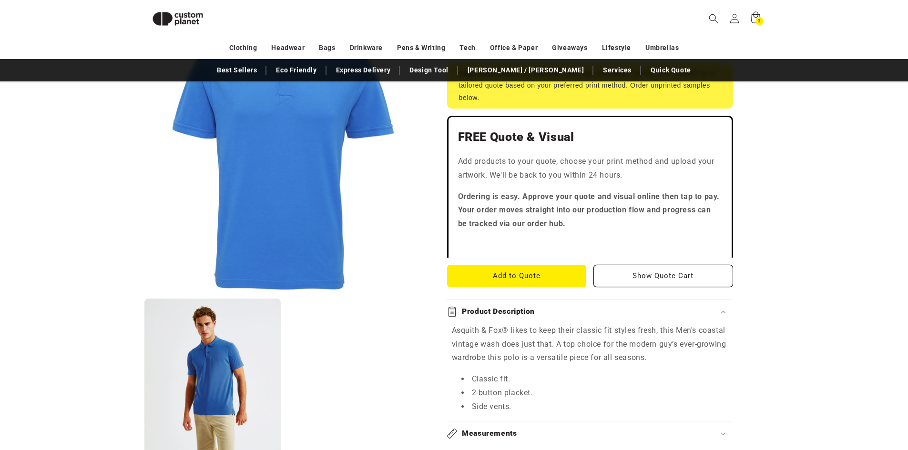
click at [723, 313] on icon at bounding box center [723, 312] width 5 height 3
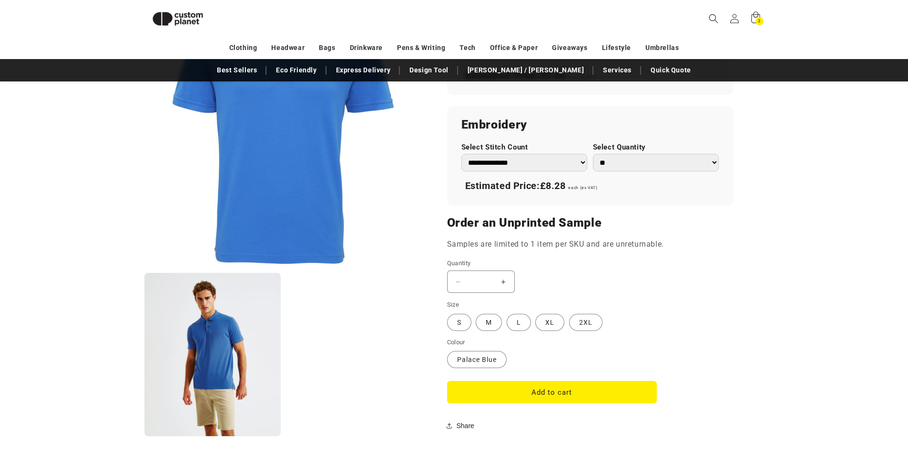
scroll to position [702, 0]
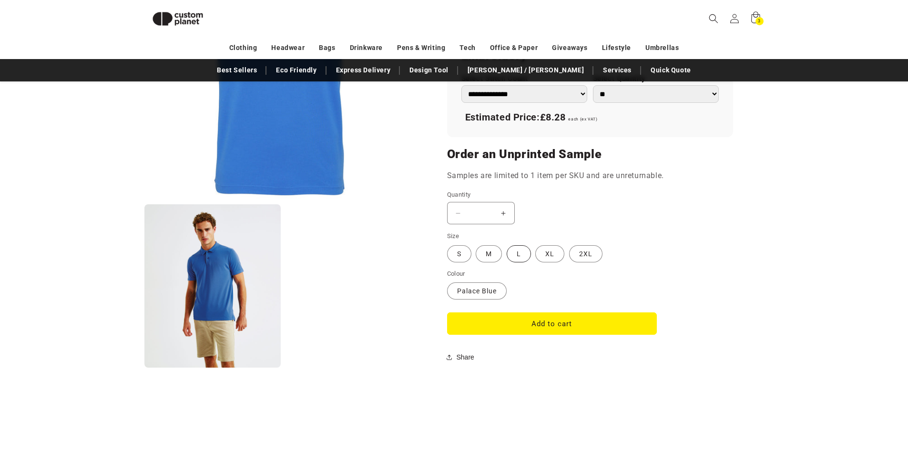
click at [513, 254] on label "L Variant sold out or unavailable" at bounding box center [519, 253] width 24 height 17
click at [513, 326] on button "Add to cart" at bounding box center [552, 324] width 210 height 22
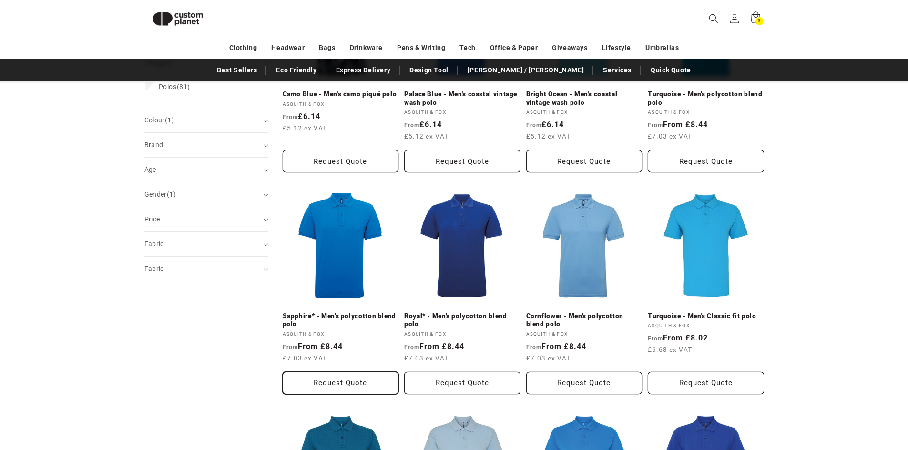
scroll to position [273, 0]
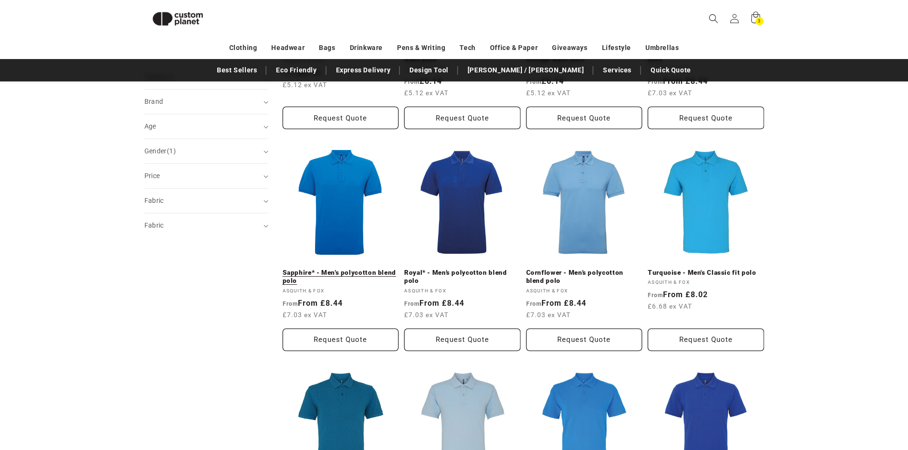
click at [347, 272] on link "Sapphire* - Men’s polycotton blend polo" at bounding box center [341, 277] width 116 height 17
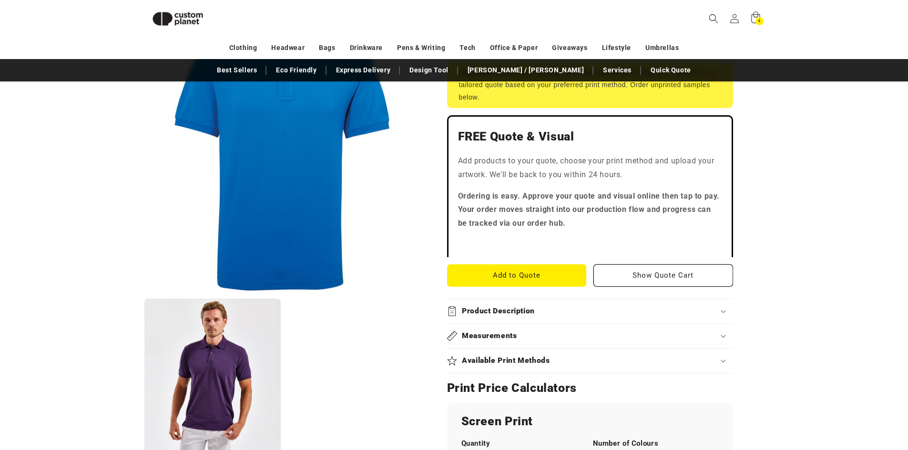
scroll to position [226, 0]
click at [722, 313] on icon at bounding box center [723, 312] width 5 height 3
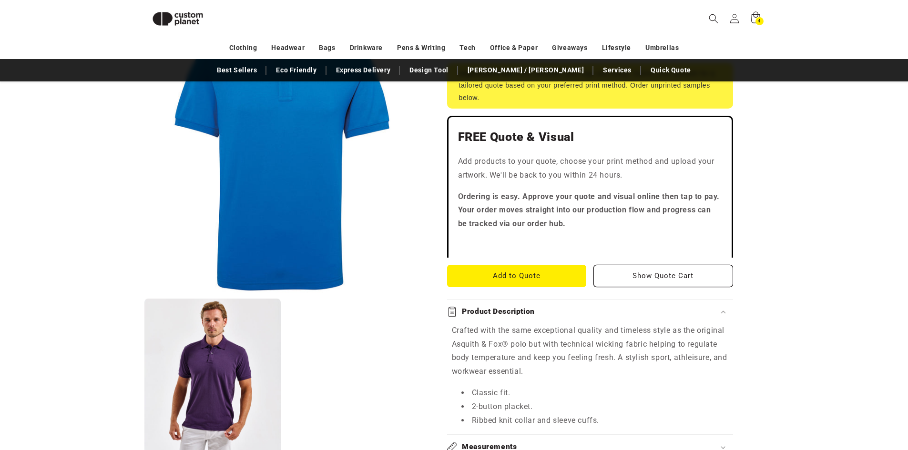
click at [722, 313] on icon at bounding box center [723, 312] width 5 height 3
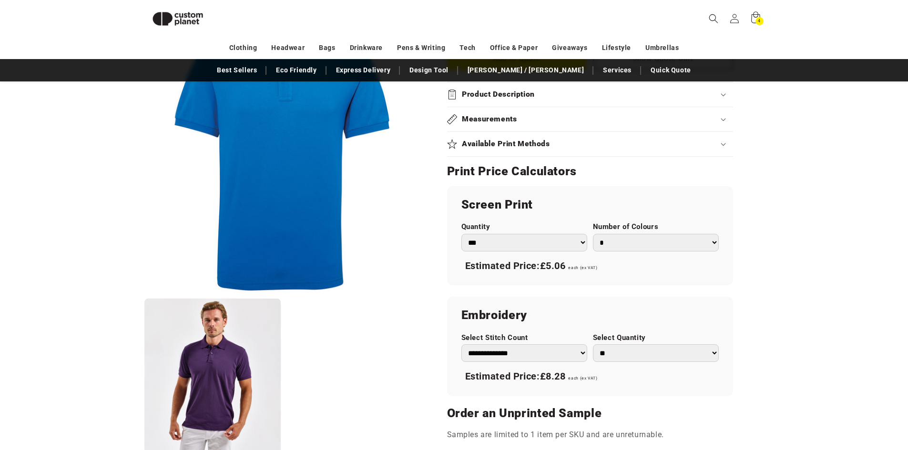
scroll to position [559, 0]
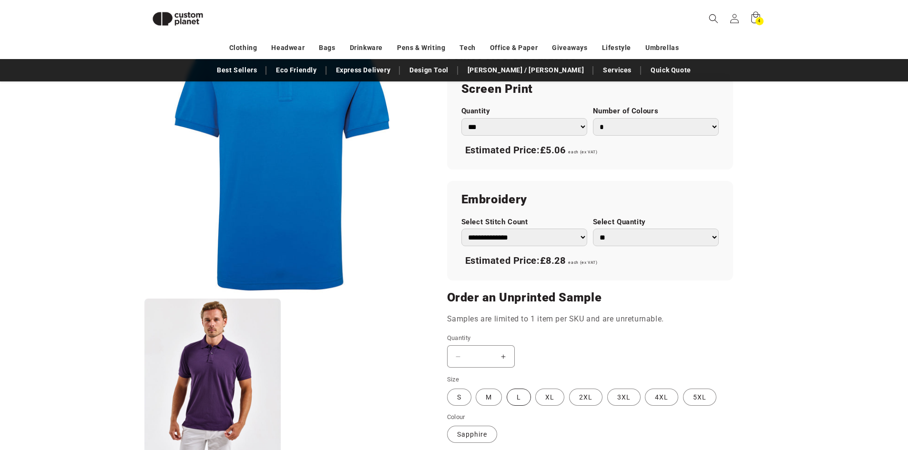
click at [516, 397] on label "L Variant sold out or unavailable" at bounding box center [519, 397] width 24 height 17
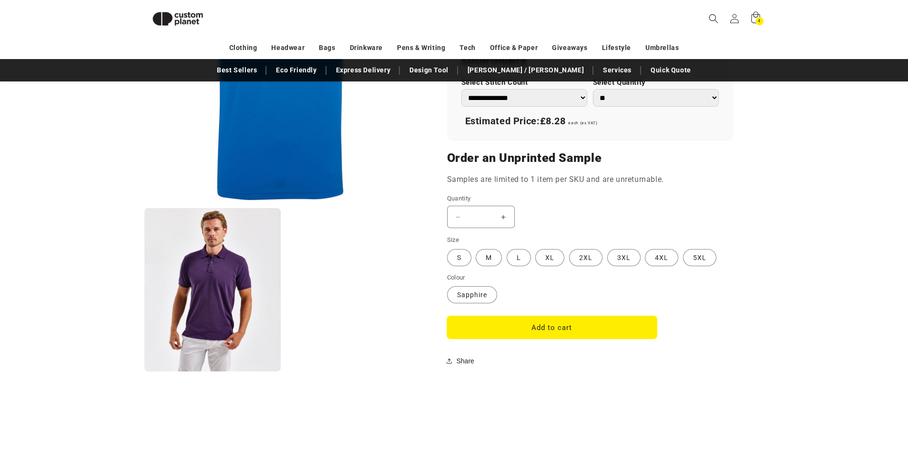
scroll to position [702, 0]
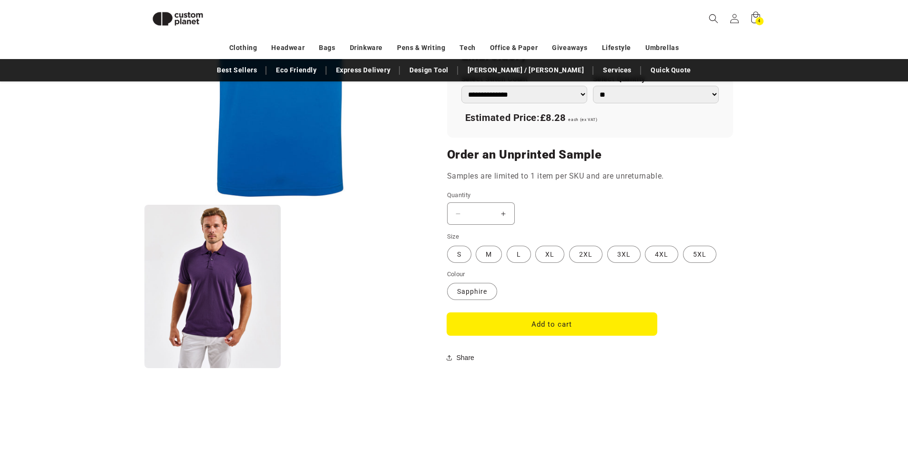
click at [562, 330] on button "Add to cart" at bounding box center [552, 324] width 210 height 22
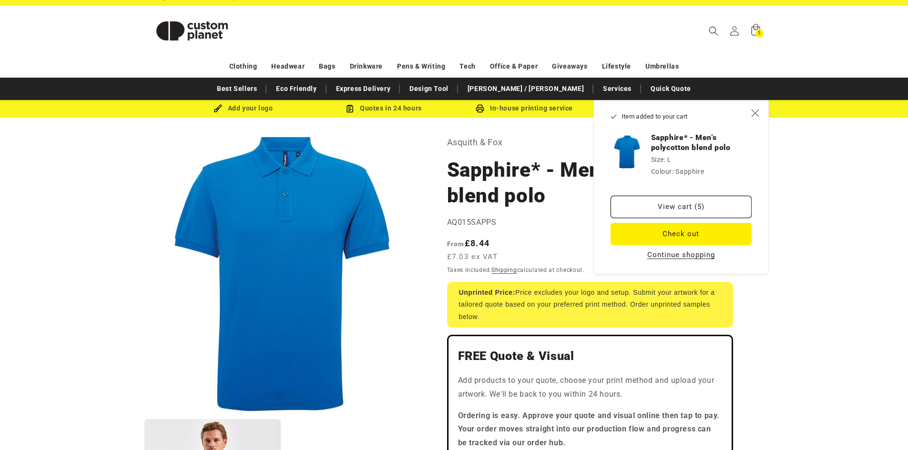
scroll to position [0, 0]
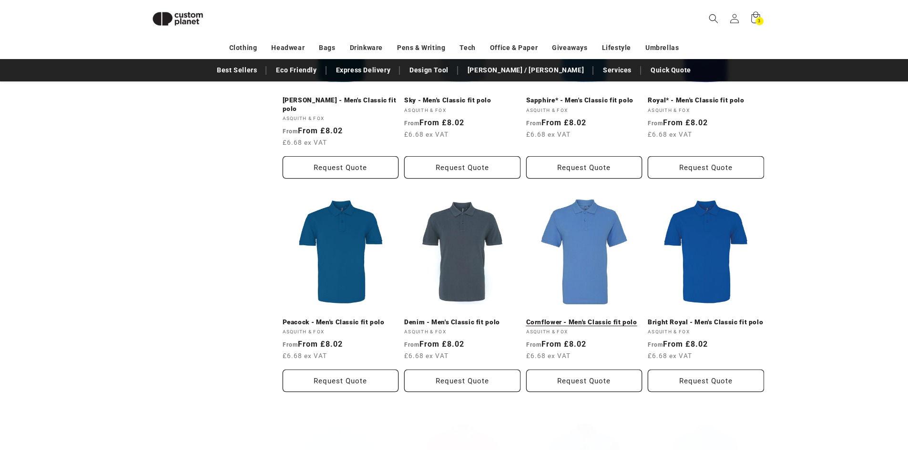
scroll to position [702, 0]
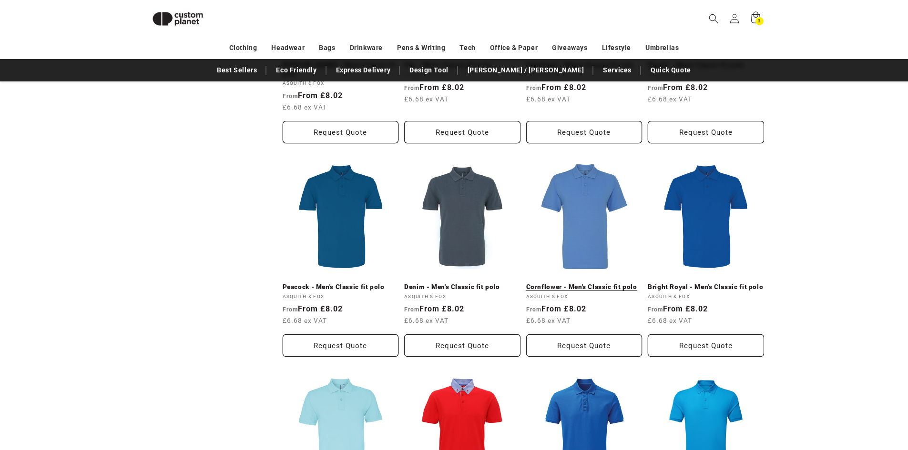
click at [565, 289] on link "Cornflower - Men's Classic fit polo" at bounding box center [584, 287] width 116 height 9
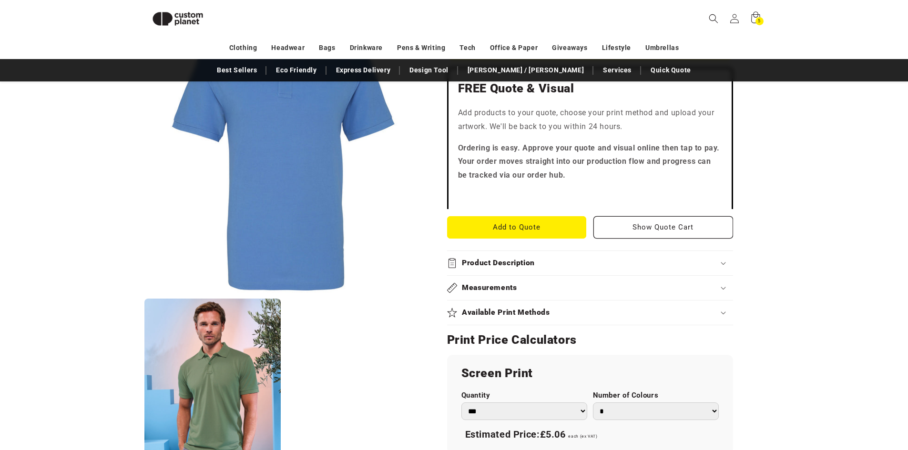
scroll to position [368, 0]
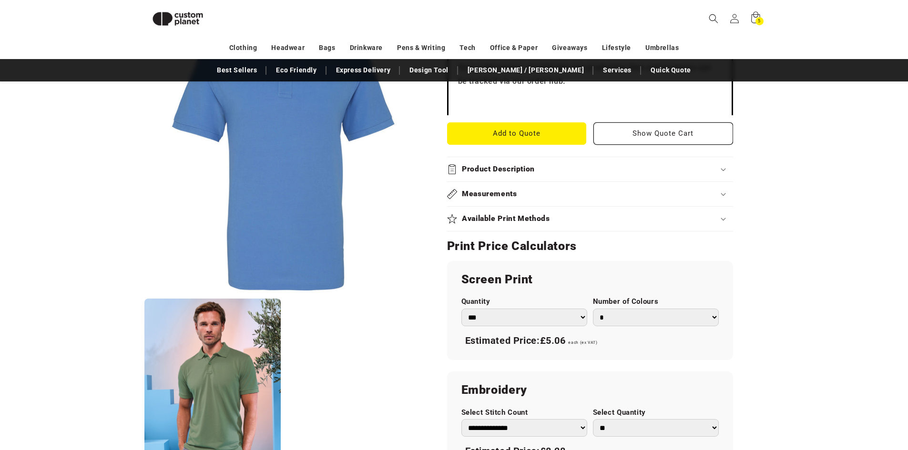
click at [724, 172] on div "Product Description" at bounding box center [590, 169] width 286 height 10
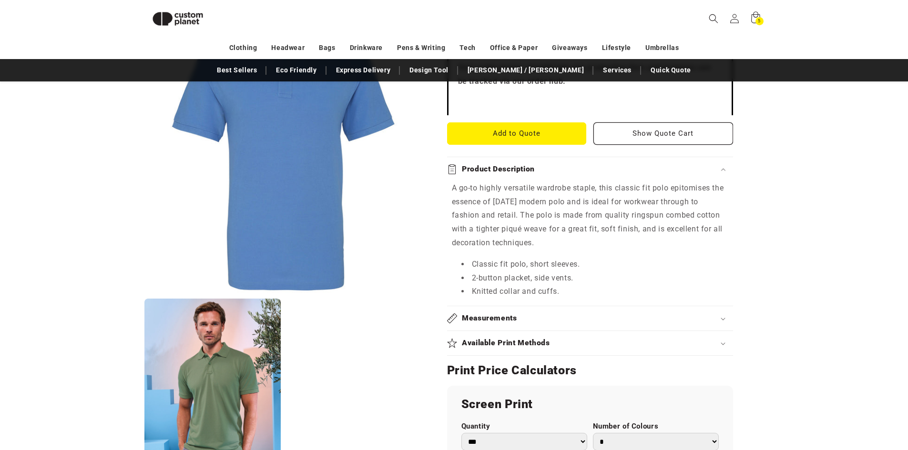
click at [724, 172] on div "Product Description" at bounding box center [590, 169] width 286 height 10
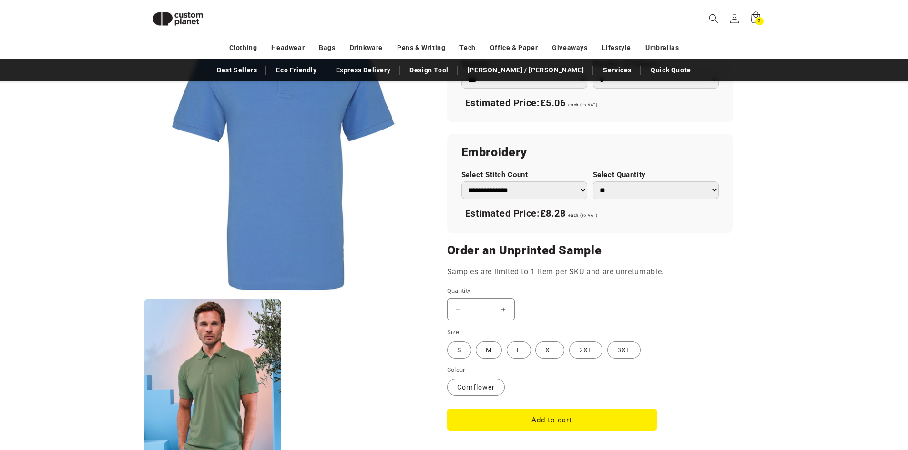
scroll to position [702, 0]
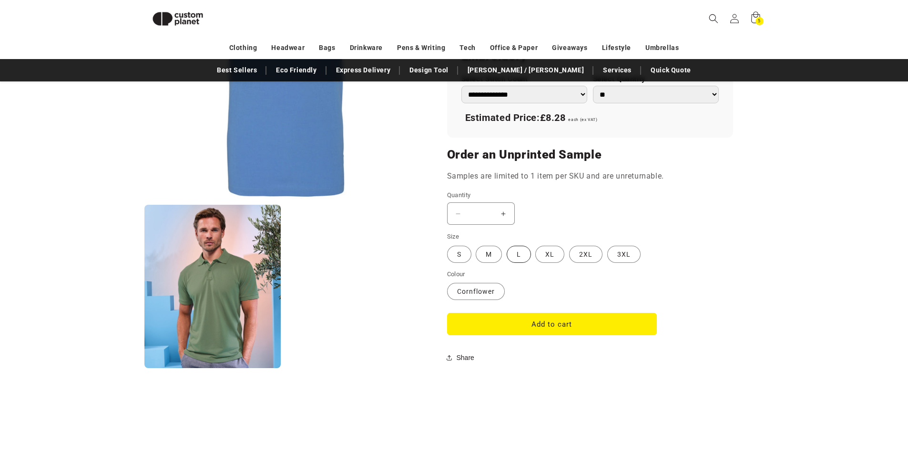
click at [526, 257] on label "L Variant sold out or unavailable" at bounding box center [519, 254] width 24 height 17
click at [527, 325] on button "Add to cart" at bounding box center [552, 324] width 210 height 22
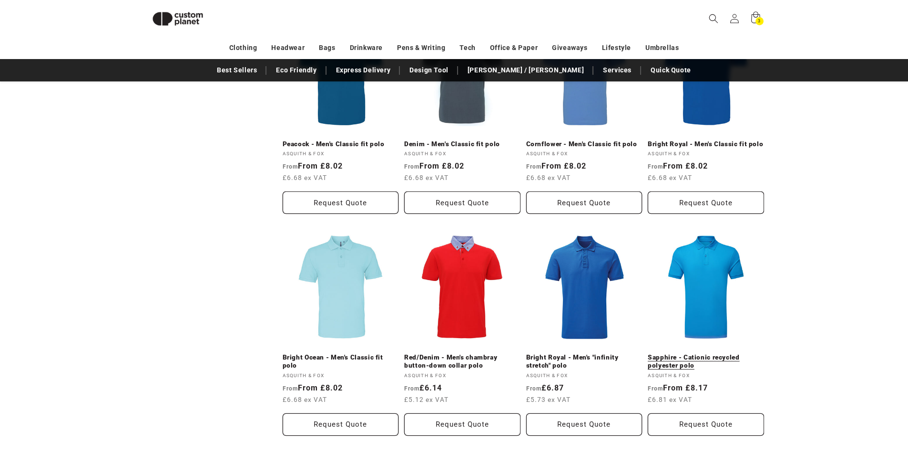
scroll to position [941, 0]
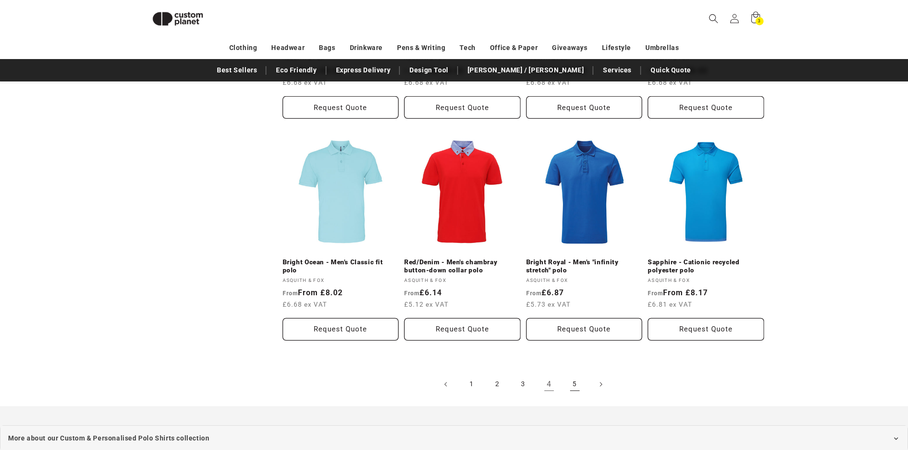
click at [578, 386] on link "5" at bounding box center [574, 384] width 21 height 21
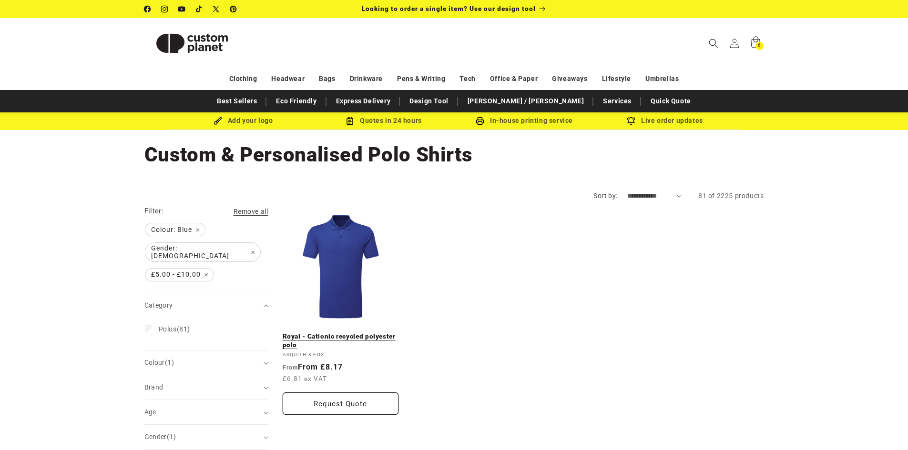
scroll to position [48, 0]
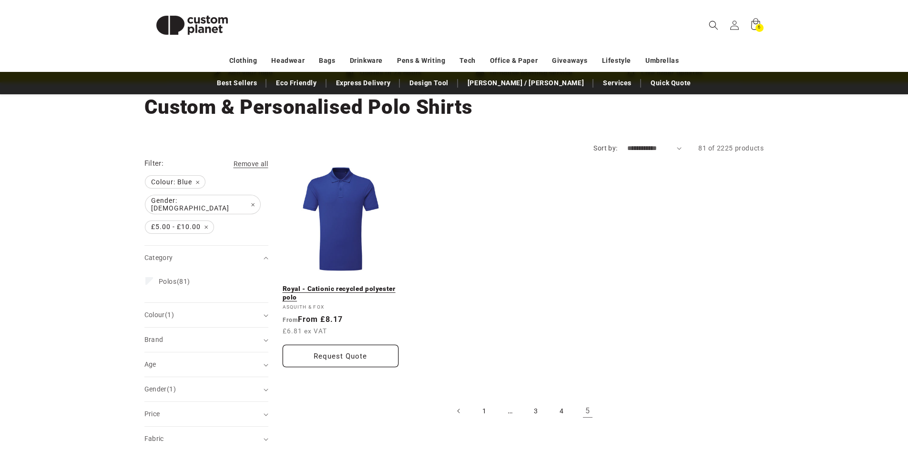
click at [328, 287] on link "Royal - Cationic recycled polyester polo" at bounding box center [341, 293] width 116 height 17
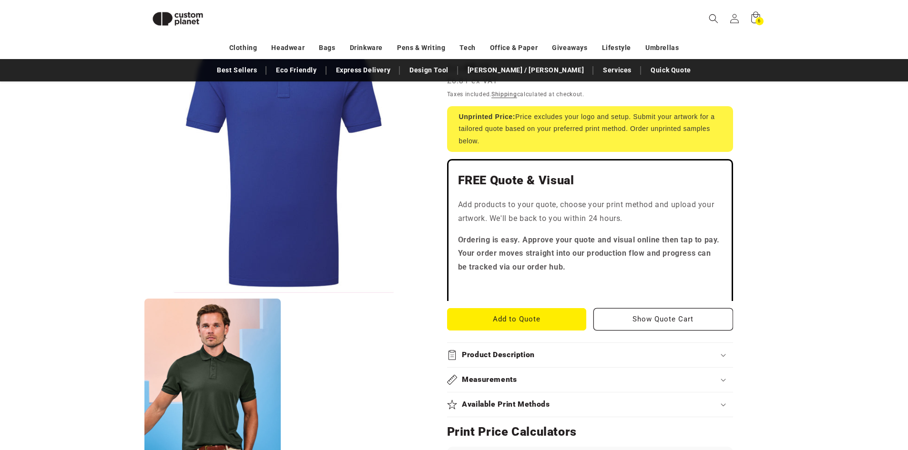
scroll to position [178, 0]
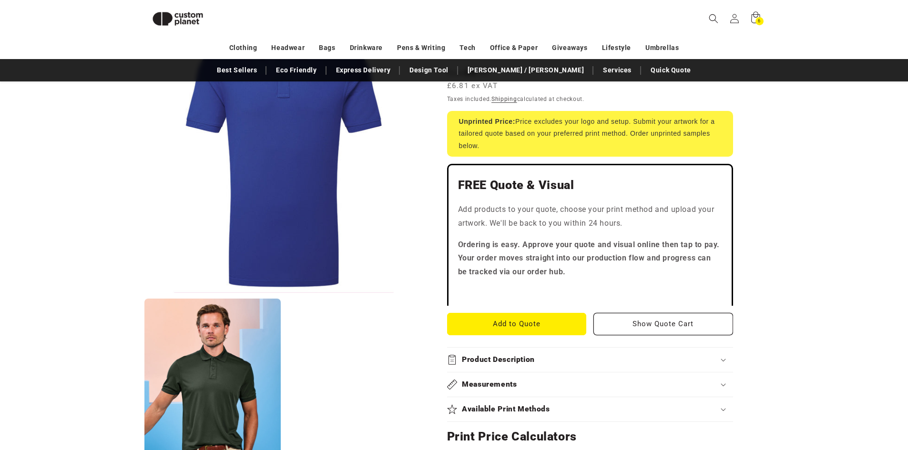
click at [724, 361] on icon at bounding box center [723, 360] width 4 height 2
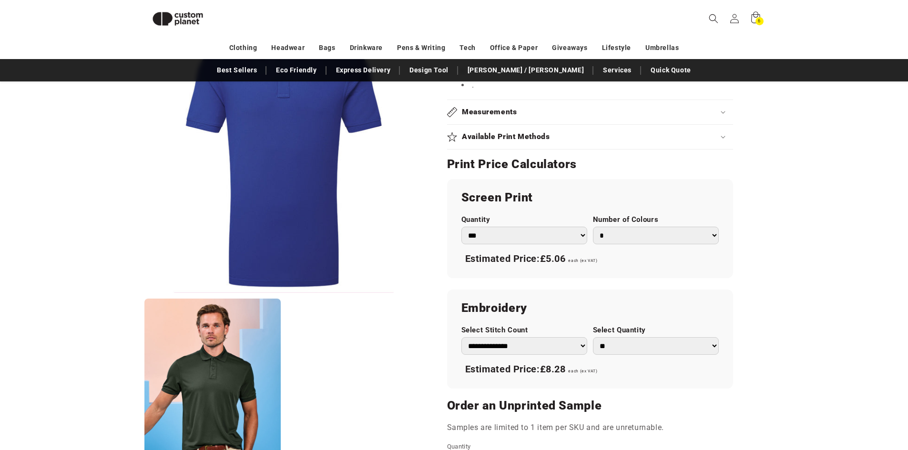
scroll to position [702, 0]
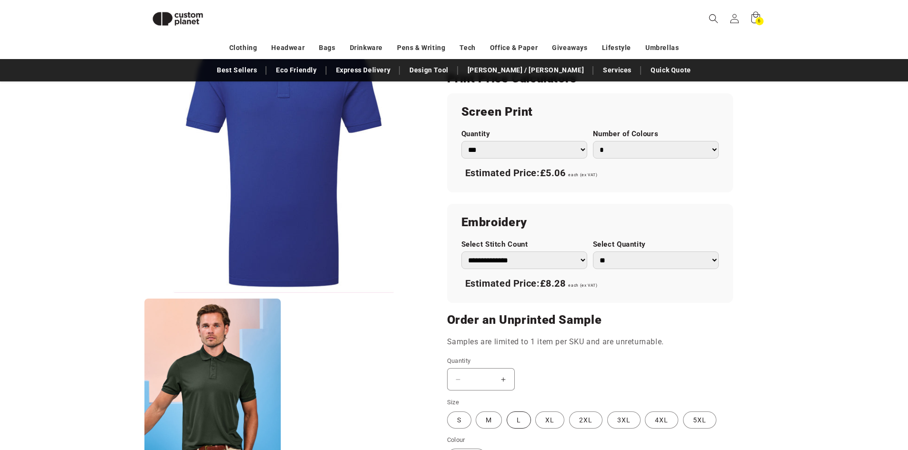
click at [525, 422] on label "L Variant sold out or unavailable" at bounding box center [519, 420] width 24 height 17
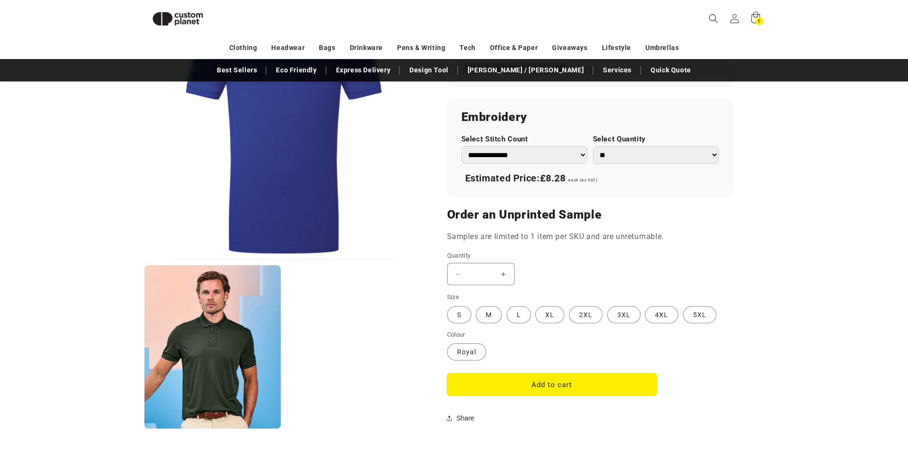
scroll to position [940, 0]
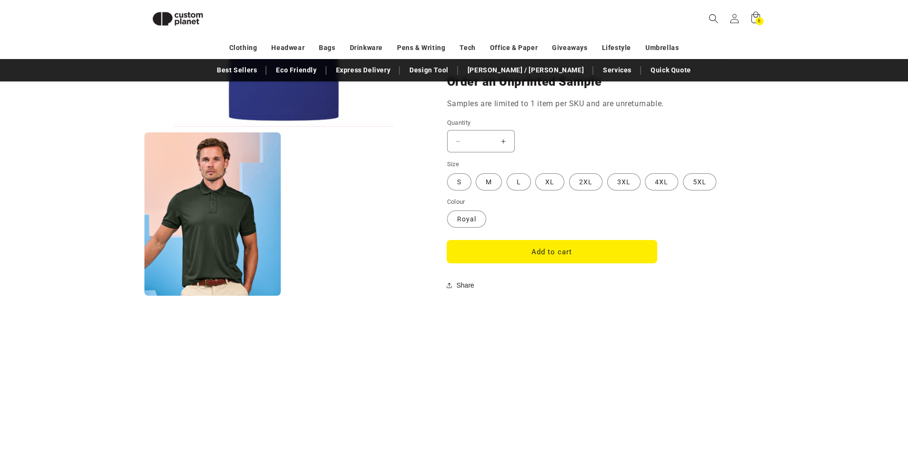
click at [556, 253] on button "Add to cart" at bounding box center [552, 252] width 210 height 22
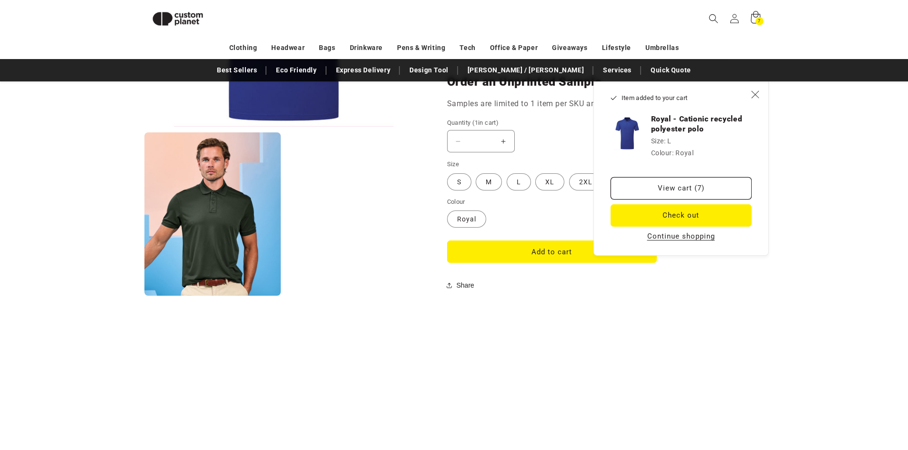
click at [760, 18] on span "7" at bounding box center [759, 21] width 3 height 8
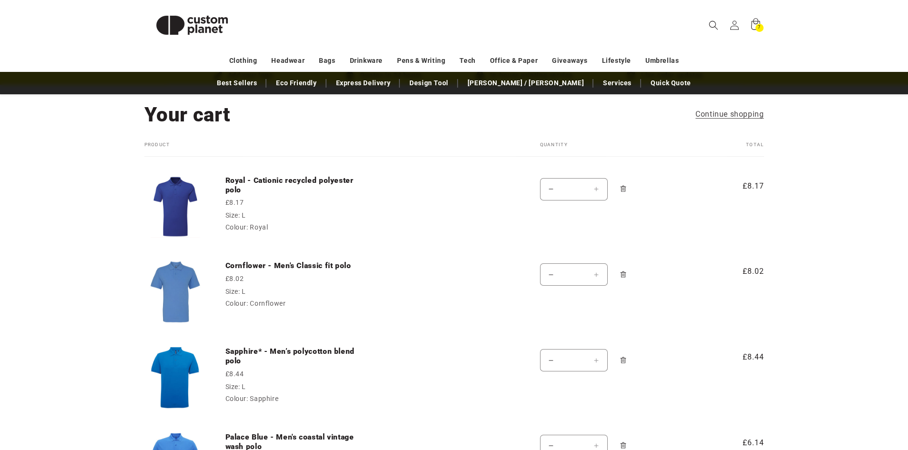
scroll to position [95, 0]
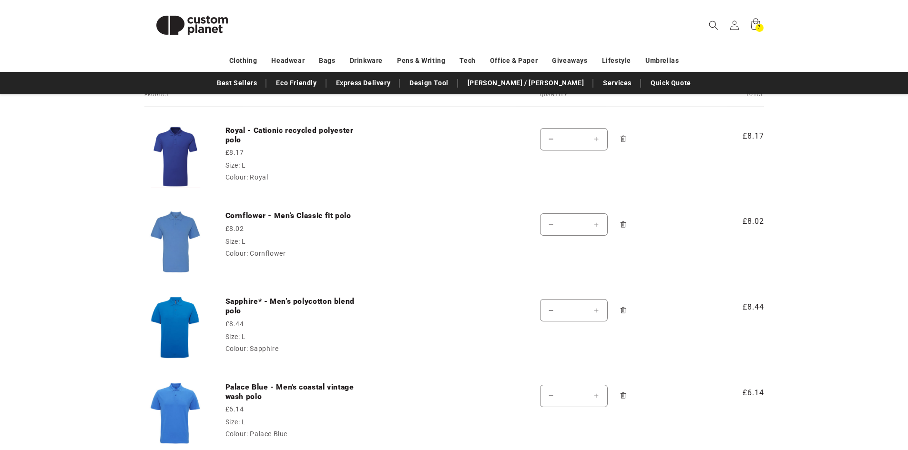
click at [620, 136] on icon "Remove Royal - Cationic recycled polyester polo - L / Royal" at bounding box center [622, 138] width 7 height 7
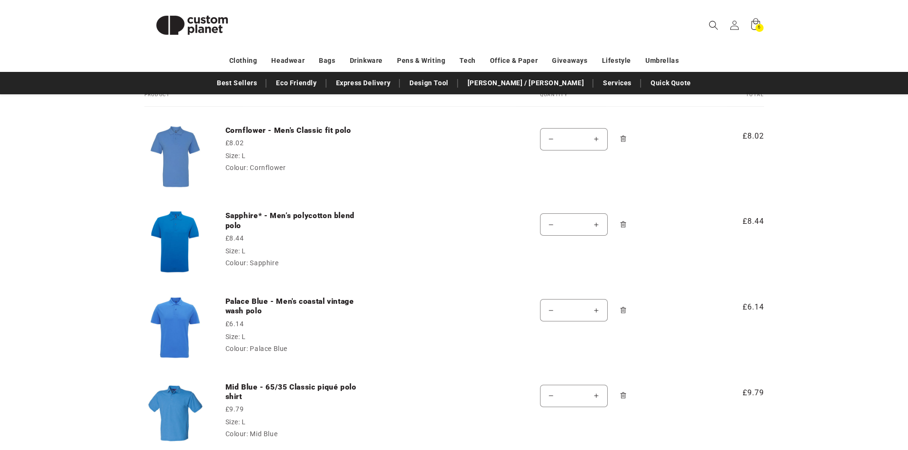
click at [624, 223] on icon "Remove Sapphire* - Men’s polycotton blend polo - L / Sapphire" at bounding box center [622, 224] width 7 height 7
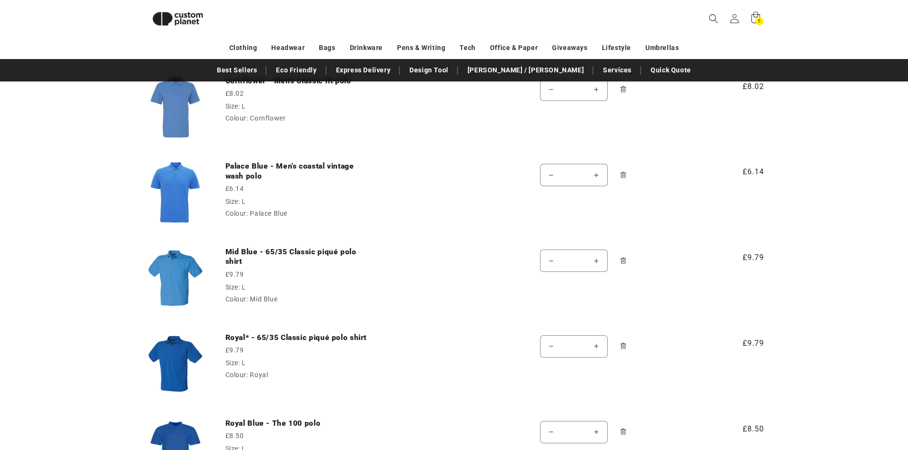
scroll to position [131, 0]
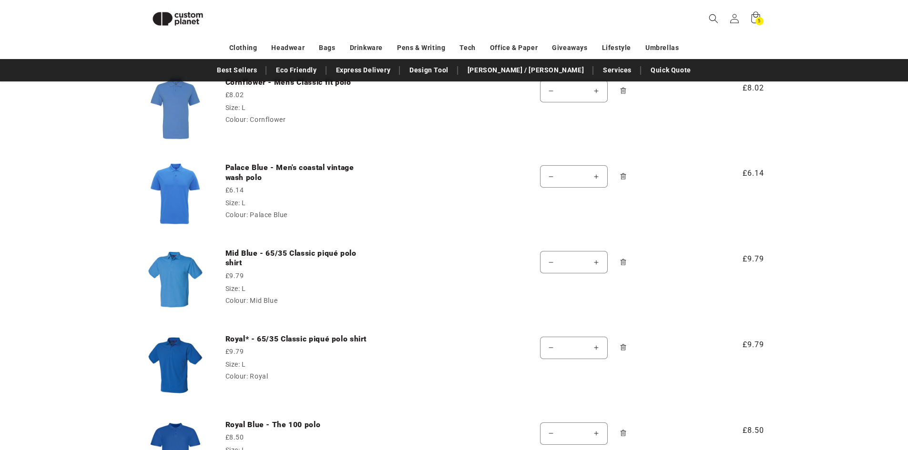
click at [621, 345] on icon "Remove Royal* - 65/35 Classic piqué polo shirt - L / Royal" at bounding box center [622, 347] width 7 height 7
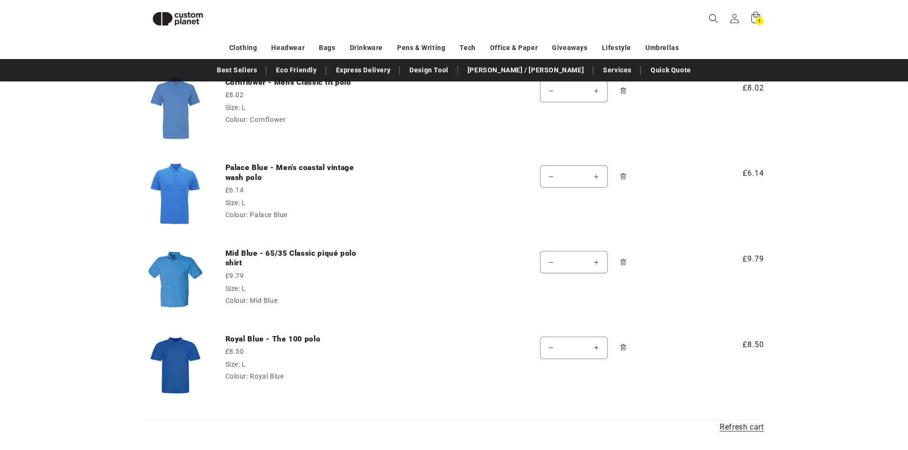
click at [621, 345] on icon "Remove Royal Blue - The 100 polo - L / Royal Blue" at bounding box center [622, 347] width 7 height 7
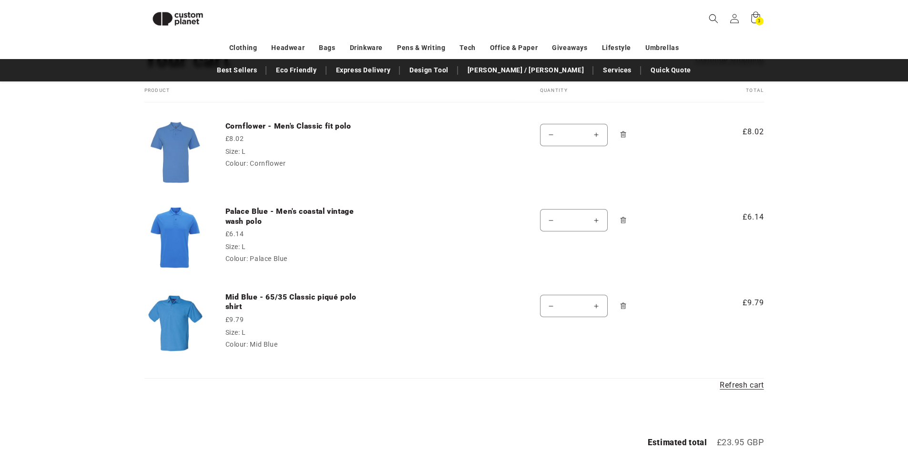
scroll to position [35, 0]
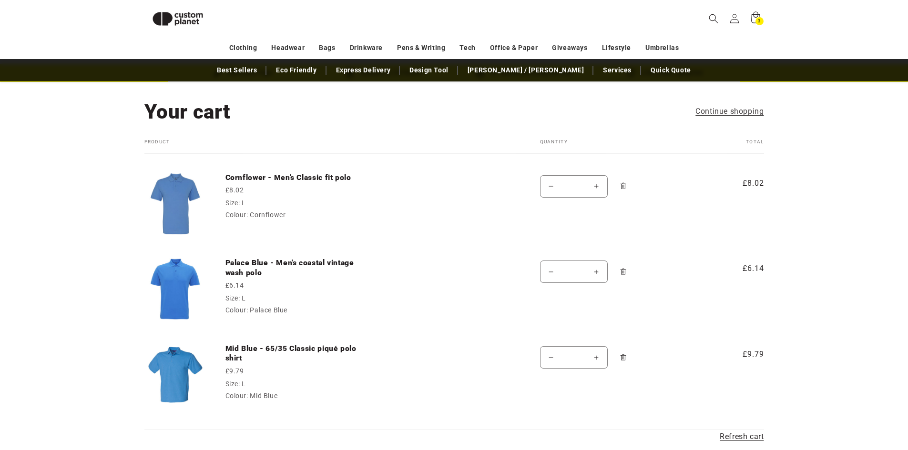
click at [178, 283] on img at bounding box center [175, 289] width 62 height 62
click at [184, 284] on img at bounding box center [175, 289] width 62 height 62
click at [244, 262] on link "Palace Blue - Men's coastal vintage wash polo" at bounding box center [296, 268] width 143 height 20
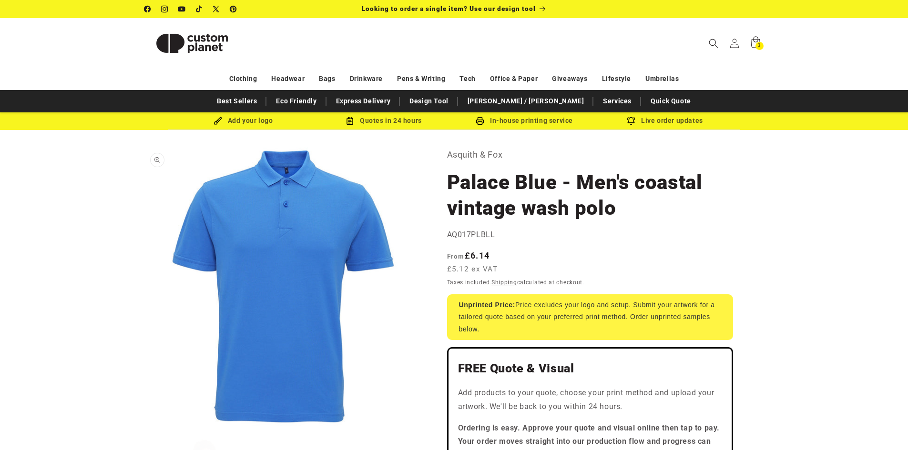
click at [144, 426] on button "Open media 1 in modal" at bounding box center [144, 426] width 0 height 0
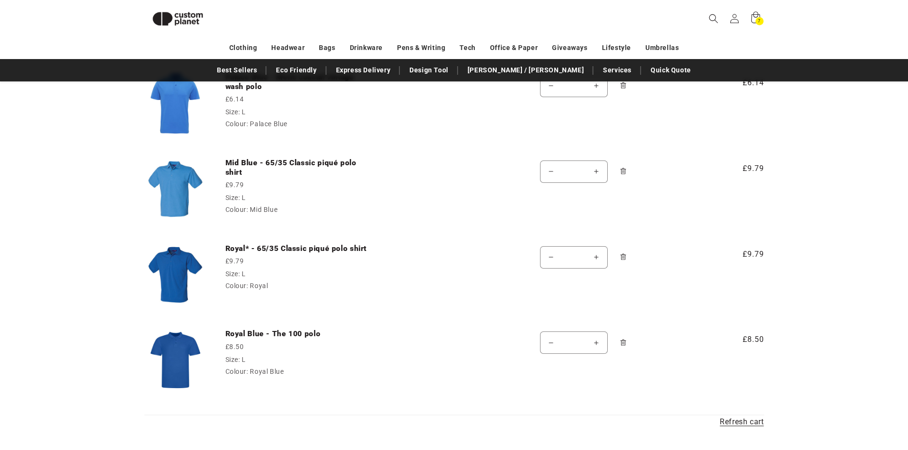
scroll to position [404, 0]
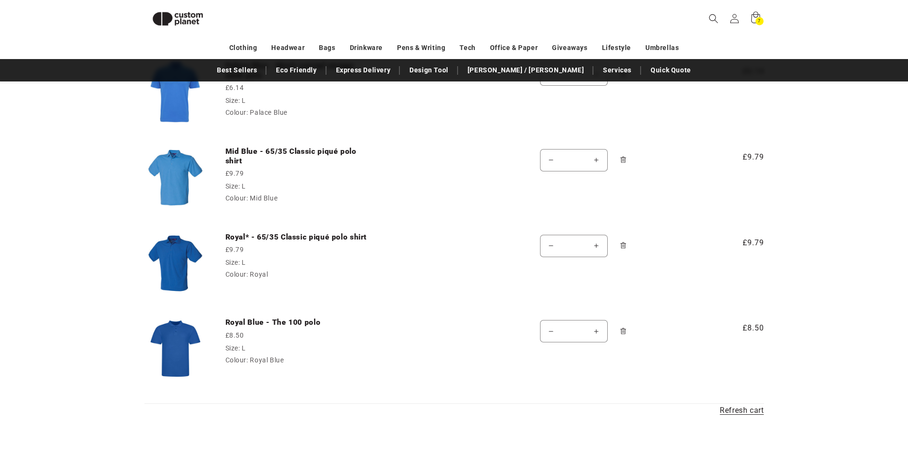
click at [620, 329] on icon "Remove Royal Blue - The 100 polo - L / Royal Blue" at bounding box center [622, 331] width 7 height 7
click at [624, 329] on icon "Remove Royal Blue - The 100 polo - L / Royal Blue" at bounding box center [623, 331] width 6 height 6
click at [547, 326] on button "Decrease quantity for Royal Blue - The 100 polo" at bounding box center [550, 331] width 21 height 22
type input "*"
click at [619, 329] on icon "Remove Royal Blue - The 100 polo - L / Royal Blue" at bounding box center [622, 331] width 7 height 7
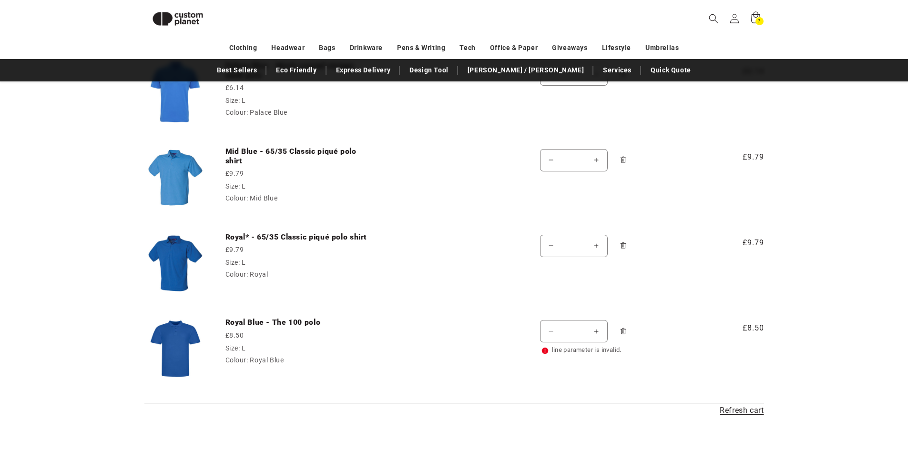
click at [741, 410] on link "Refresh cart" at bounding box center [742, 411] width 44 height 14
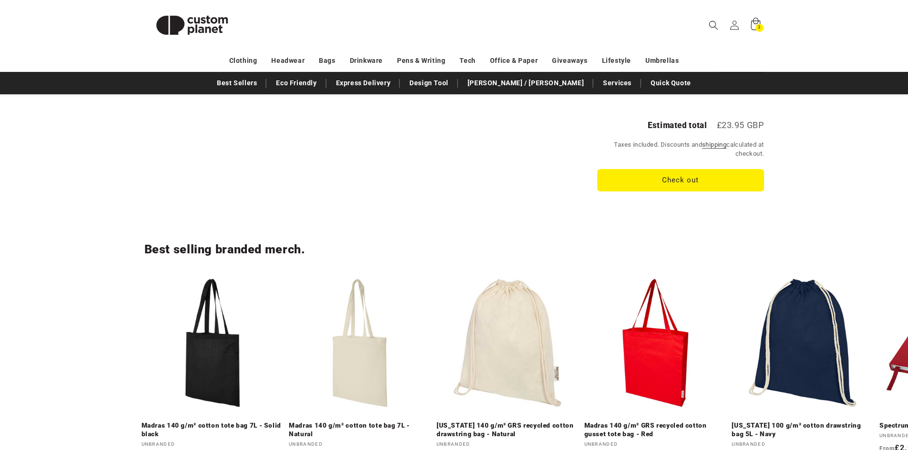
click at [755, 18] on icon at bounding box center [755, 25] width 22 height 22
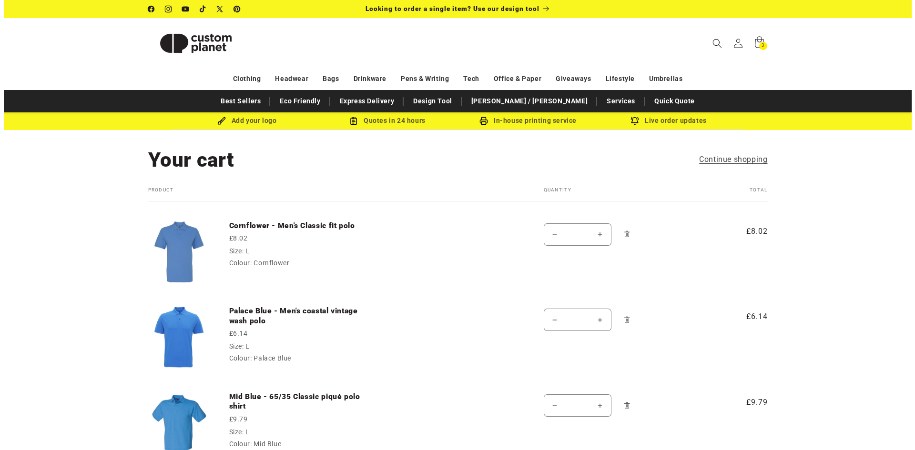
scroll to position [48, 0]
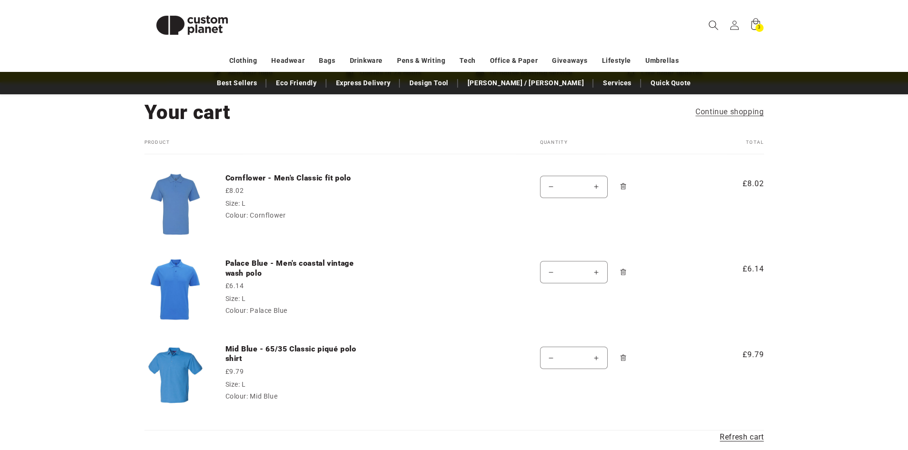
click at [712, 25] on icon "Search" at bounding box center [713, 25] width 10 height 10
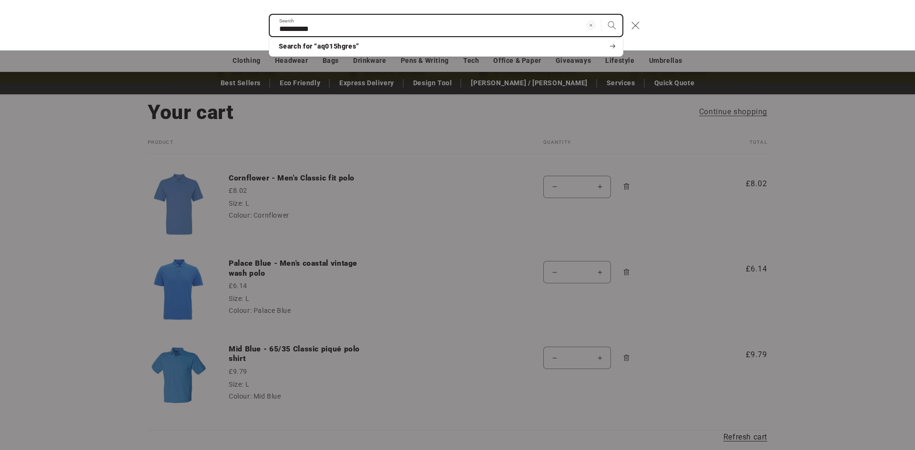
type input "**********"
click at [601, 15] on button "Search" at bounding box center [611, 25] width 21 height 21
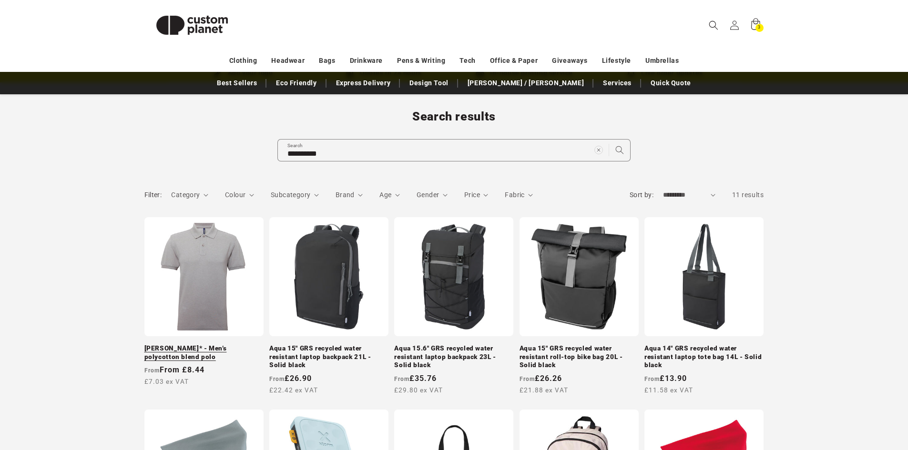
scroll to position [95, 0]
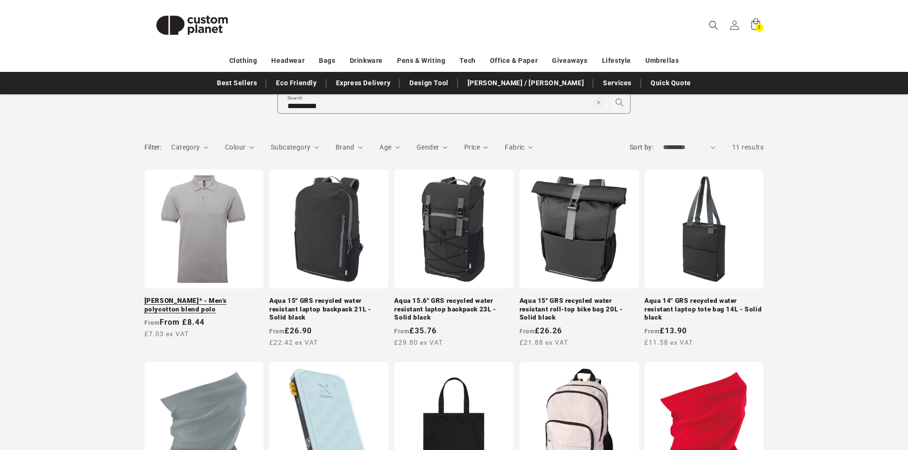
click at [200, 298] on link "Heather Grey* - Men’s polycotton blend polo" at bounding box center [203, 305] width 119 height 17
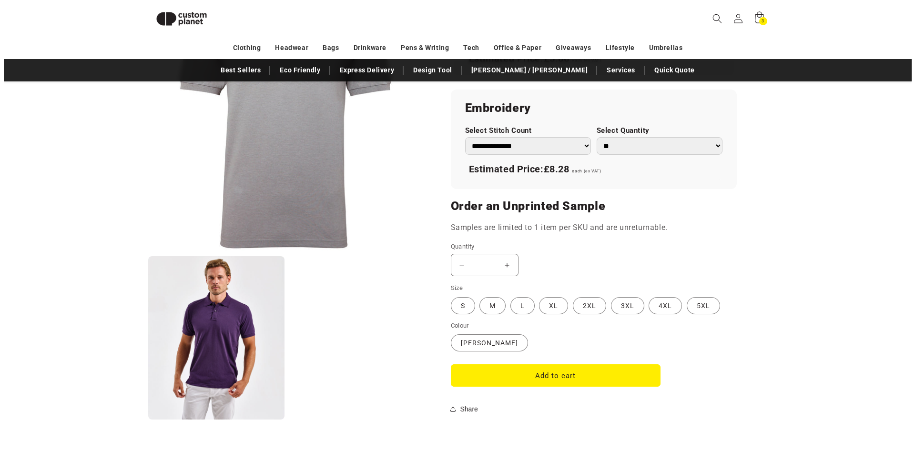
scroll to position [654, 0]
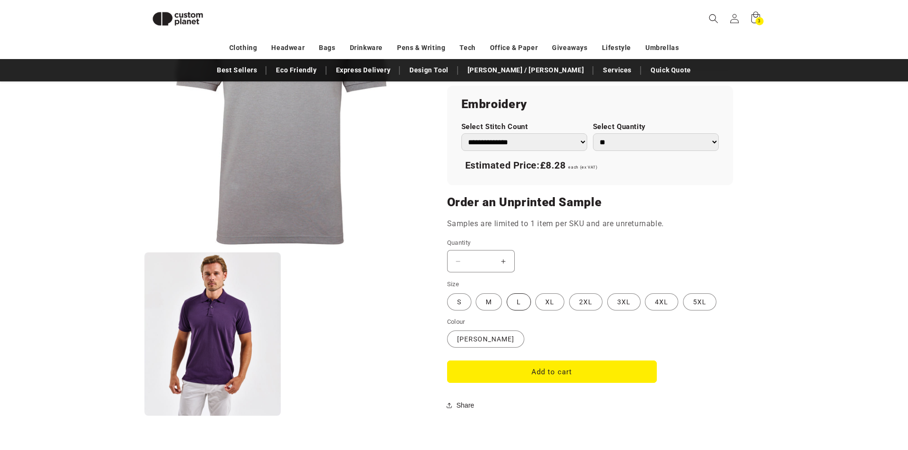
drag, startPoint x: 527, startPoint y: 298, endPoint x: 522, endPoint y: 300, distance: 5.3
click at [522, 300] on label "L Variant sold out or unavailable" at bounding box center [519, 302] width 24 height 17
click at [542, 370] on button "Add to cart" at bounding box center [552, 372] width 210 height 22
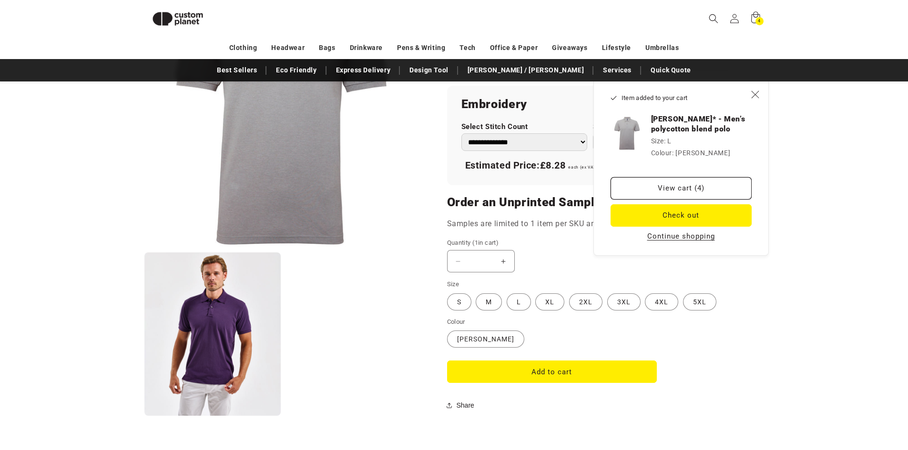
click at [662, 235] on button "Continue shopping" at bounding box center [680, 237] width 73 height 10
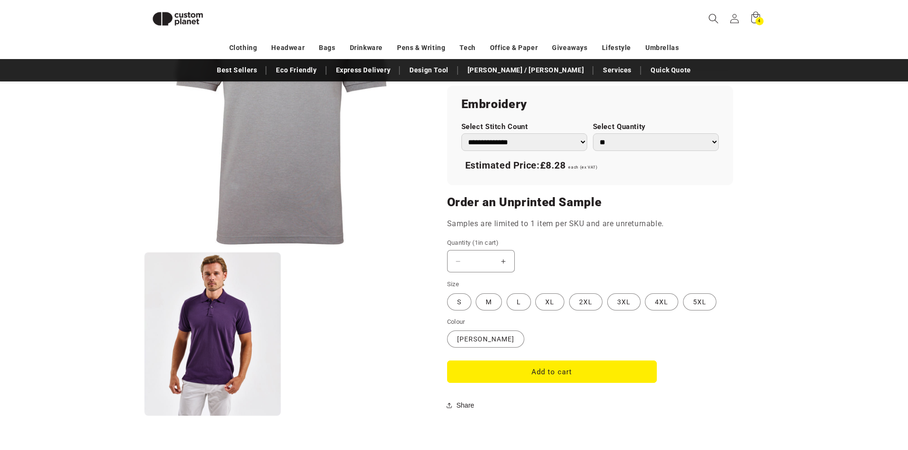
click at [712, 16] on icon "Search" at bounding box center [713, 18] width 10 height 10
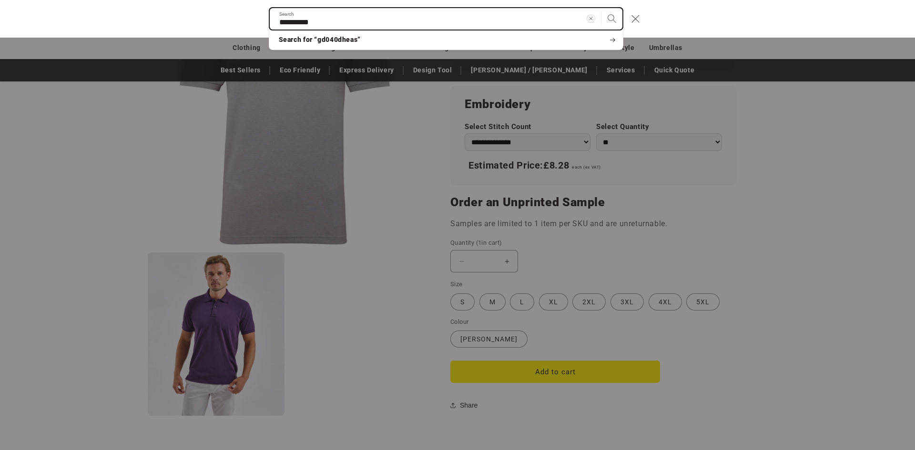
type input "**********"
click at [609, 15] on icon "Search" at bounding box center [611, 18] width 9 height 9
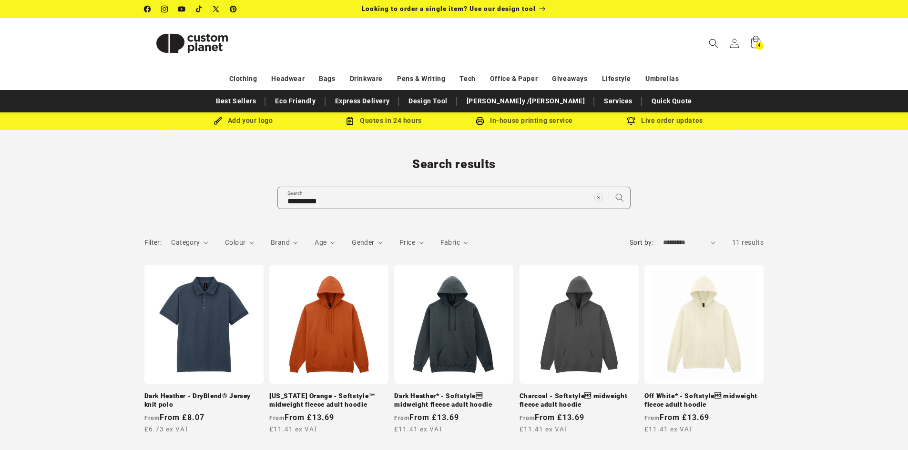
click at [755, 39] on icon at bounding box center [756, 42] width 10 height 12
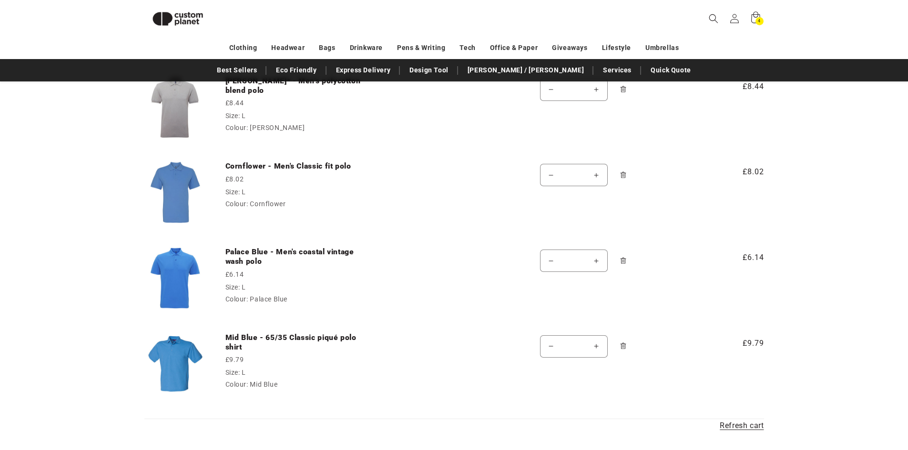
scroll to position [131, 0]
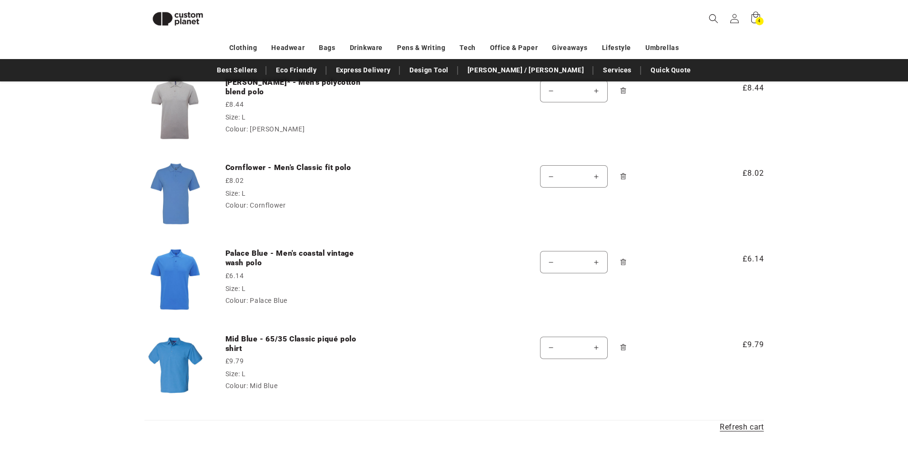
click at [190, 279] on img at bounding box center [175, 280] width 62 height 62
click at [278, 253] on link "Palace Blue - Men's coastal vintage wash polo" at bounding box center [296, 259] width 143 height 20
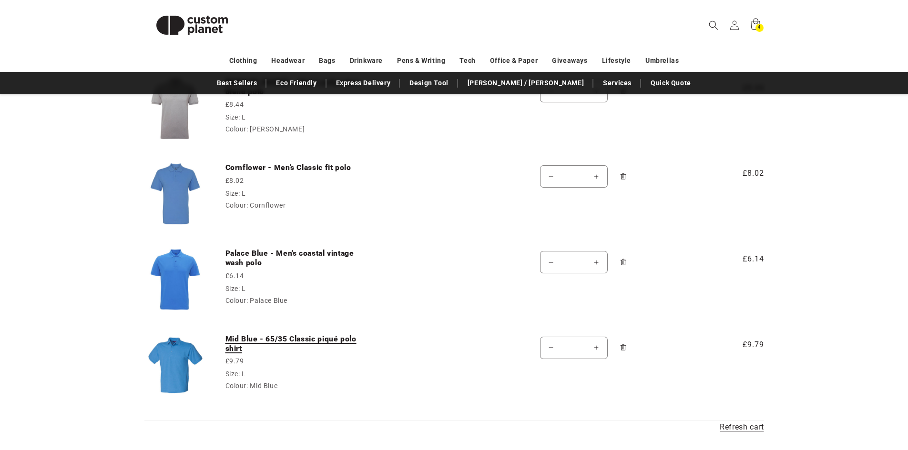
click at [258, 338] on link "Mid Blue - 65/35 Classic piqué polo shirt" at bounding box center [296, 345] width 143 height 20
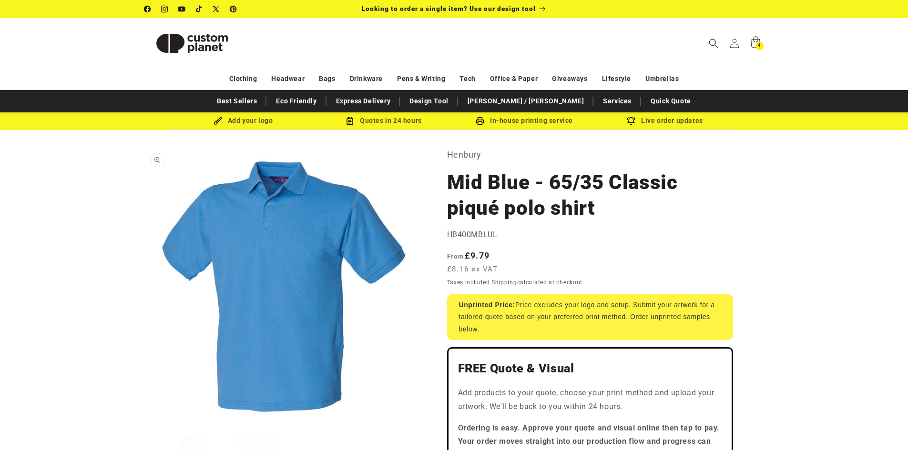
click at [144, 426] on button "Open media 1 in modal" at bounding box center [144, 426] width 0 height 0
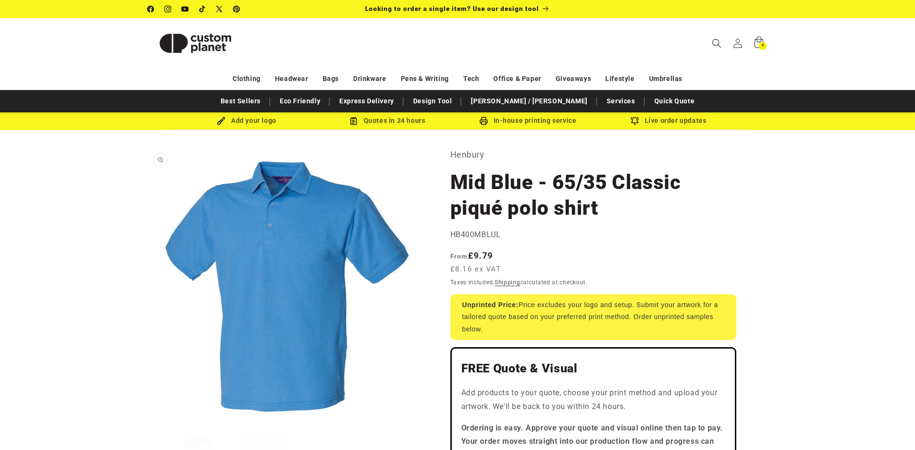
scroll to position [10, 0]
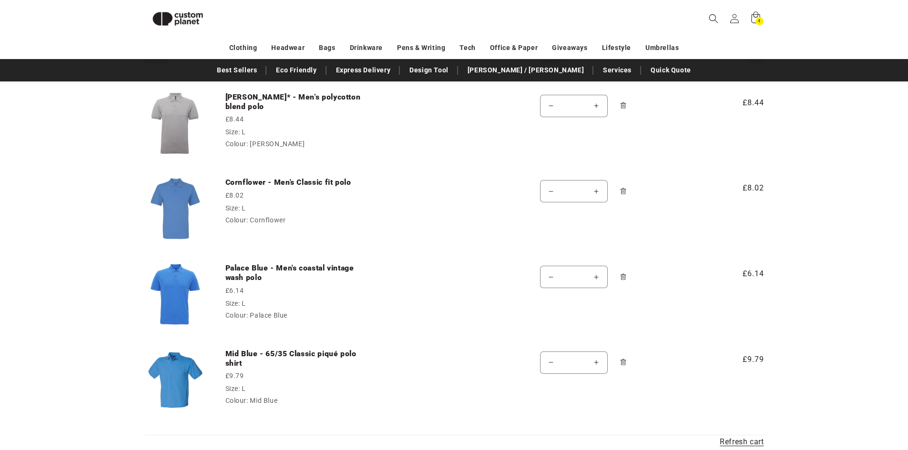
scroll to position [131, 0]
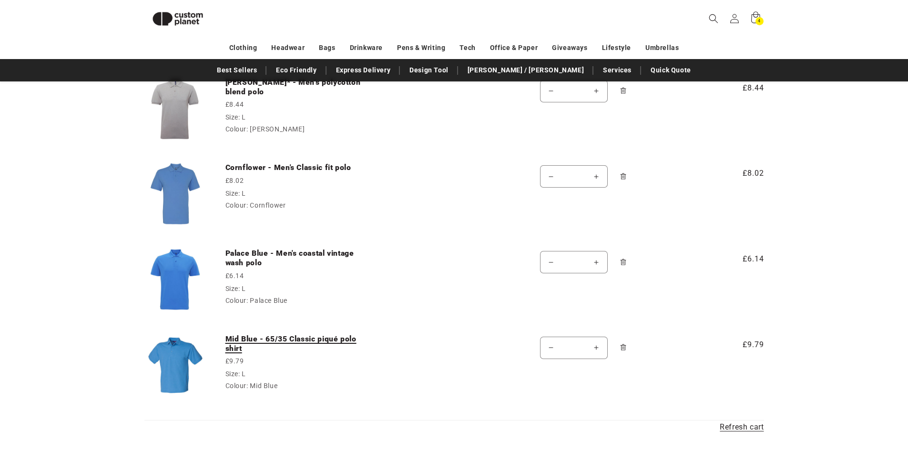
click at [317, 340] on link "Mid Blue - 65/35 Classic piqué polo shirt" at bounding box center [296, 345] width 143 height 20
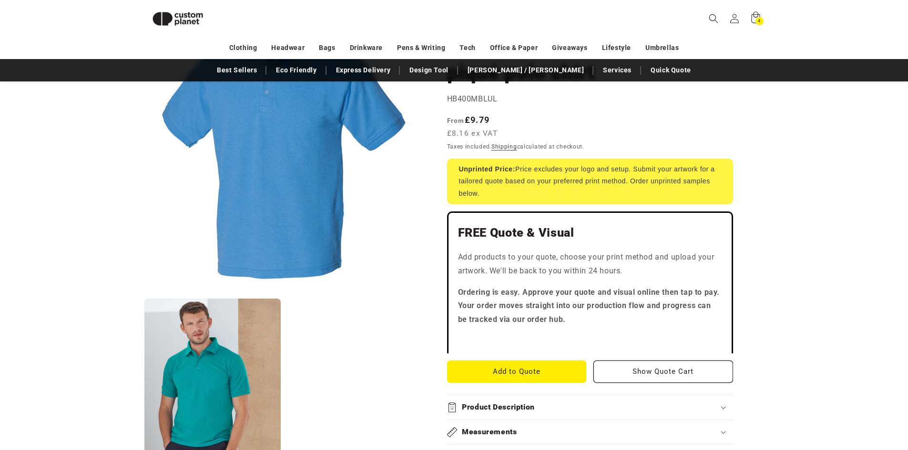
scroll to position [273, 0]
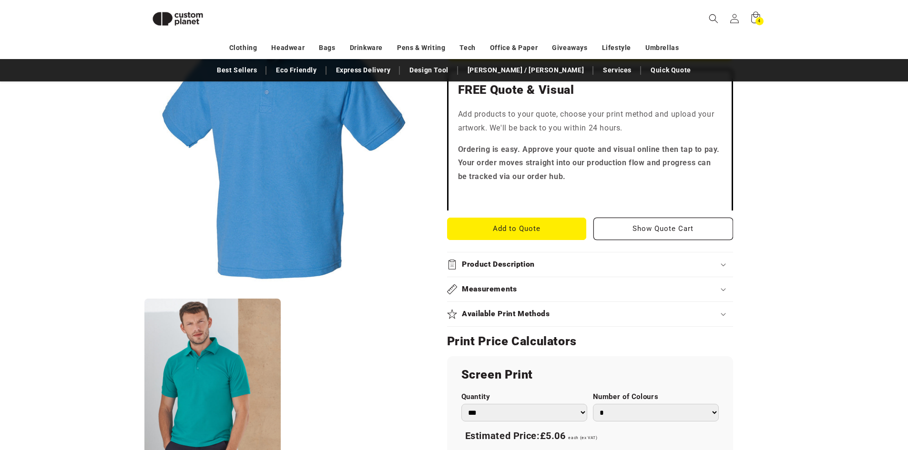
click at [720, 262] on div "Product Description" at bounding box center [590, 265] width 286 height 10
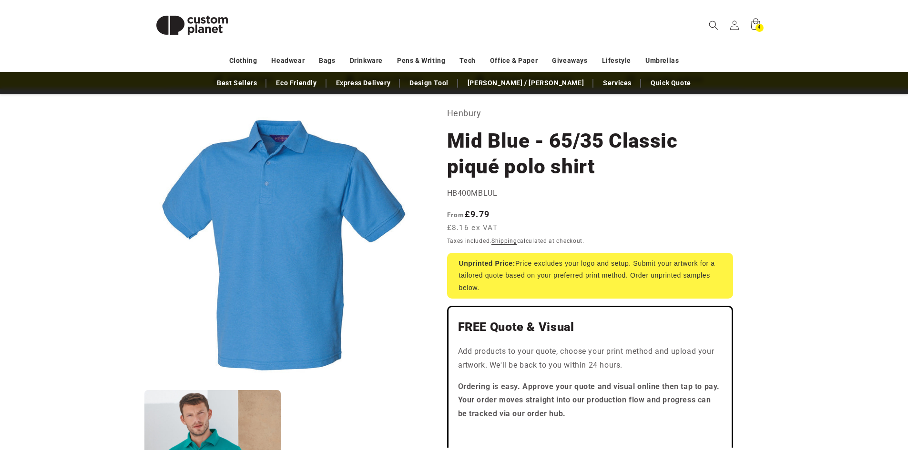
scroll to position [0, 0]
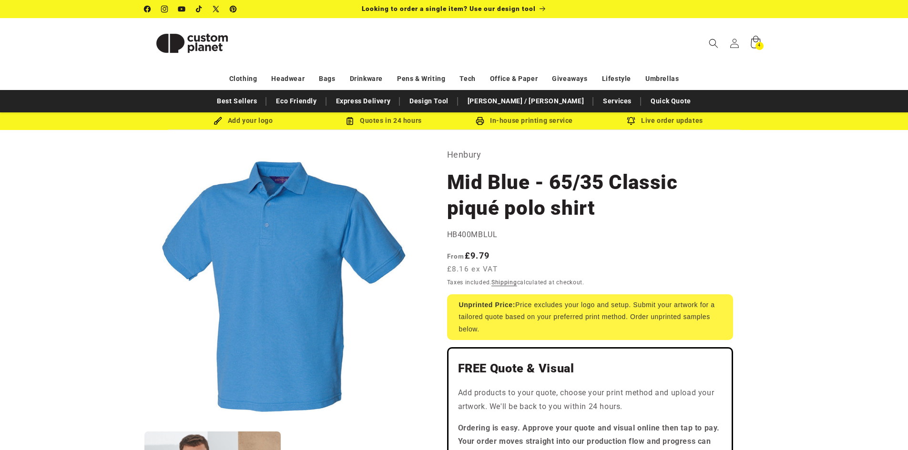
click at [751, 38] on icon at bounding box center [755, 43] width 22 height 22
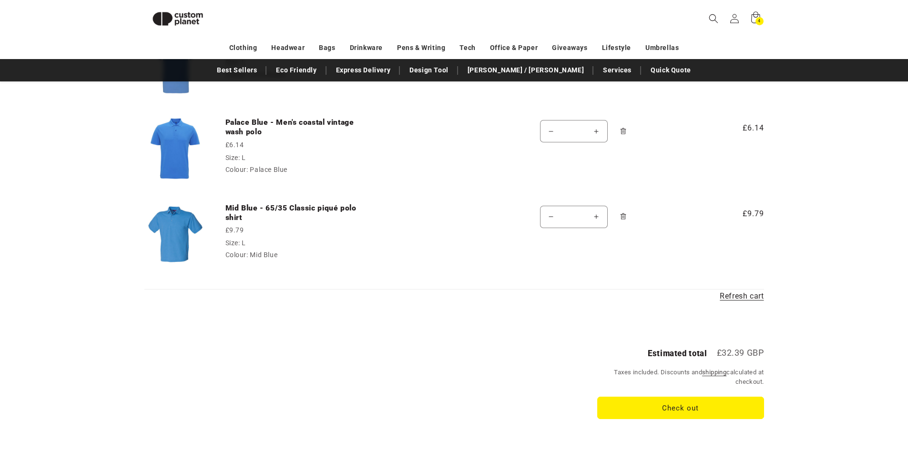
scroll to position [321, 0]
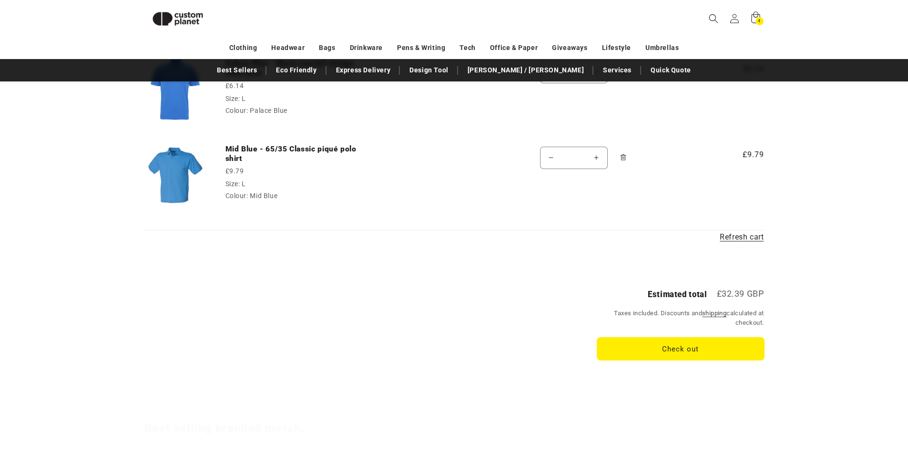
click at [674, 342] on button "Check out" at bounding box center [680, 349] width 167 height 22
